Goal: Find specific page/section: Find specific page/section

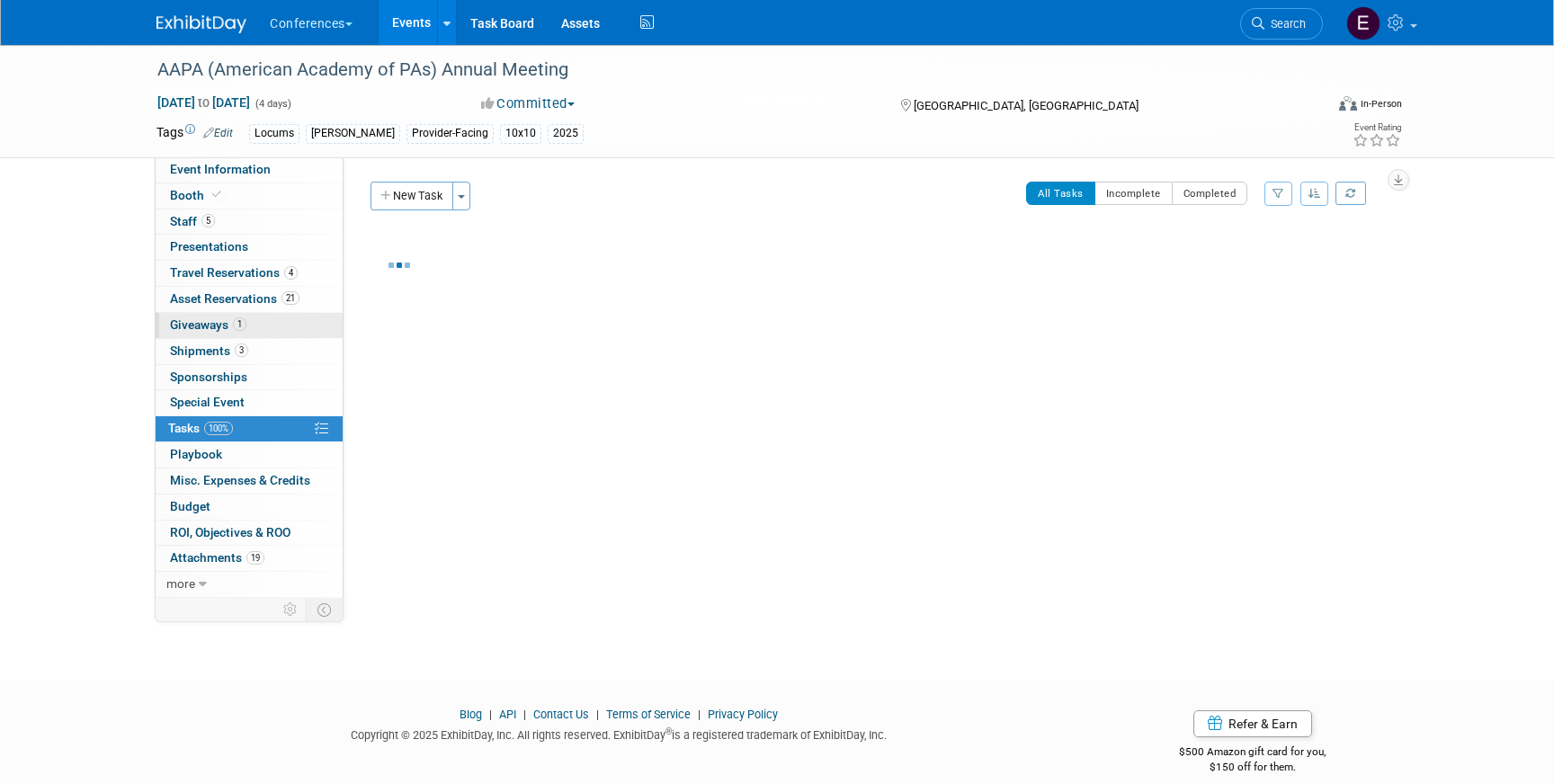
click at [193, 326] on span "Giveaways 1" at bounding box center [208, 325] width 76 height 14
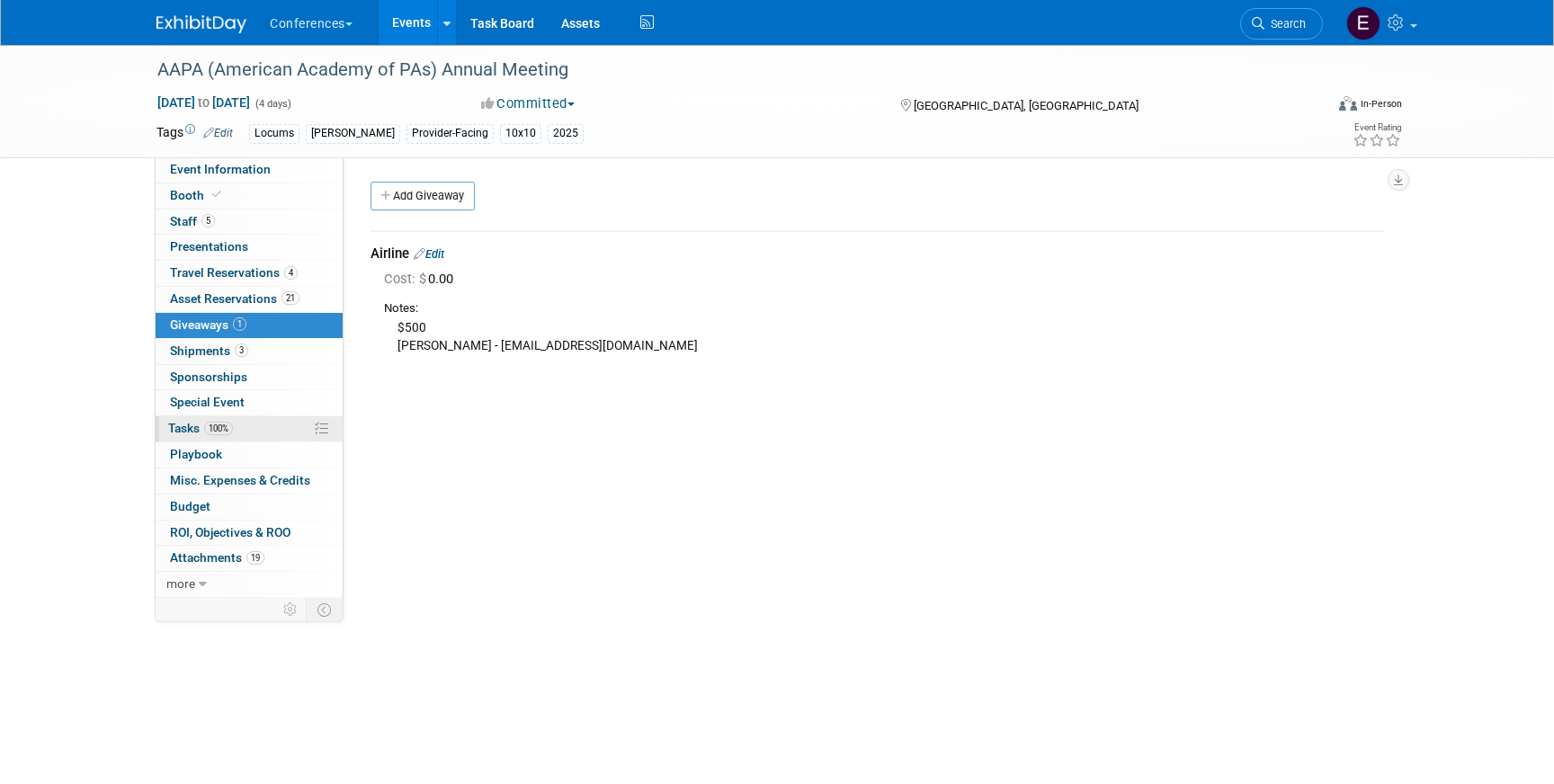
click at [243, 433] on link "100% Tasks 100%" at bounding box center [249, 429] width 187 height 25
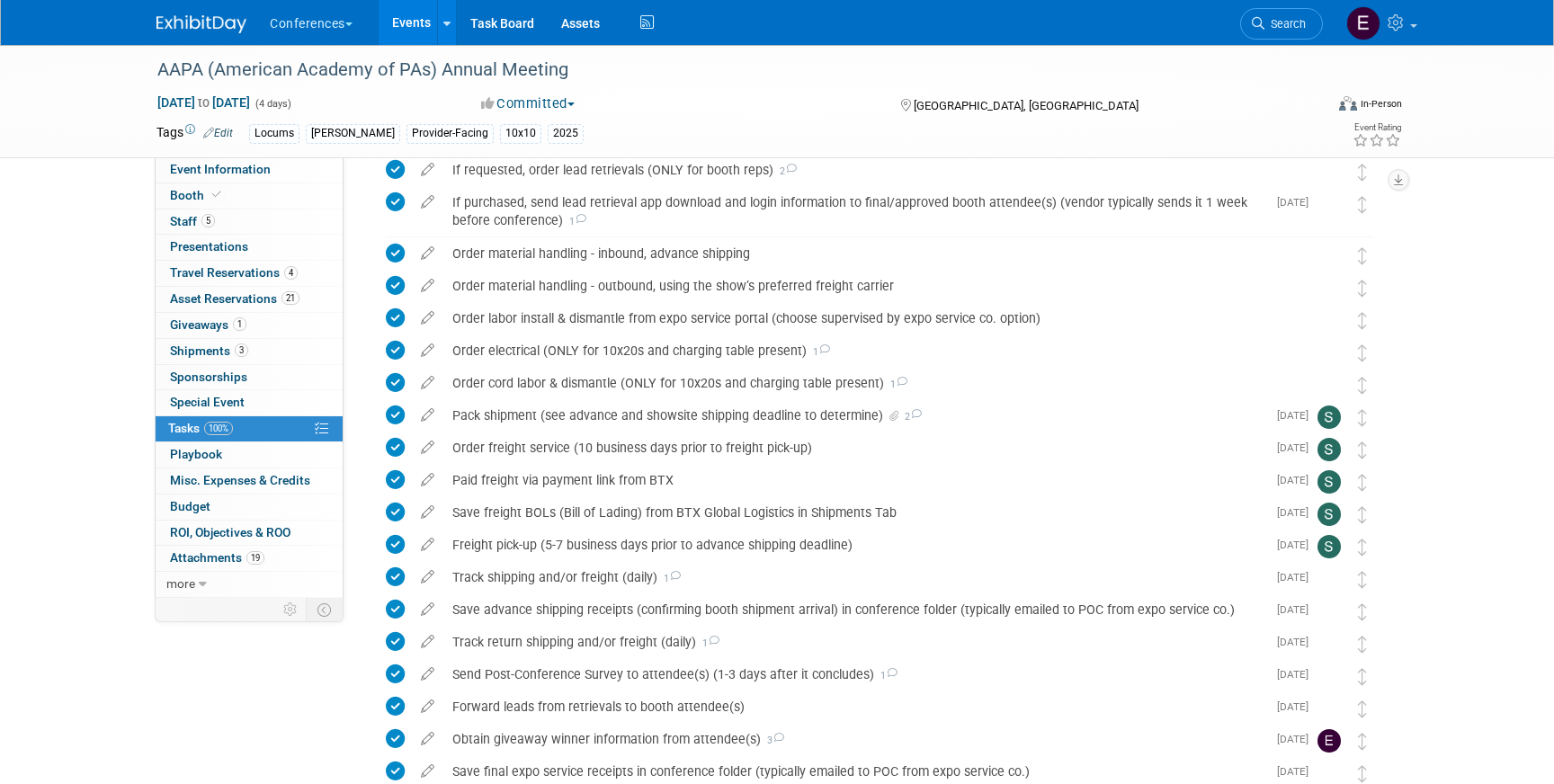
scroll to position [1248, 0]
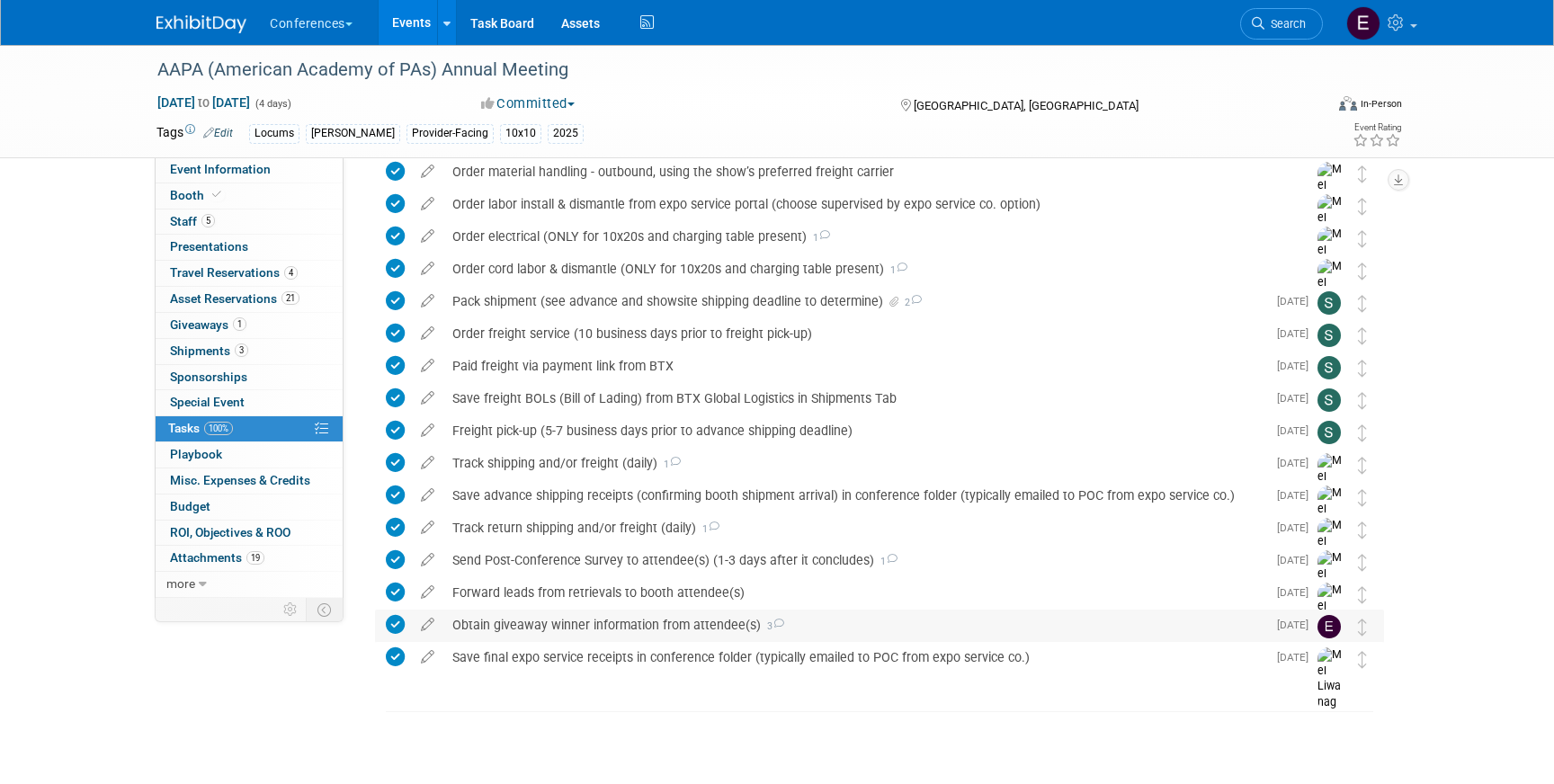
click at [518, 622] on div "Obtain giveaway winner information from attendee(s) 3" at bounding box center [855, 625] width 823 height 31
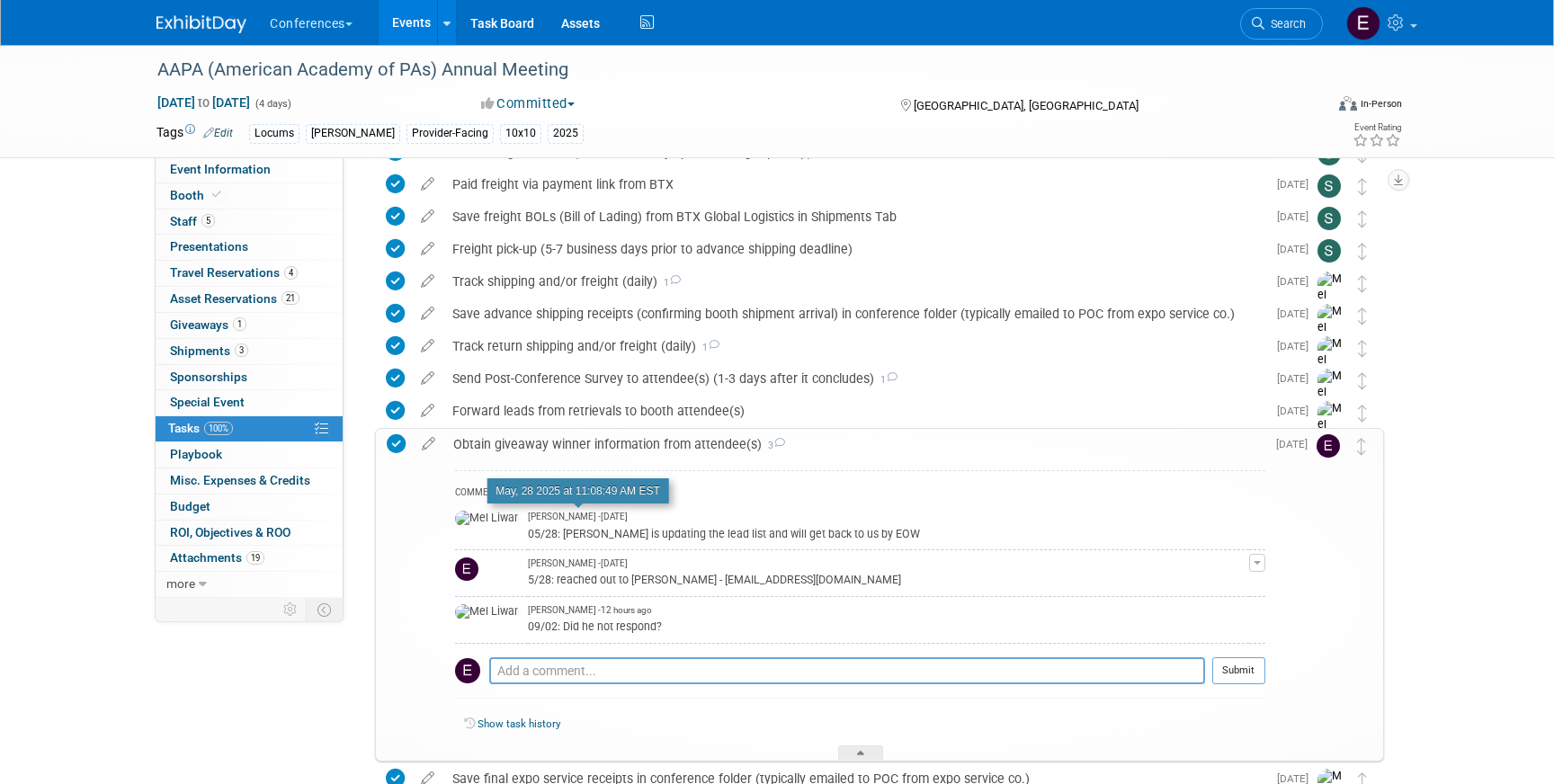
scroll to position [1439, 0]
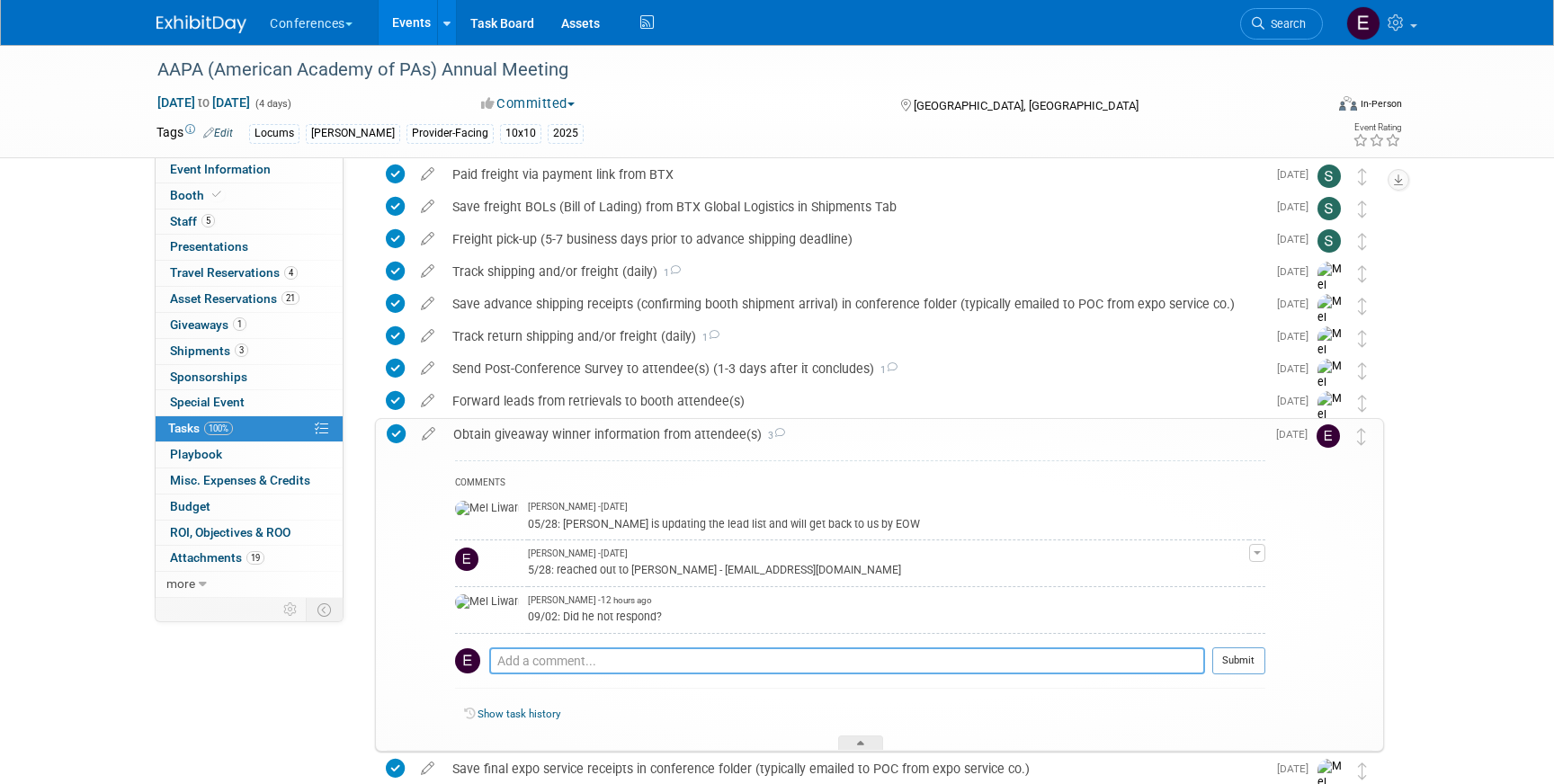
click at [620, 660] on textarea at bounding box center [847, 661] width 715 height 27
drag, startPoint x: 521, startPoint y: 663, endPoint x: 477, endPoint y: 663, distance: 44.0
click at [477, 663] on tr "Yes no response from Samuel! Pro tip: Press Ctrl-Enter to submit comment. Submit" at bounding box center [860, 668] width 810 height 42
click at [650, 656] on textarea "no response from Samuel!" at bounding box center [847, 661] width 715 height 27
click at [606, 663] on textarea "no response from Samuel!" at bounding box center [847, 661] width 715 height 27
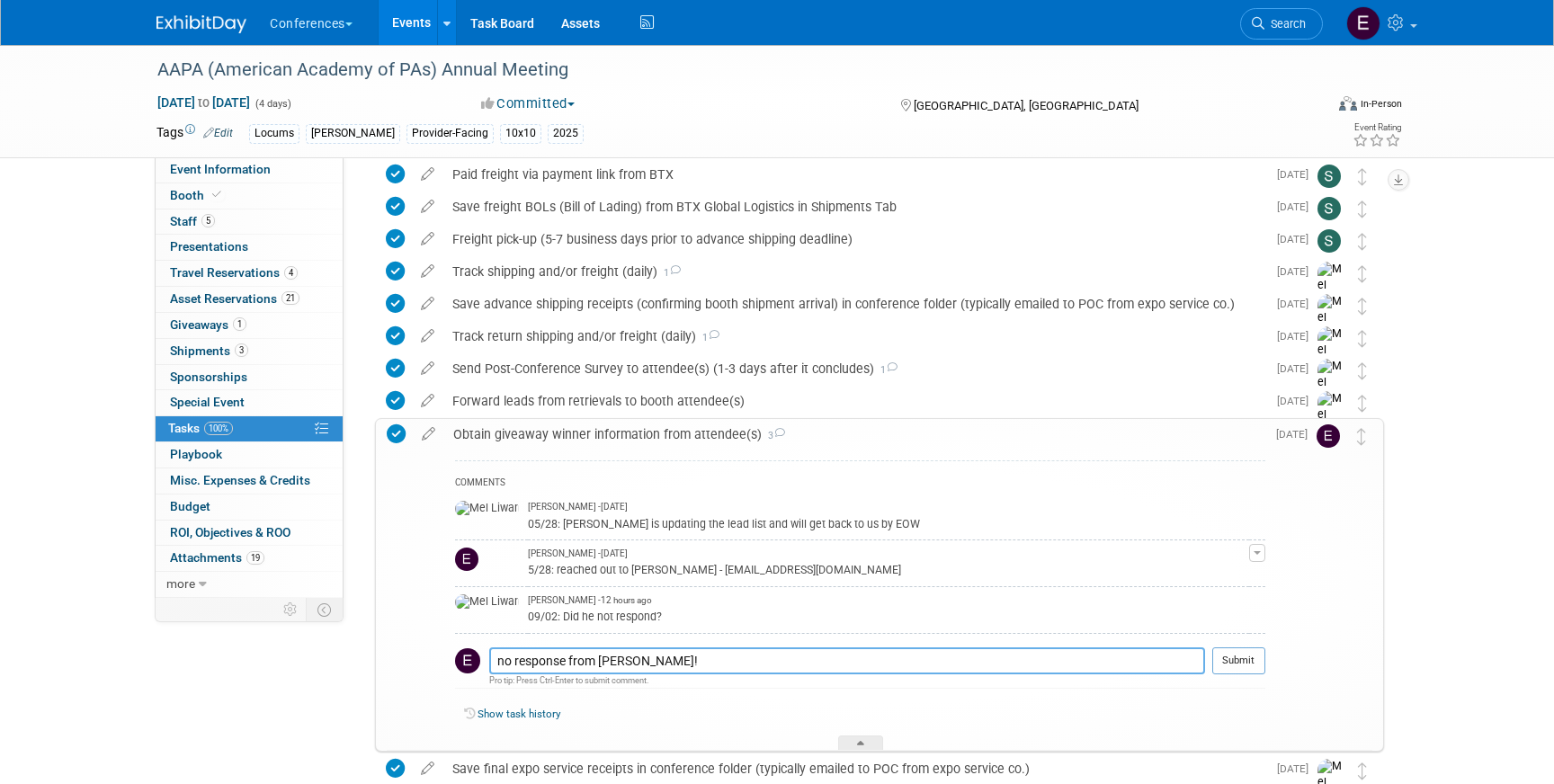
click at [718, 656] on textarea "no response from samuel!" at bounding box center [847, 661] width 715 height 27
click at [495, 665] on textarea "no response from samuel!" at bounding box center [847, 661] width 715 height 27
click at [709, 656] on textarea "correct, no response from samuel!" at bounding box center [847, 661] width 715 height 27
drag, startPoint x: 538, startPoint y: 660, endPoint x: 428, endPoint y: 655, distance: 110.1
click at [428, 655] on tr "Obtain giveaway winner information from attendee(s) 3 COMMENTS Mel Liwanag - 3 …" at bounding box center [878, 584] width 985 height 332
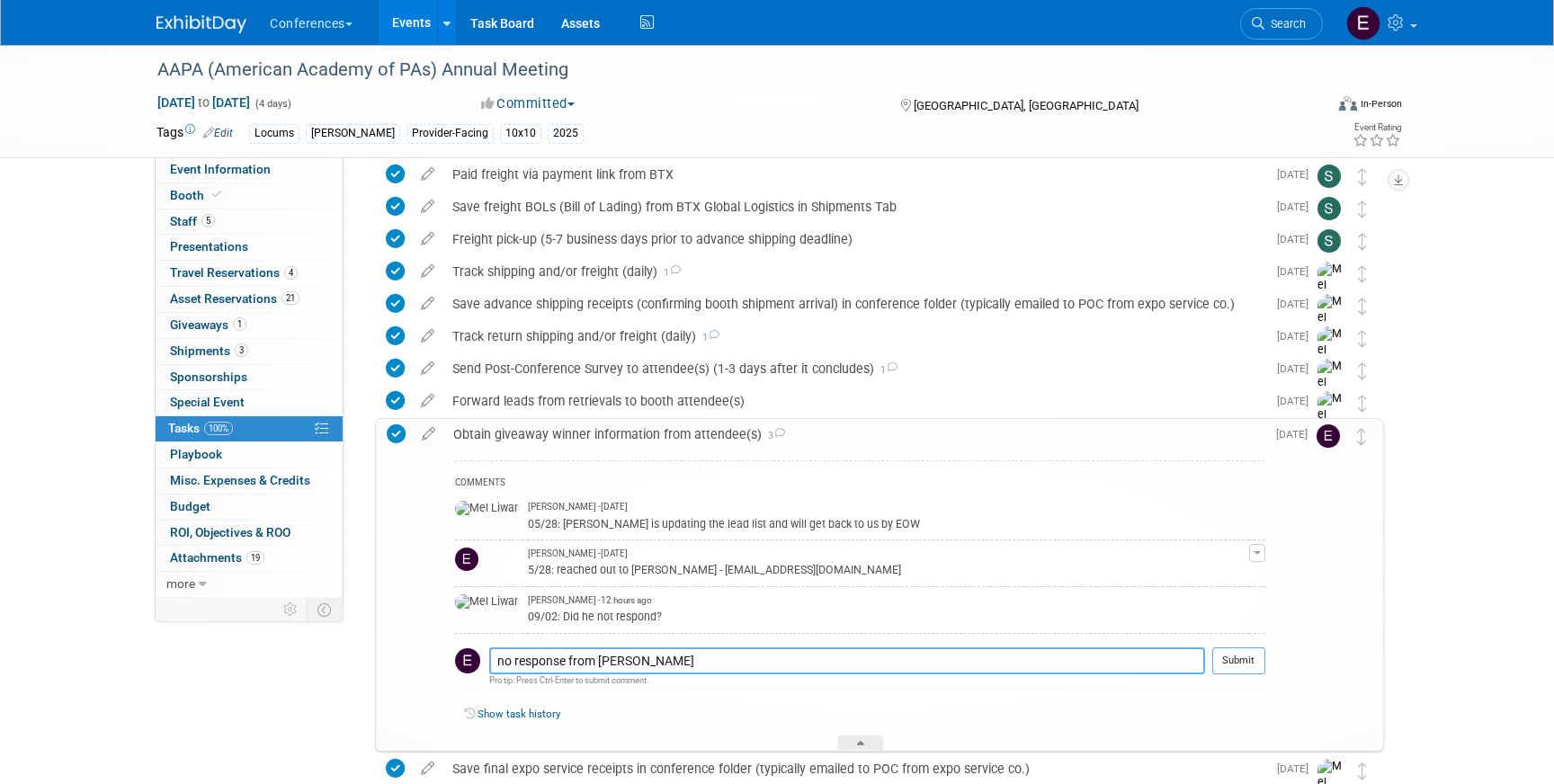
click at [645, 656] on textarea "no response from samuel" at bounding box center [847, 661] width 715 height 27
type textarea "no response from samuel!"
click at [1226, 665] on button "Submit" at bounding box center [1238, 661] width 53 height 27
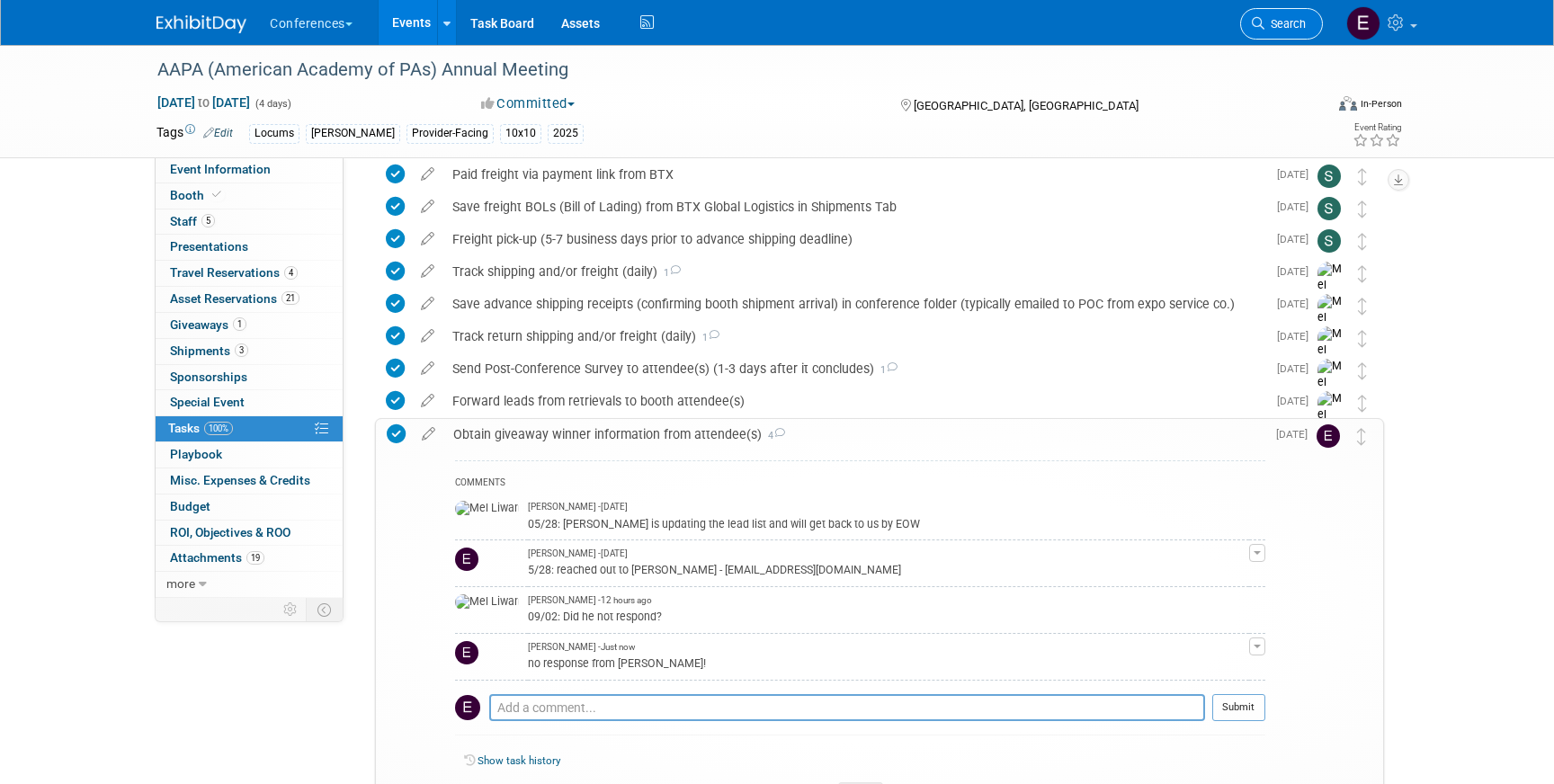
click at [1266, 17] on span "Search" at bounding box center [1285, 24] width 42 height 14
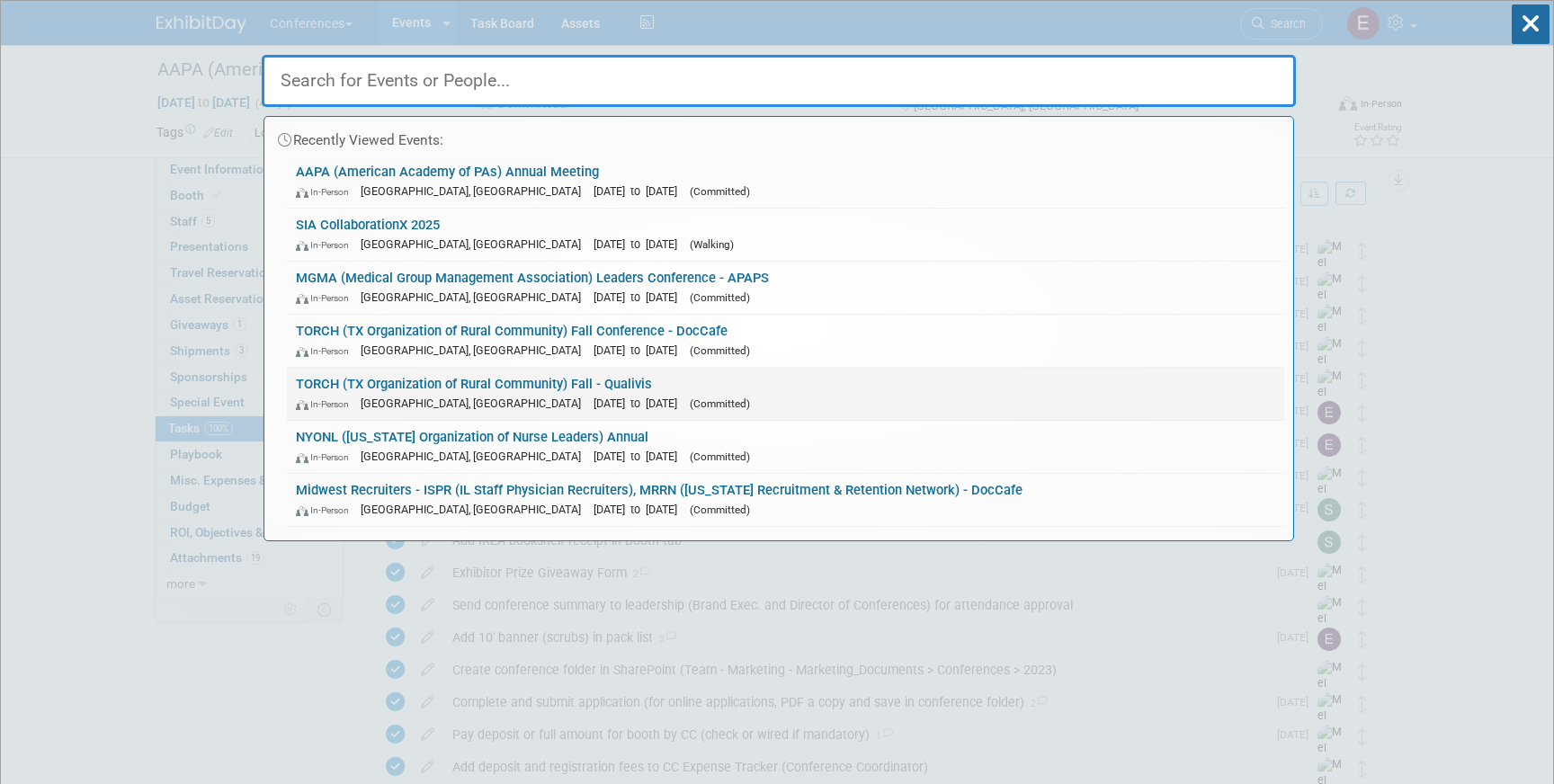
click at [744, 383] on link "TORCH (TX Organization of Rural Community) Fall - Qualivis In-Person Austin, TX…" at bounding box center [785, 394] width 997 height 52
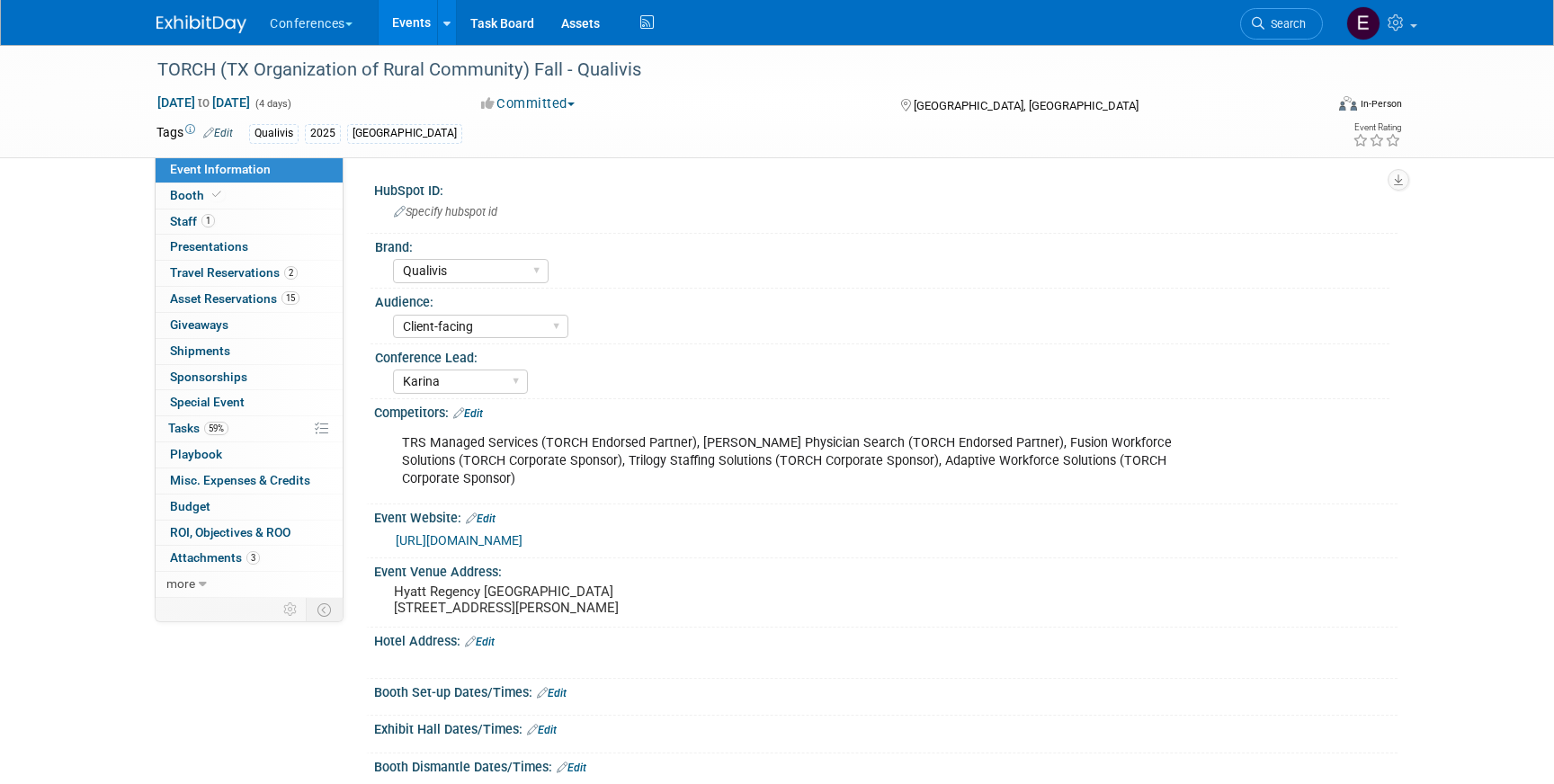
select select "Qualivis"
select select "Client-facing"
select select "Karina"
click at [194, 293] on span "Asset Reservations 15" at bounding box center [234, 298] width 129 height 14
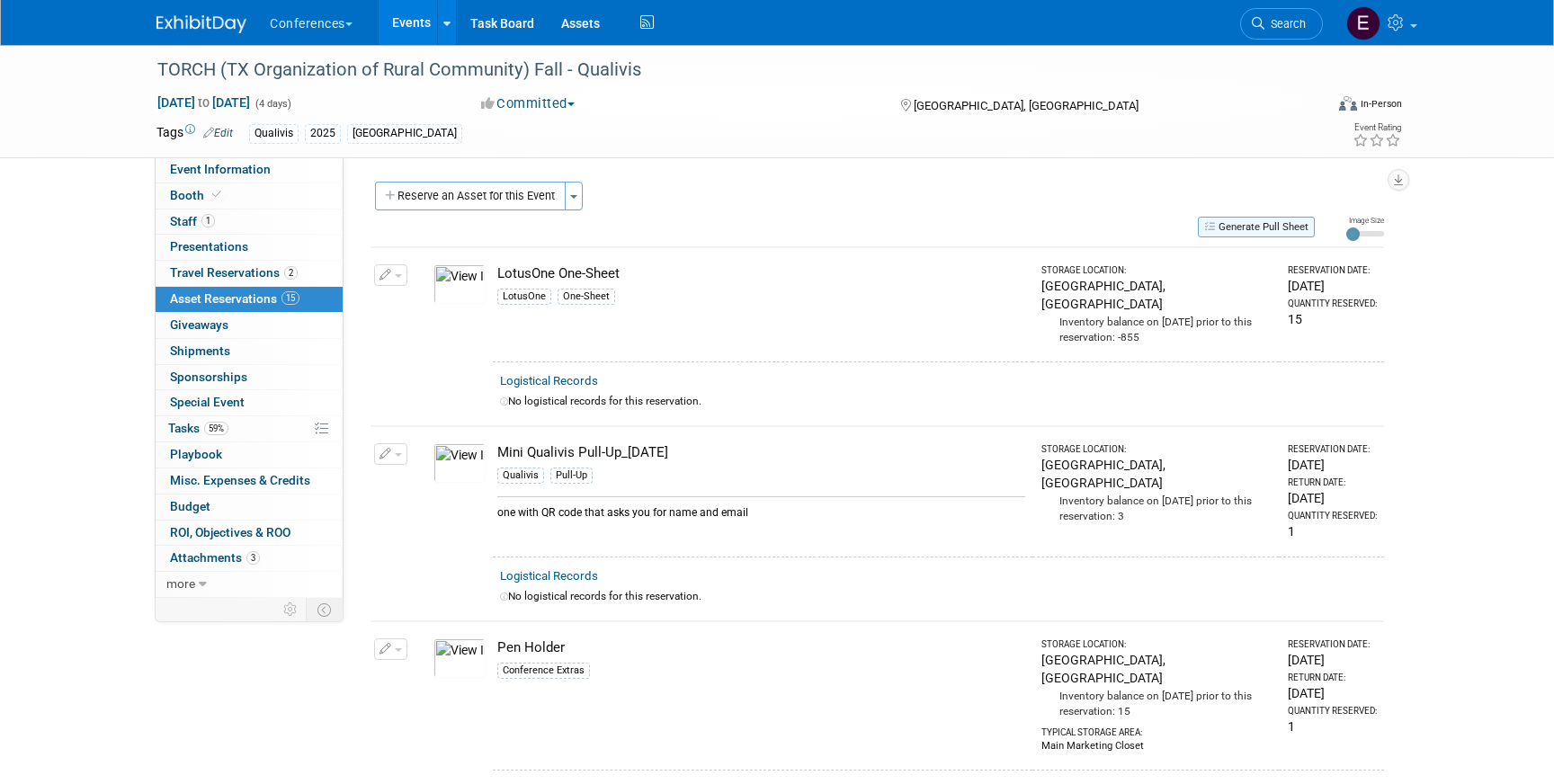
click at [1257, 218] on button "Generate Pull Sheet" at bounding box center [1256, 227] width 117 height 21
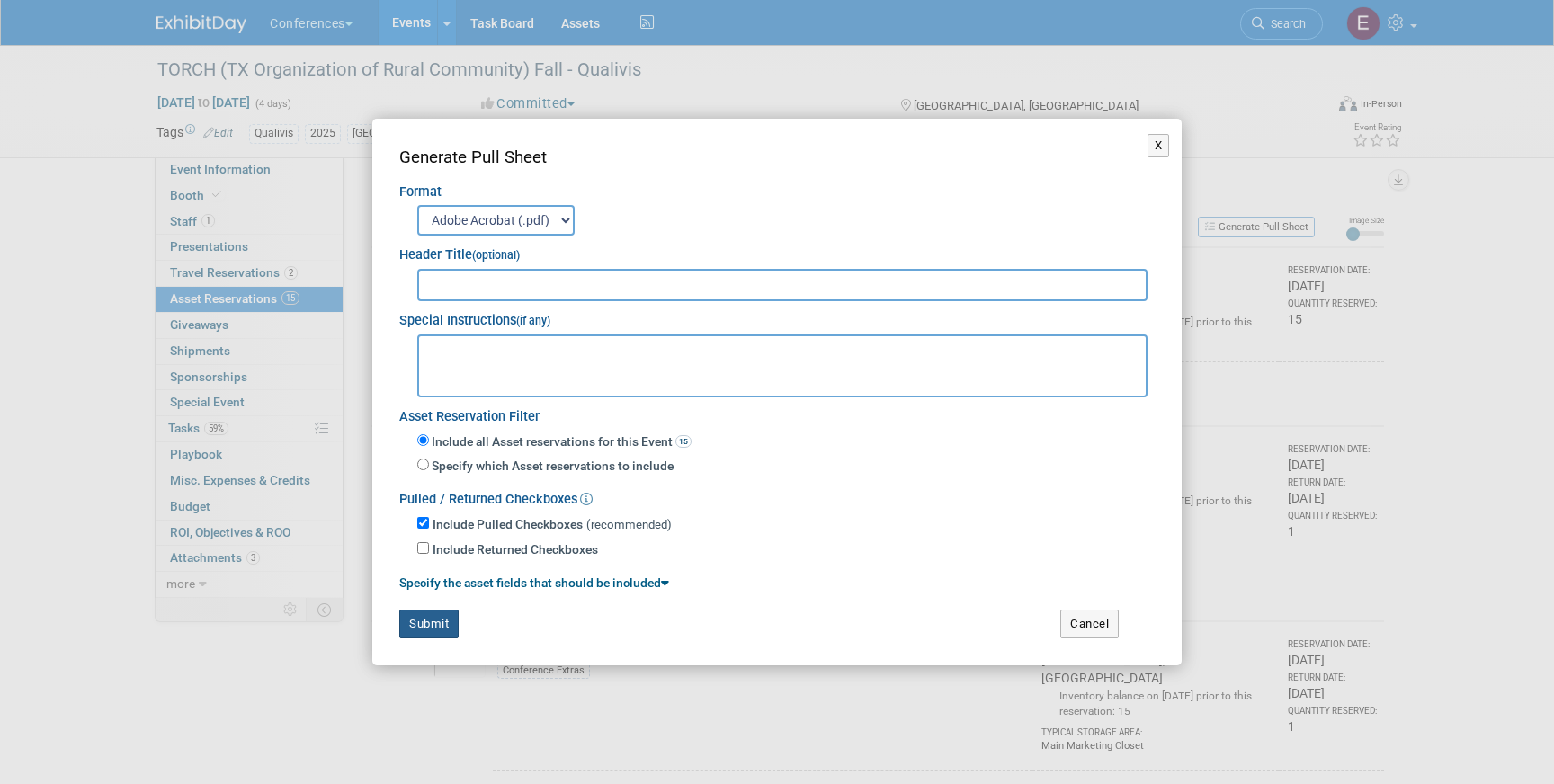
click at [429, 617] on button "Submit" at bounding box center [429, 624] width 60 height 29
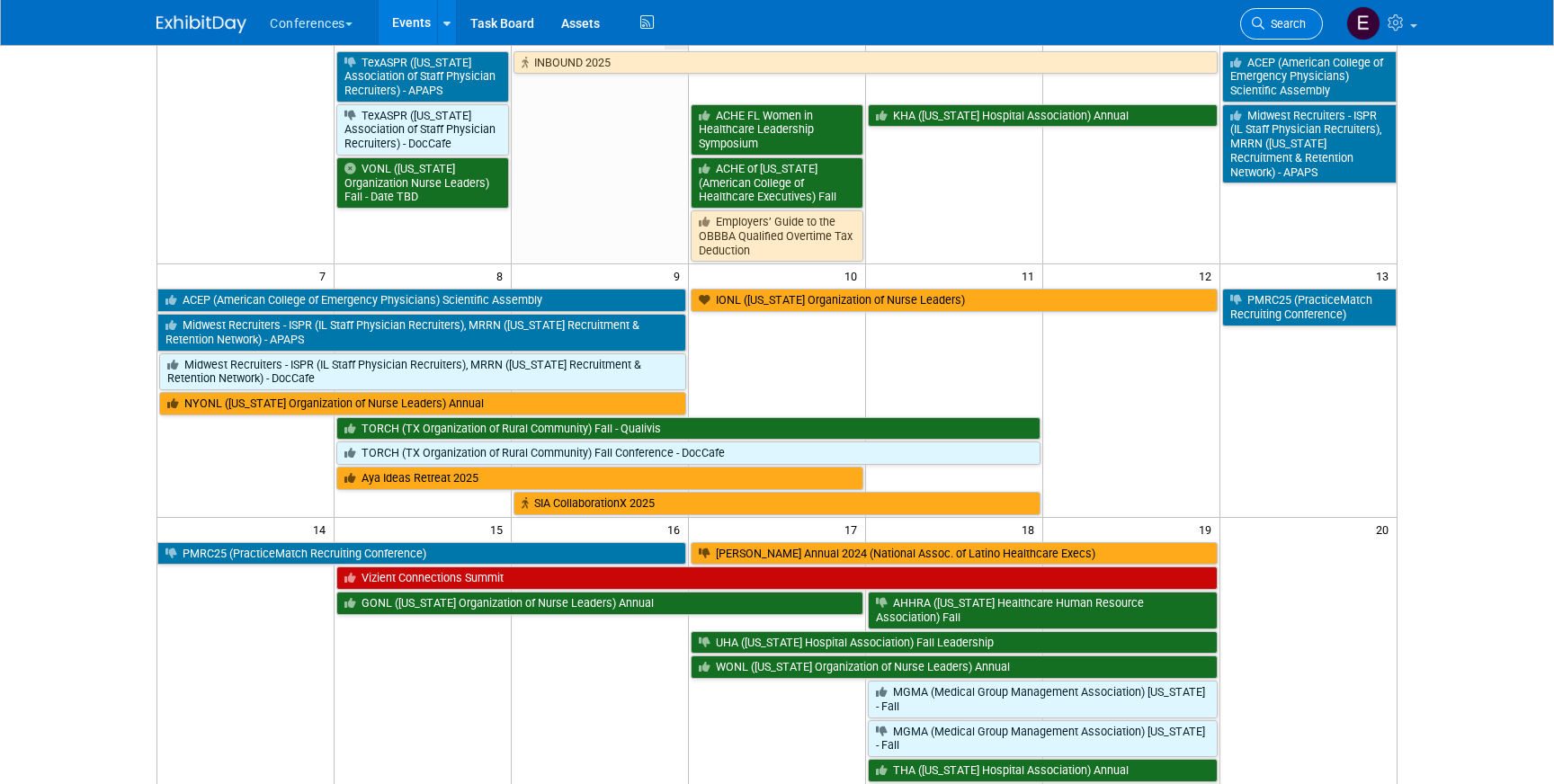
click at [1258, 18] on icon at bounding box center [1258, 24] width 13 height 13
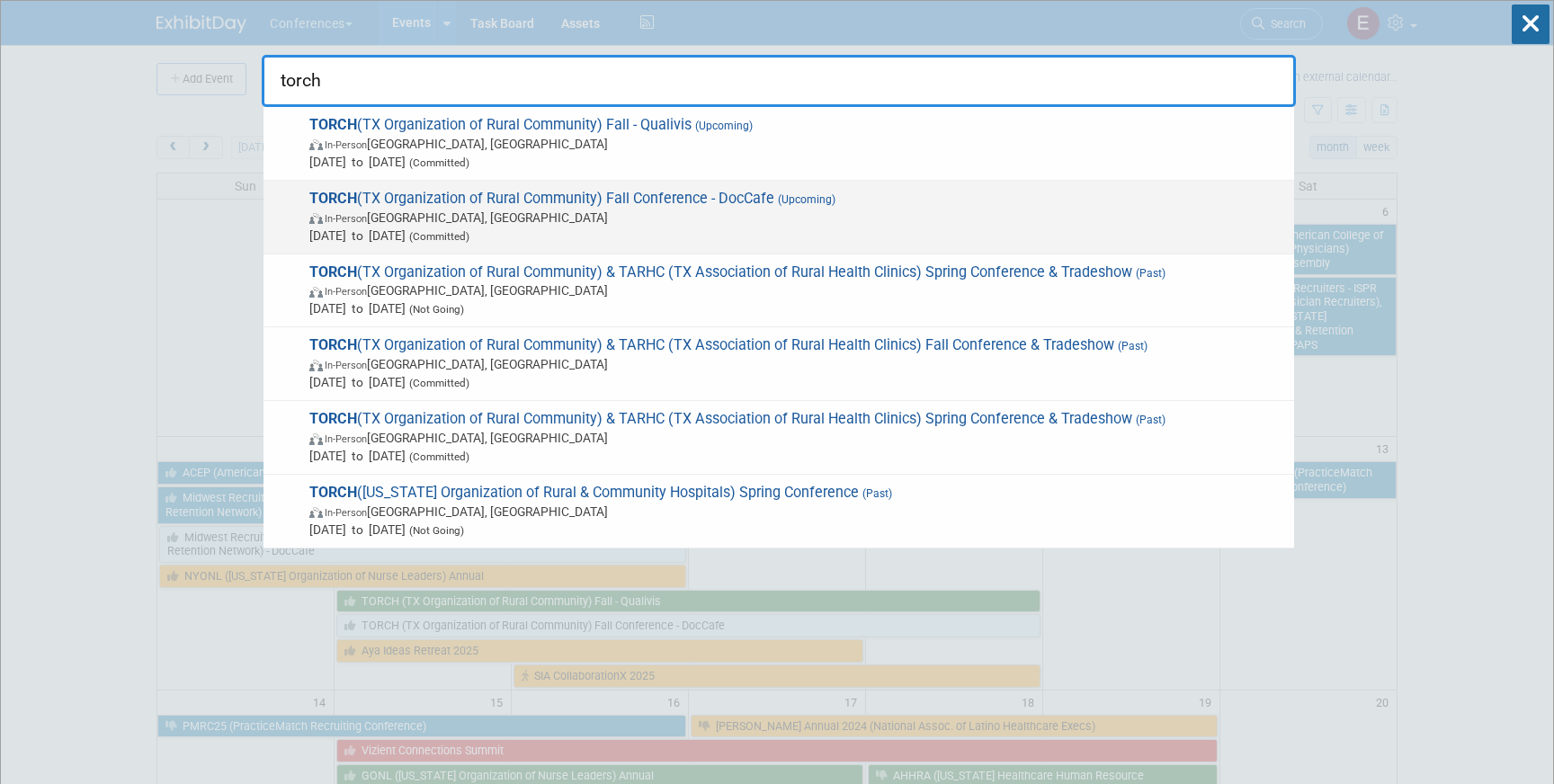
type input "torch"
click at [891, 211] on span "In-Person Austin, TX" at bounding box center [797, 218] width 976 height 18
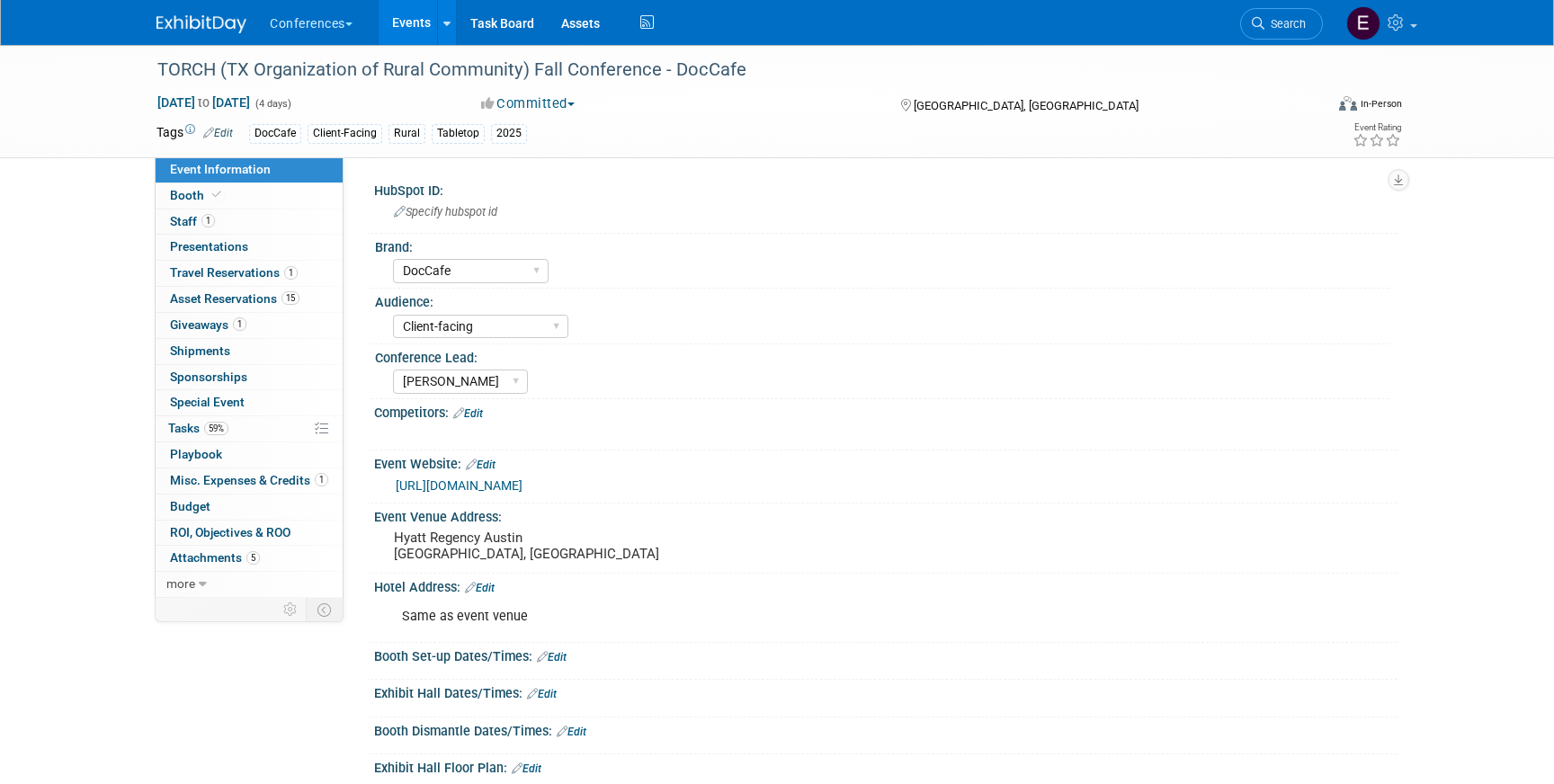
select select "DocCafe"
select select "Client-facing"
select select "[PERSON_NAME]"
click at [251, 288] on link "15 Asset Reservations 15" at bounding box center [249, 299] width 187 height 25
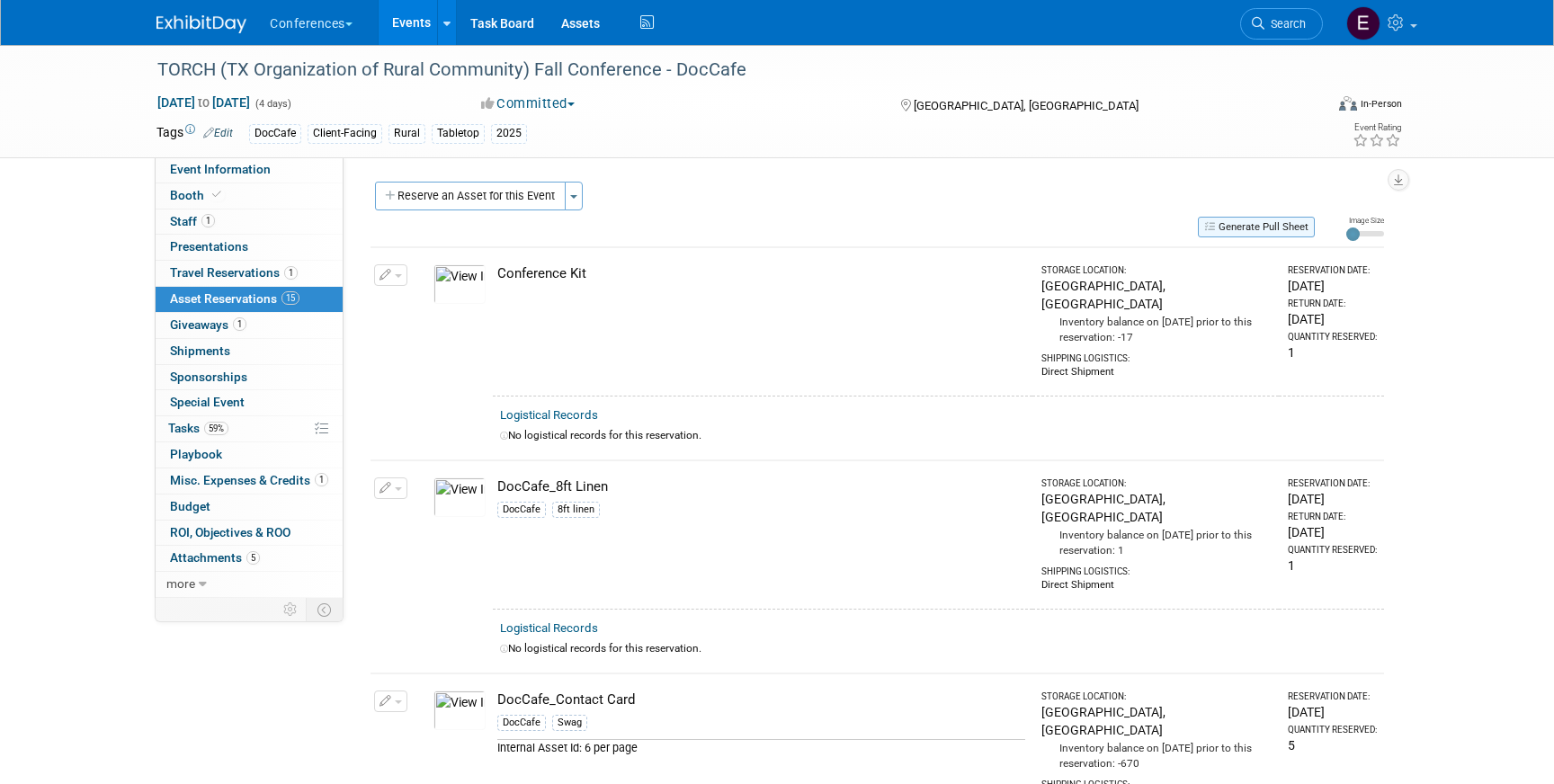
click at [1243, 222] on button "Generate Pull Sheet" at bounding box center [1256, 227] width 117 height 21
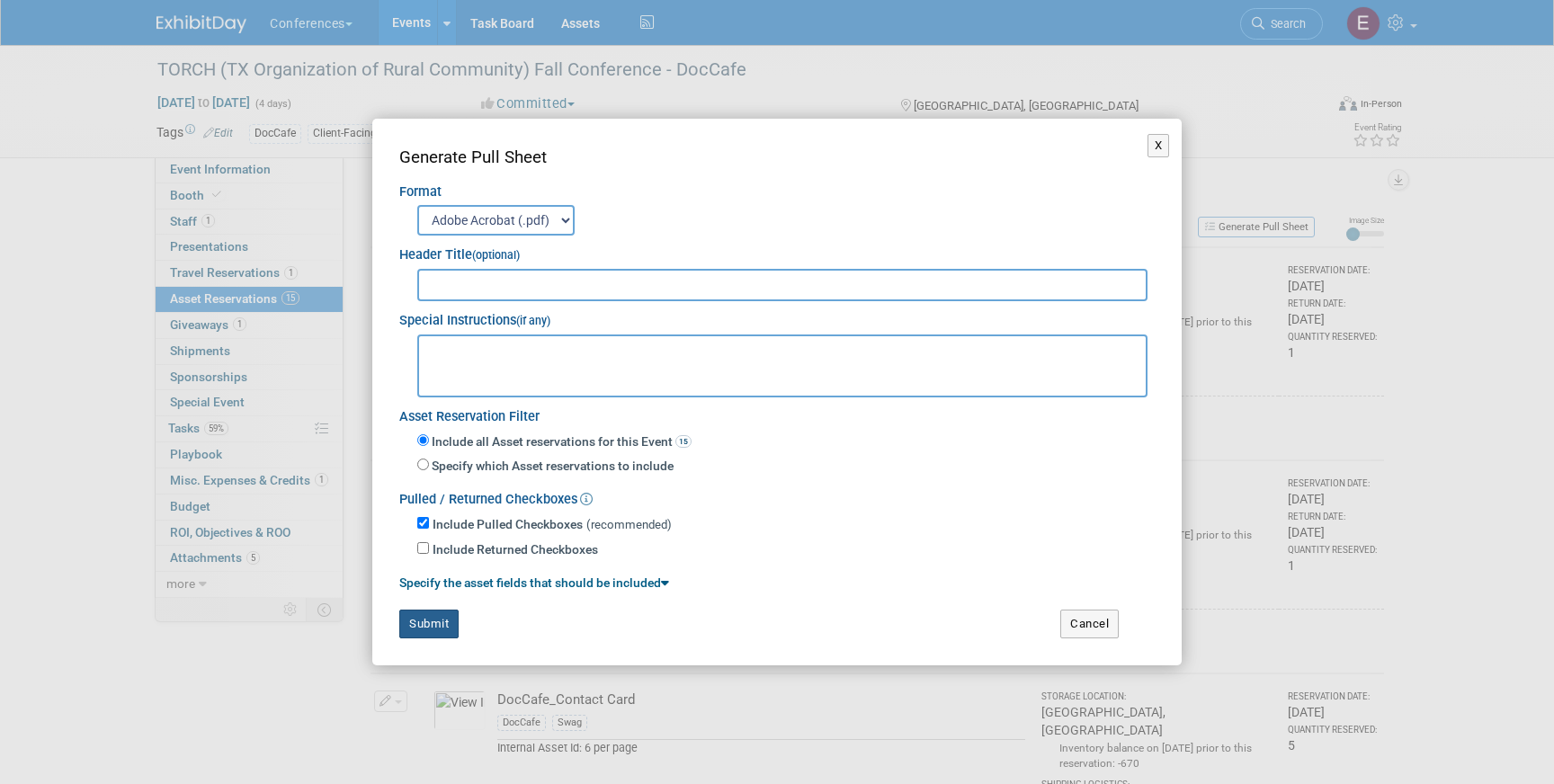
click at [412, 620] on button "Submit" at bounding box center [429, 624] width 60 height 29
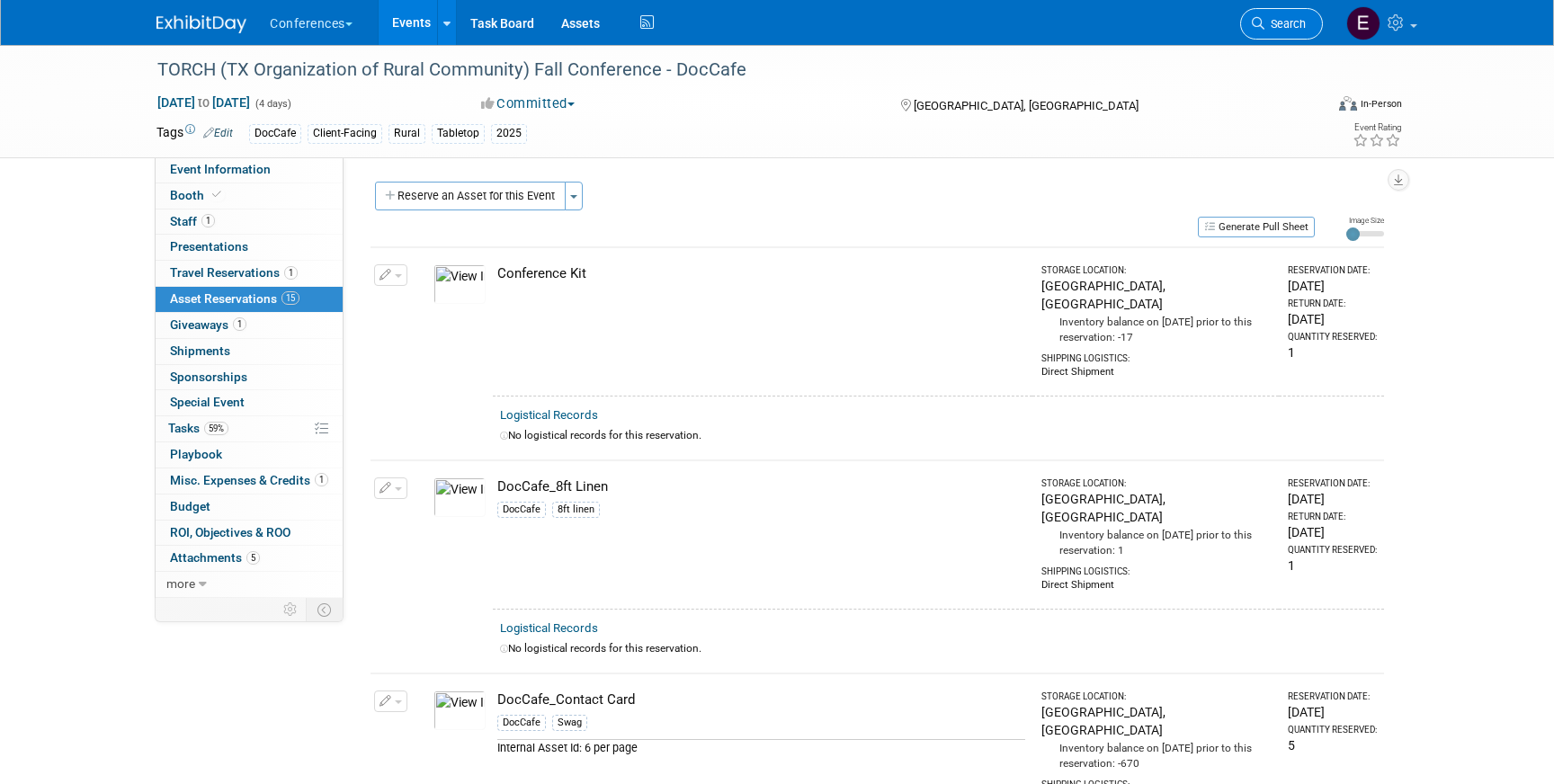
click at [1286, 23] on span "Search" at bounding box center [1285, 24] width 42 height 14
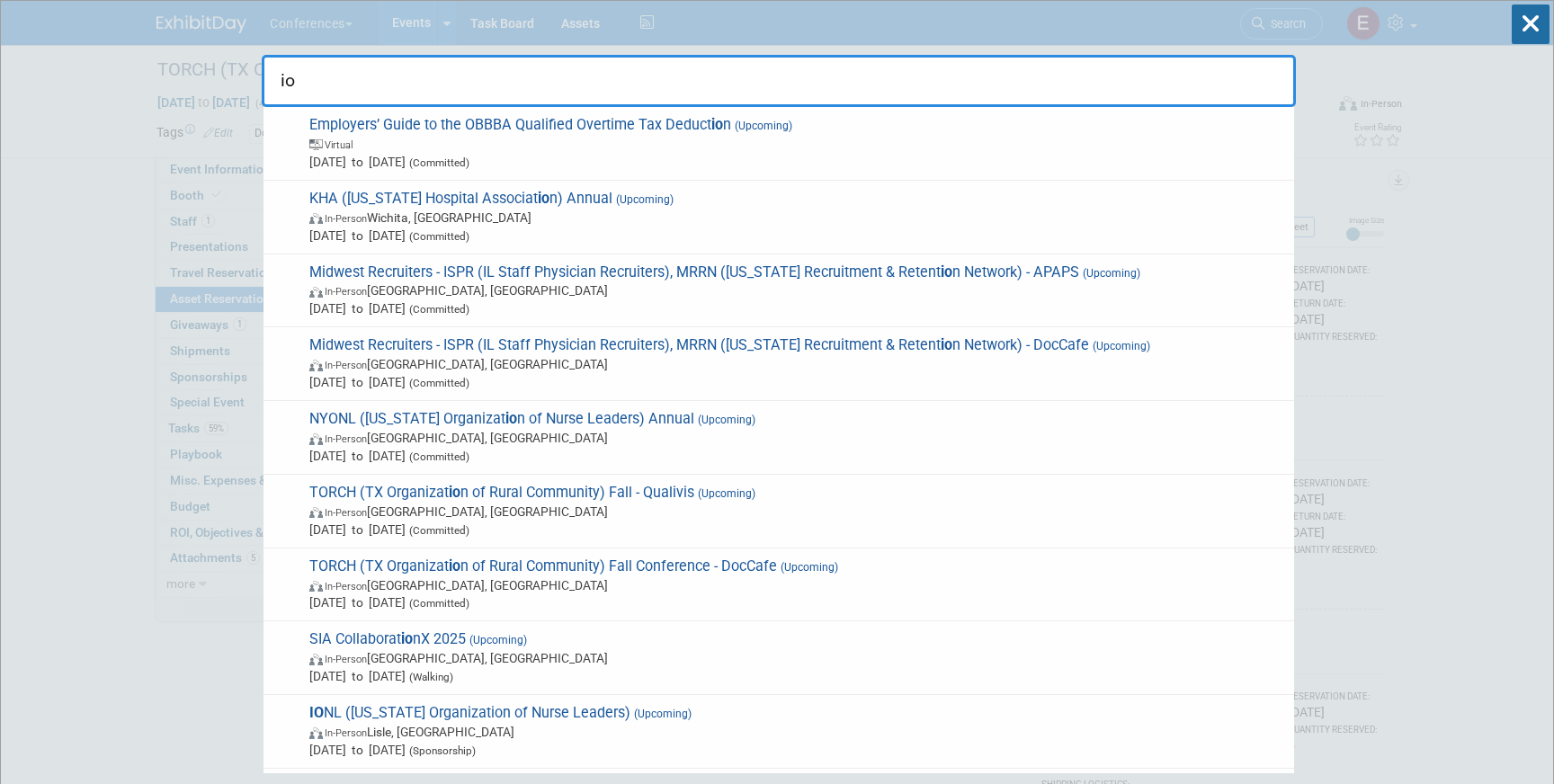
type input "io"
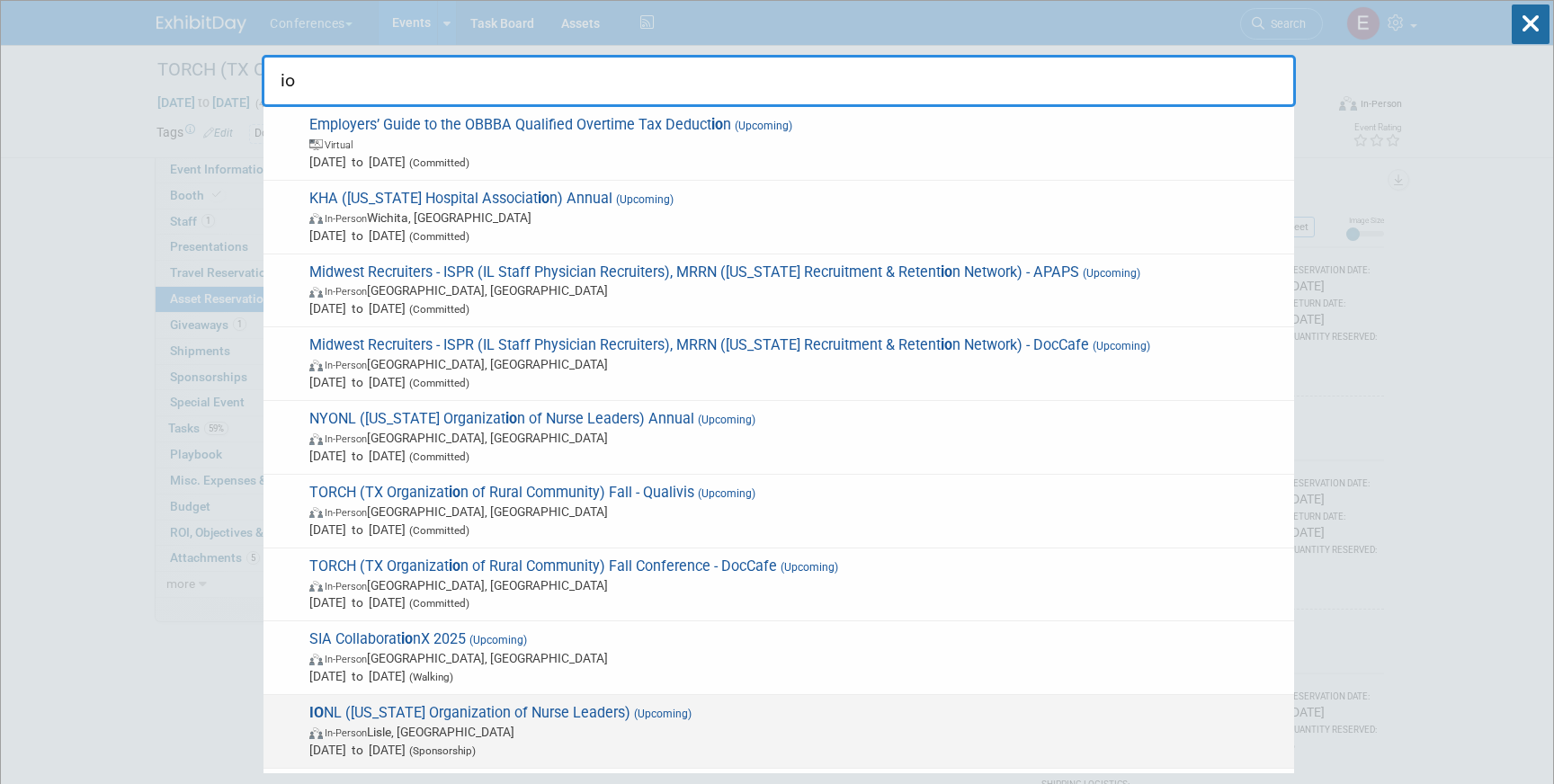
click at [516, 728] on span "In-Person Lisle, IL" at bounding box center [797, 732] width 976 height 18
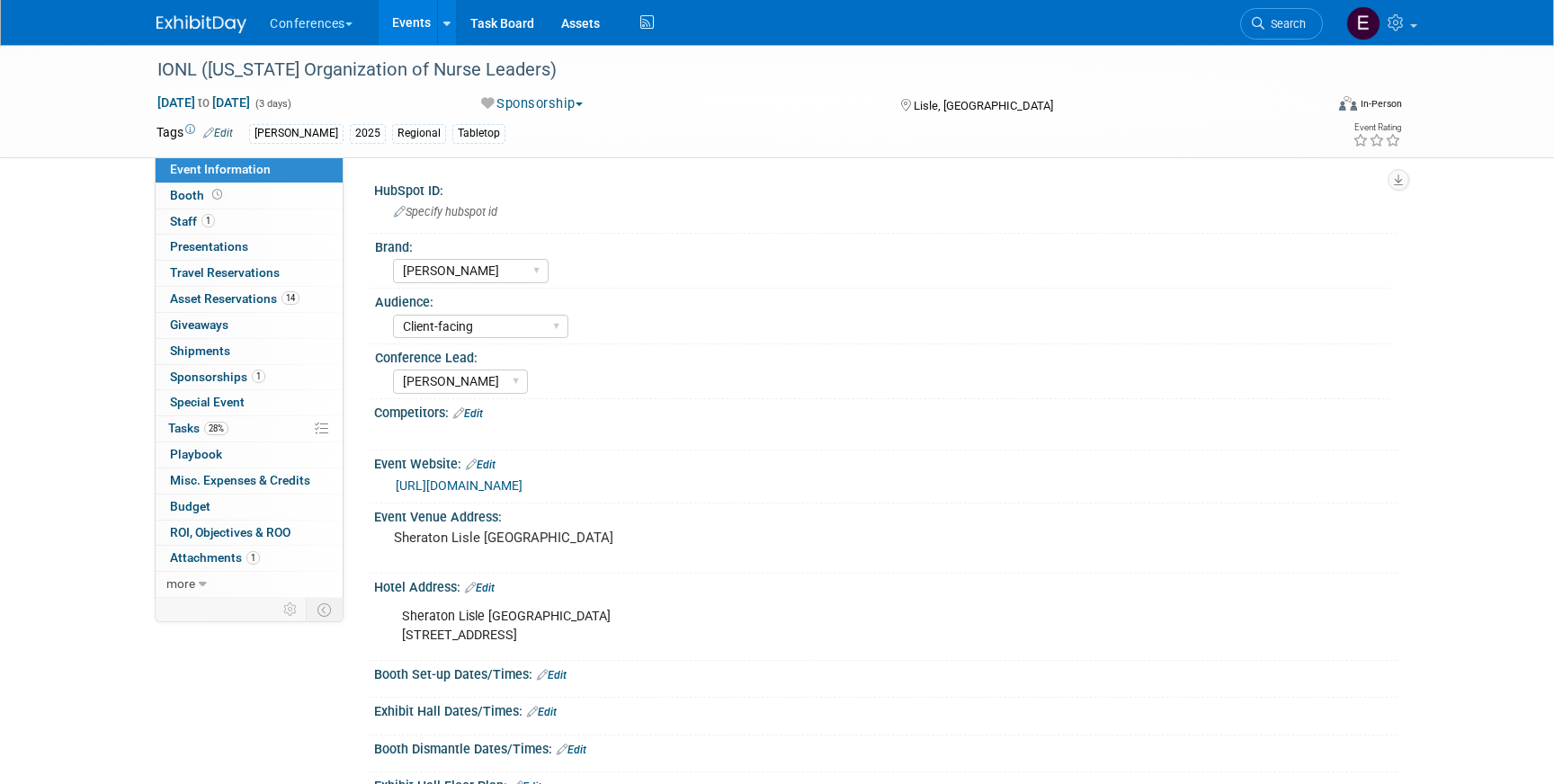
select select "[PERSON_NAME]"
select select "Client-facing"
select select "[PERSON_NAME]"
click at [247, 298] on span "Asset Reservations 14" at bounding box center [234, 298] width 129 height 14
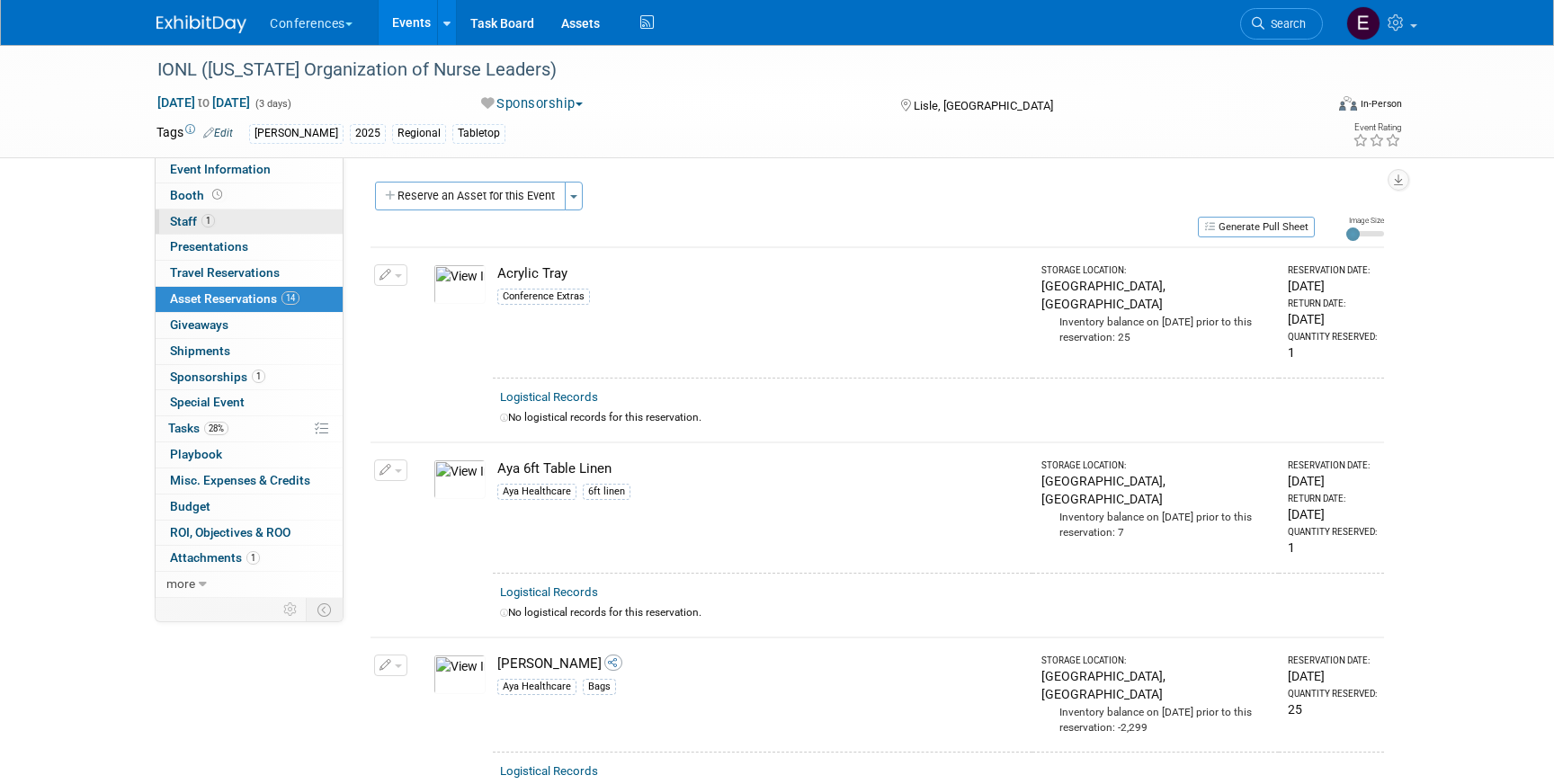
click at [238, 223] on link "1 Staff 1" at bounding box center [249, 222] width 187 height 25
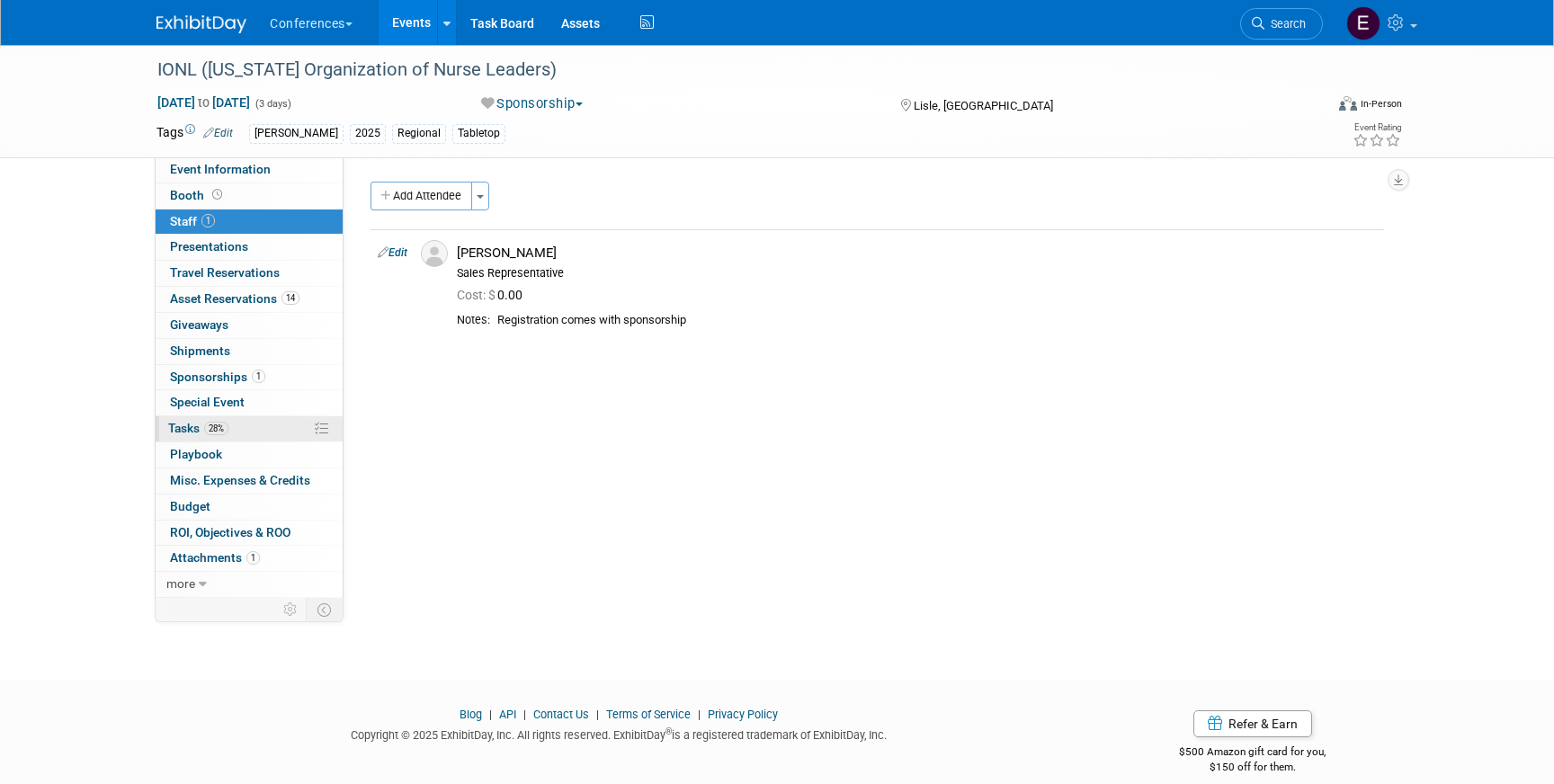
click at [206, 425] on span "28%" at bounding box center [216, 428] width 24 height 14
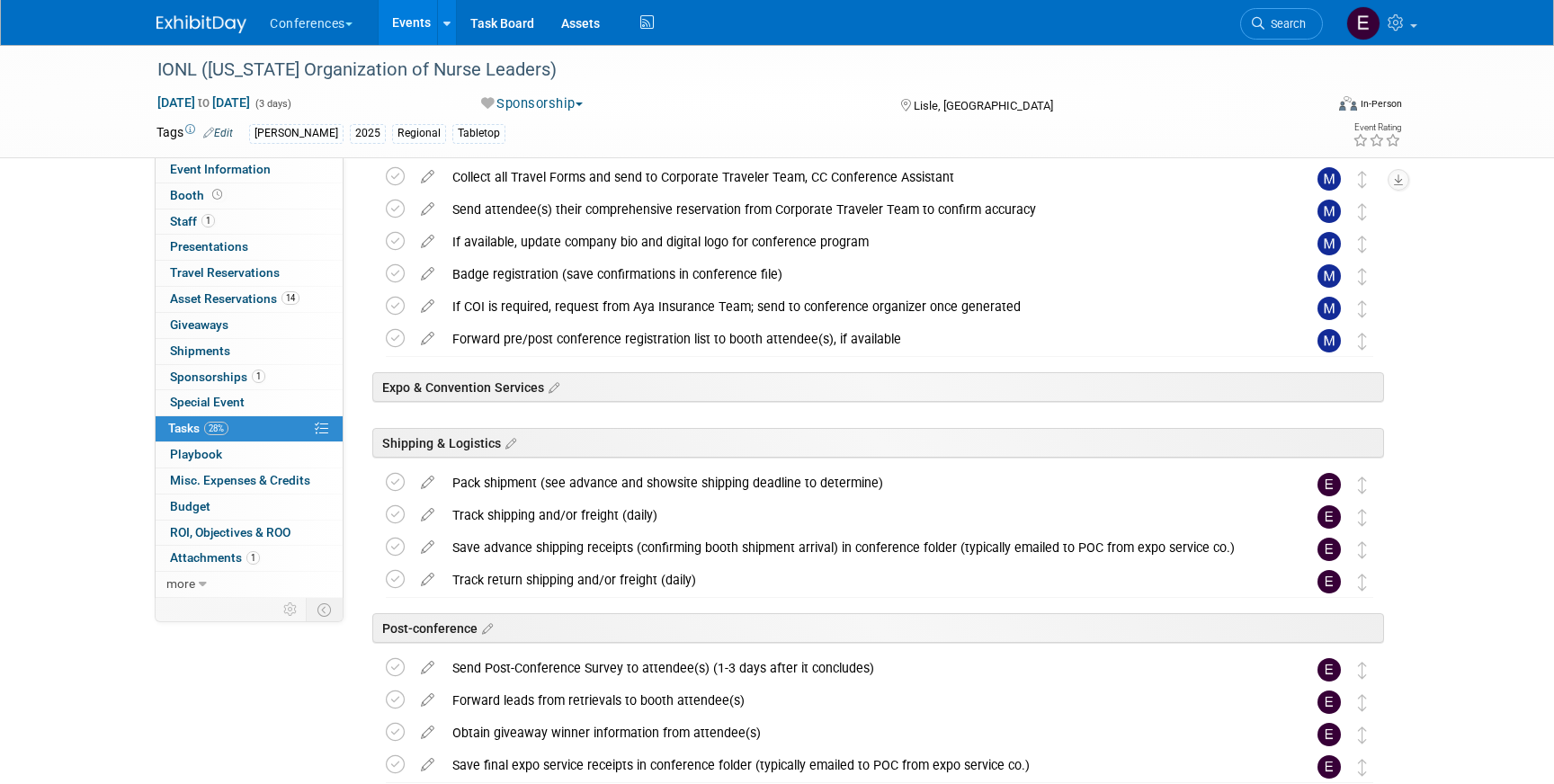
scroll to position [484, 0]
click at [745, 493] on div "Pack shipment (see advance and showsite shipping deadline to determine)" at bounding box center [862, 485] width 838 height 31
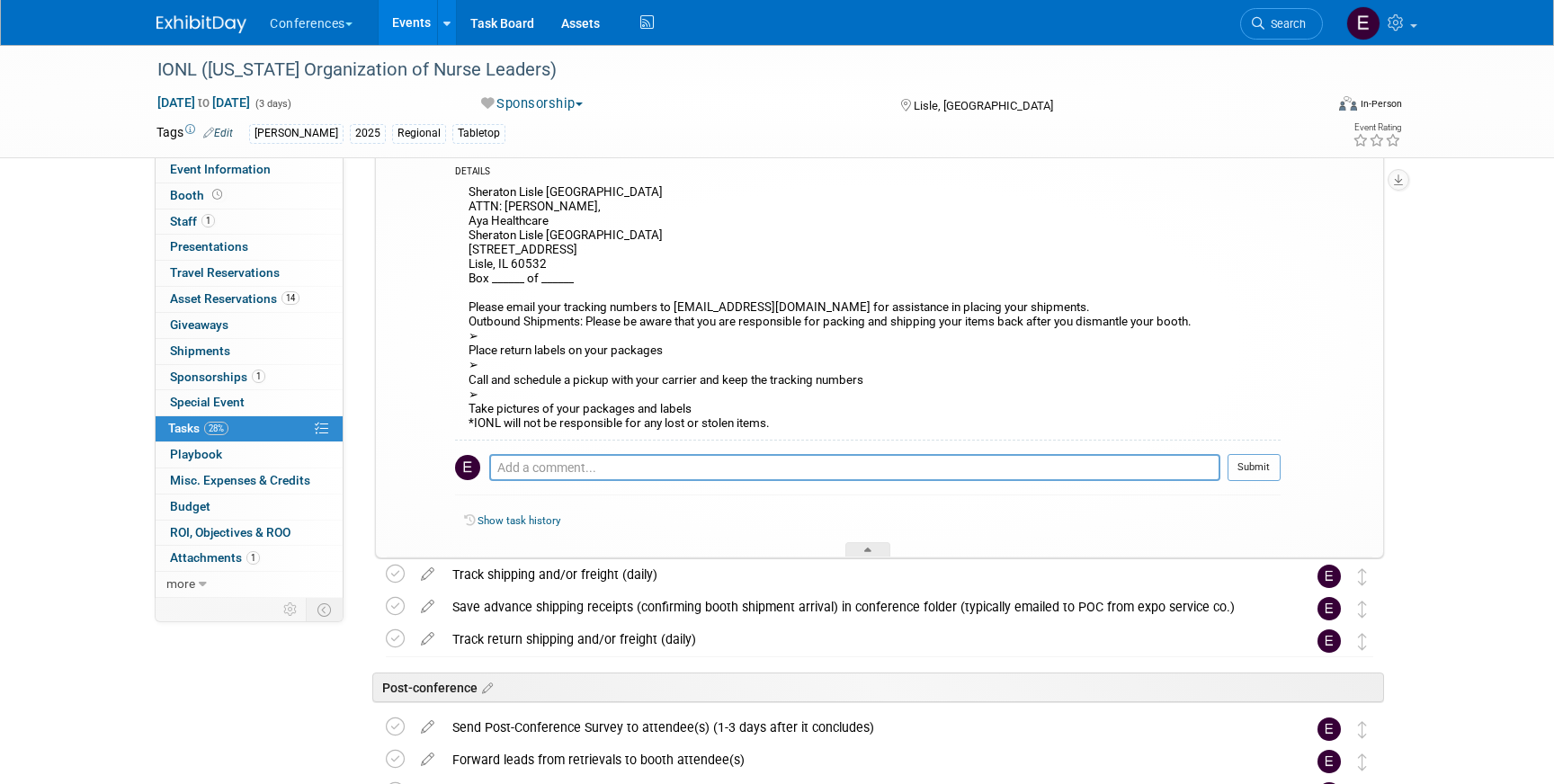
scroll to position [843, 0]
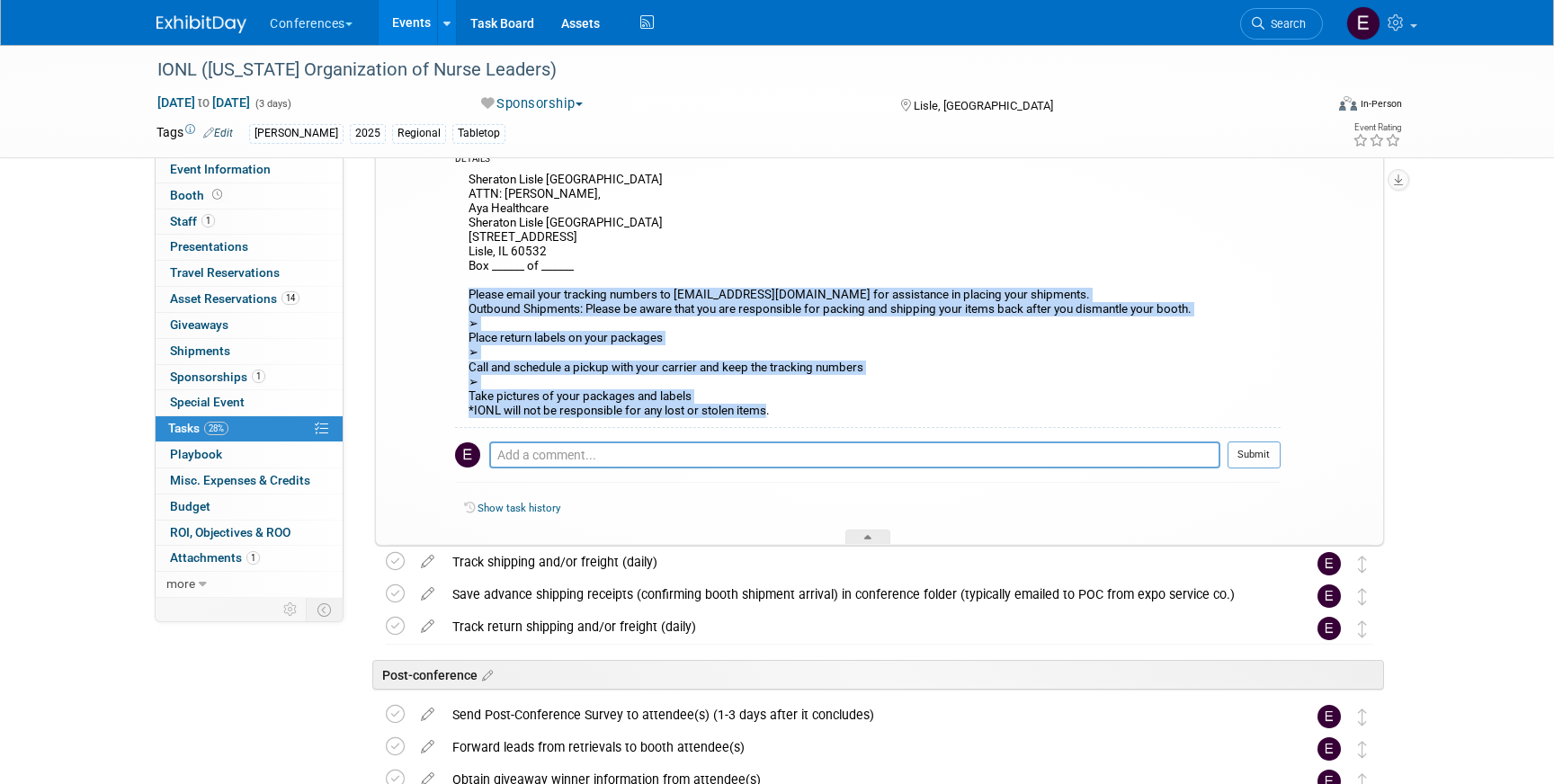
drag, startPoint x: 767, startPoint y: 412, endPoint x: 465, endPoint y: 288, distance: 326.5
click at [465, 288] on div "Sheraton Lisle Naperville Hotel ATTN: SHELLY GREENWOOD, Aya Healthcare Sheraton…" at bounding box center [867, 298] width 826 height 259
click at [967, 352] on div "Sheraton Lisle Naperville Hotel ATTN: SHELLY GREENWOOD, Aya Healthcare Sheraton…" at bounding box center [867, 298] width 826 height 259
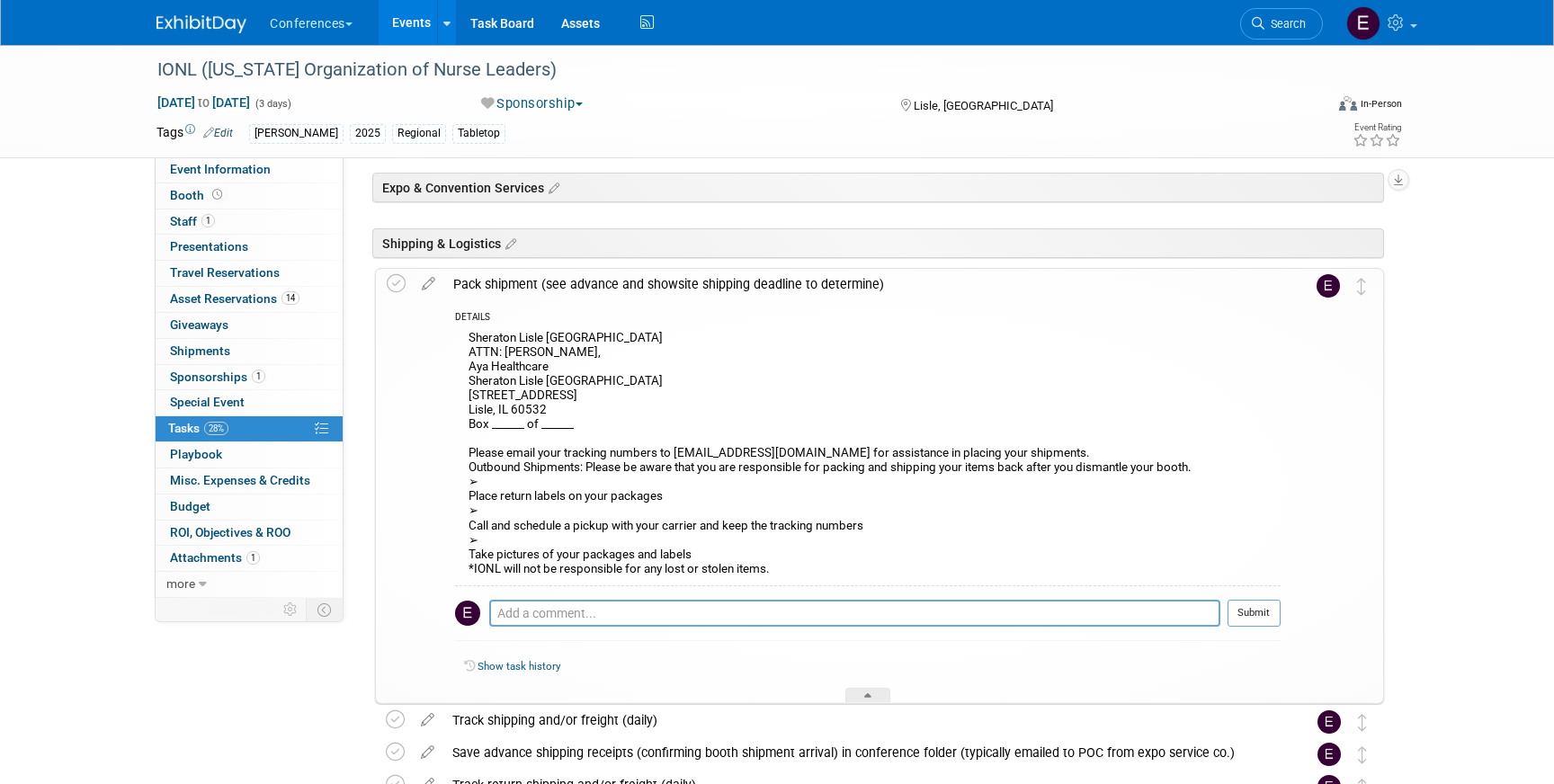
scroll to position [708, 0]
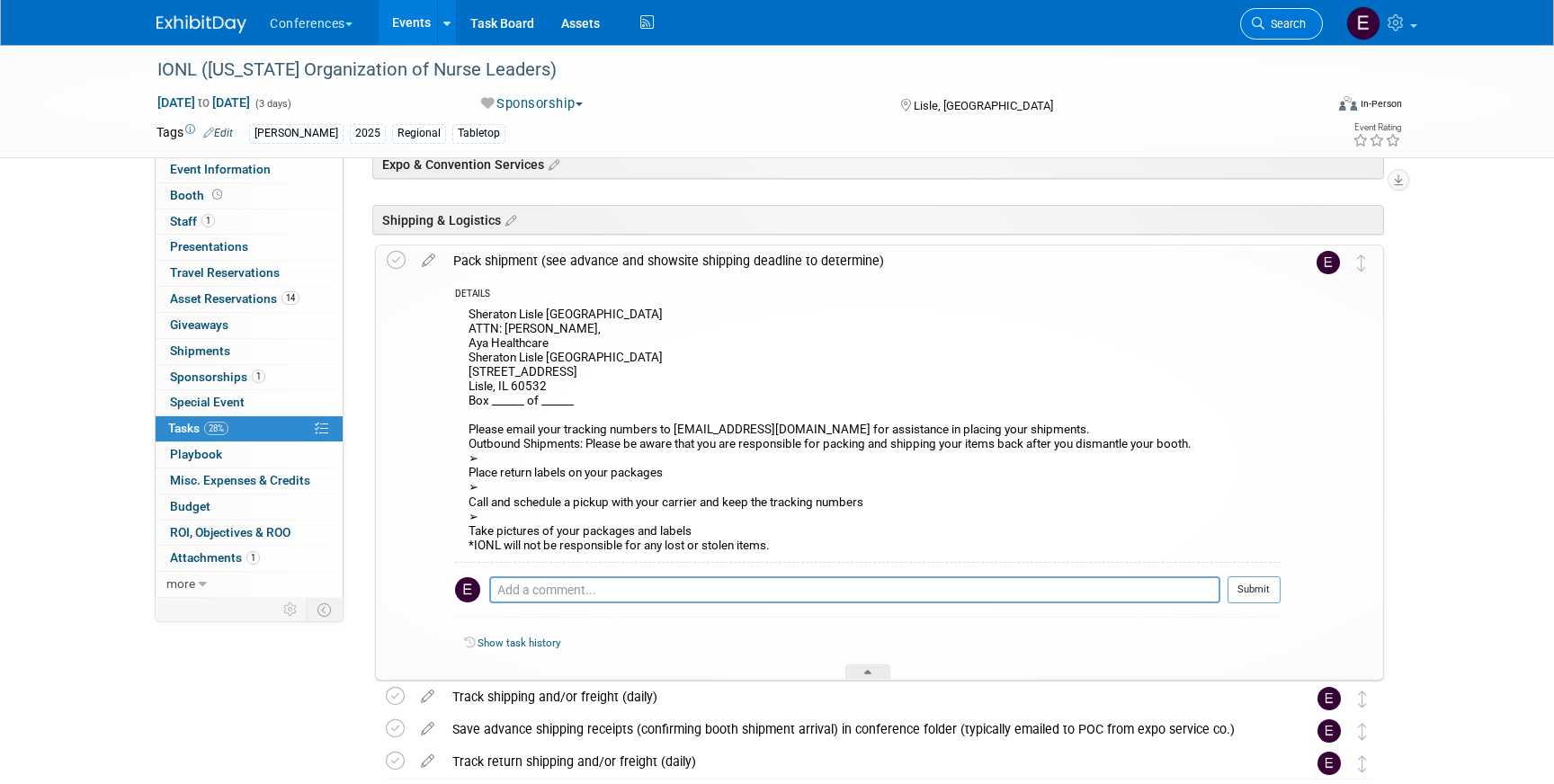
click at [1277, 31] on link "Search" at bounding box center [1281, 24] width 82 height 32
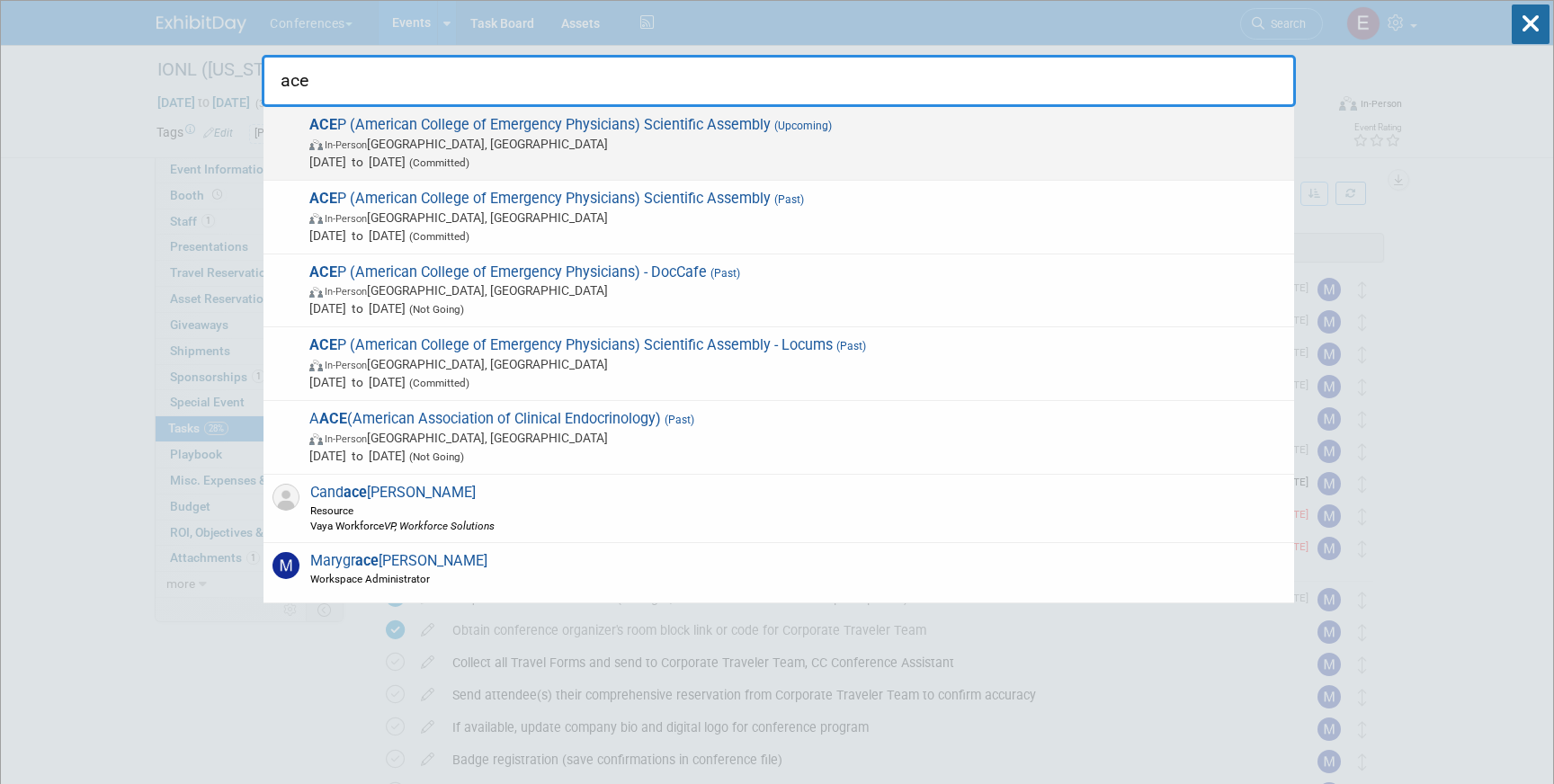
type input "ace"
click at [706, 145] on span "In-Person Salt Lake City, UT" at bounding box center [797, 144] width 976 height 18
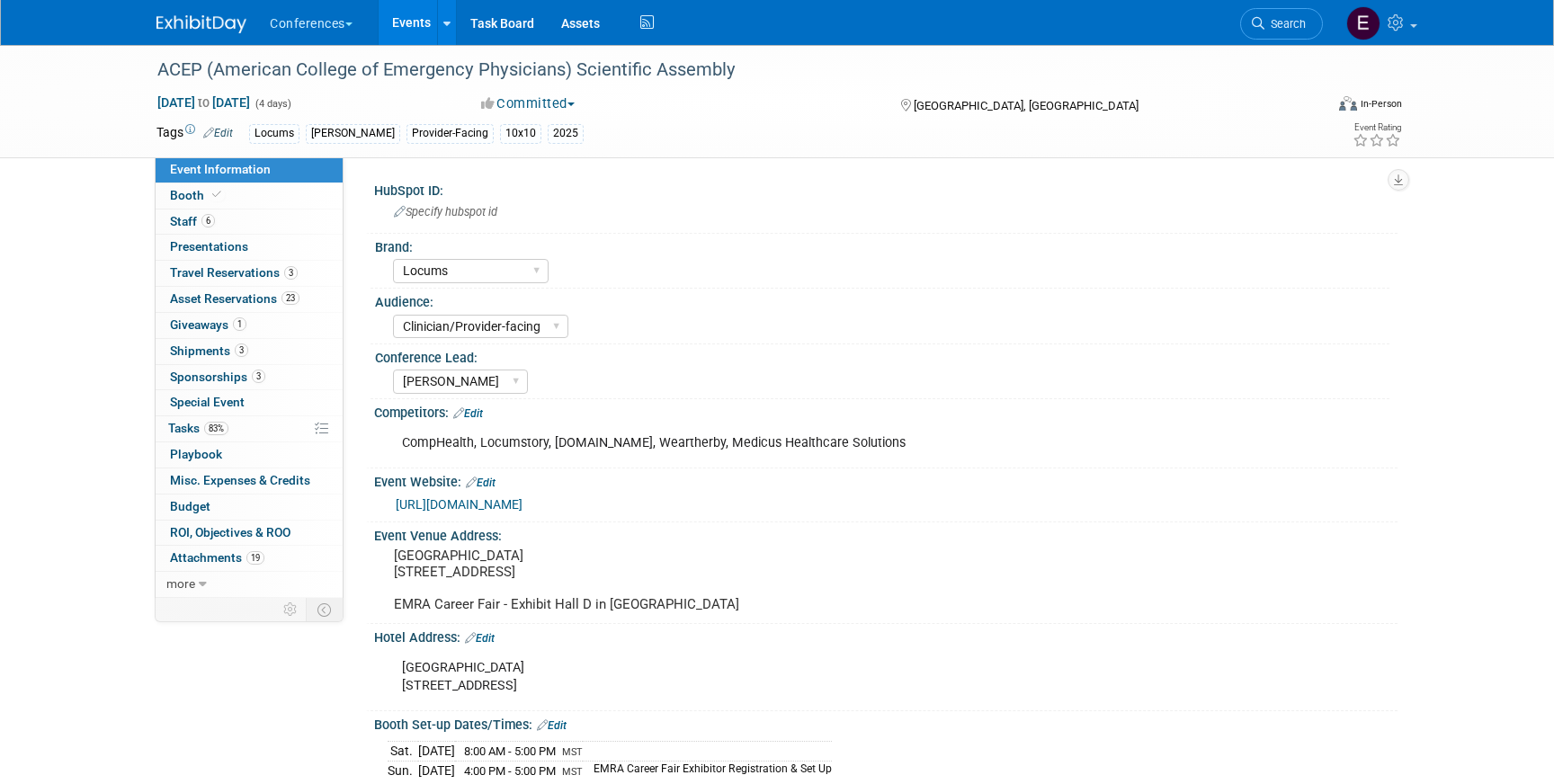
select select "Locums"
select select "Clinician/Provider-facing"
select select "[PERSON_NAME]"
click at [190, 426] on span "Tasks 83%" at bounding box center [198, 428] width 61 height 14
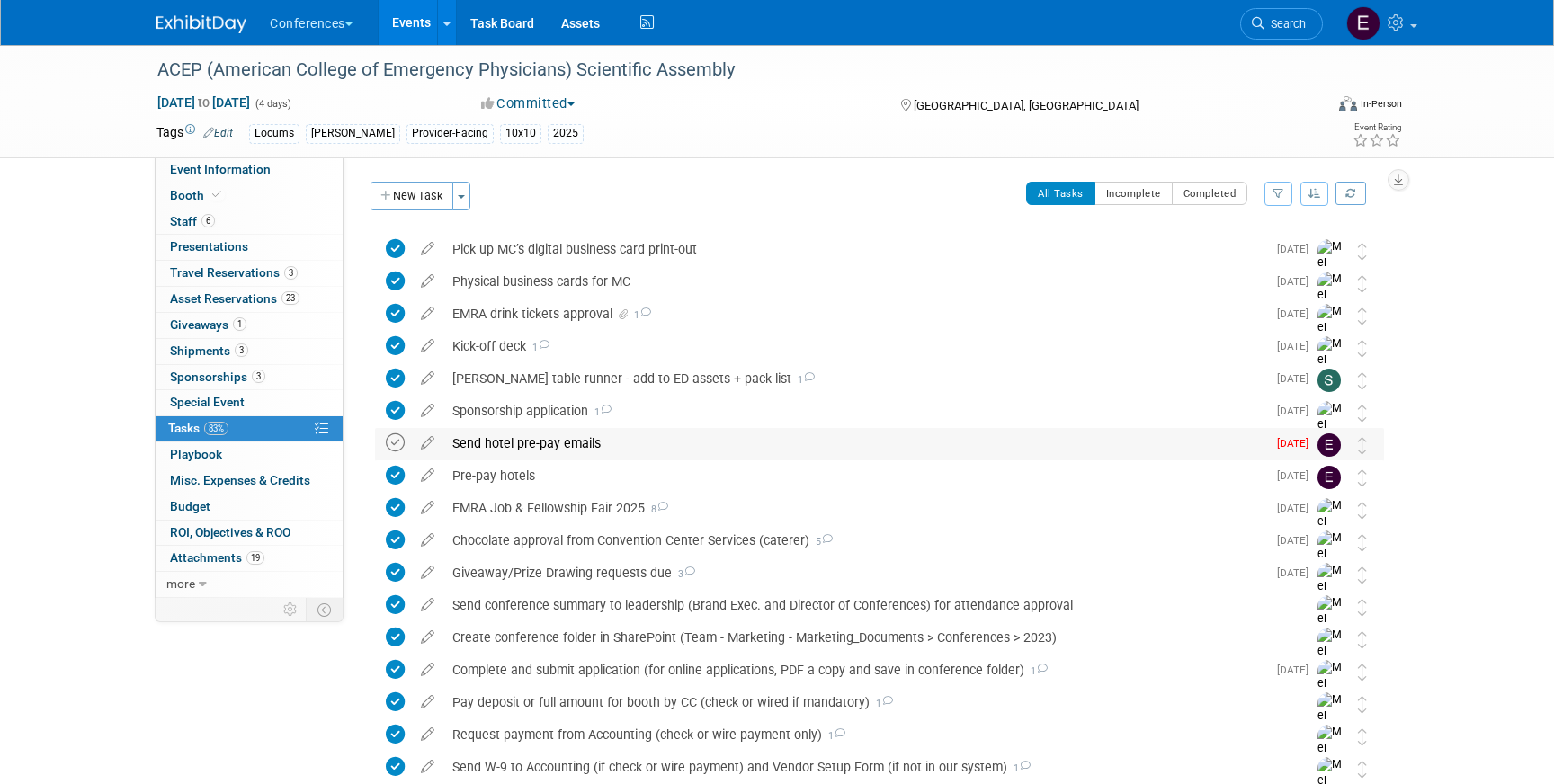
click at [395, 443] on icon at bounding box center [394, 442] width 19 height 19
click at [1290, 23] on span "Search" at bounding box center [1285, 24] width 42 height 14
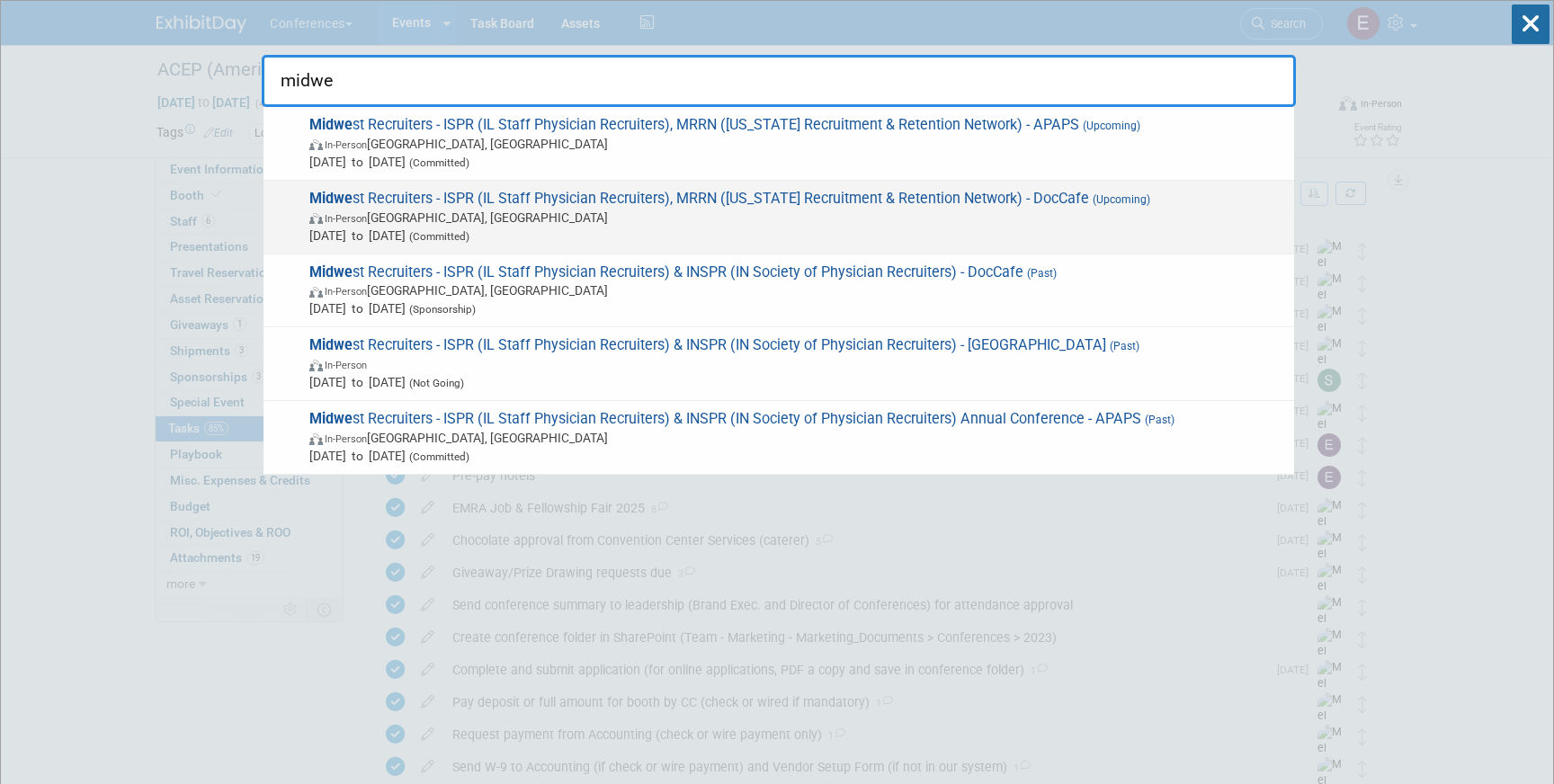
type input "midwe"
click at [703, 213] on span "In-Person Grand Rapids, MI" at bounding box center [797, 218] width 976 height 18
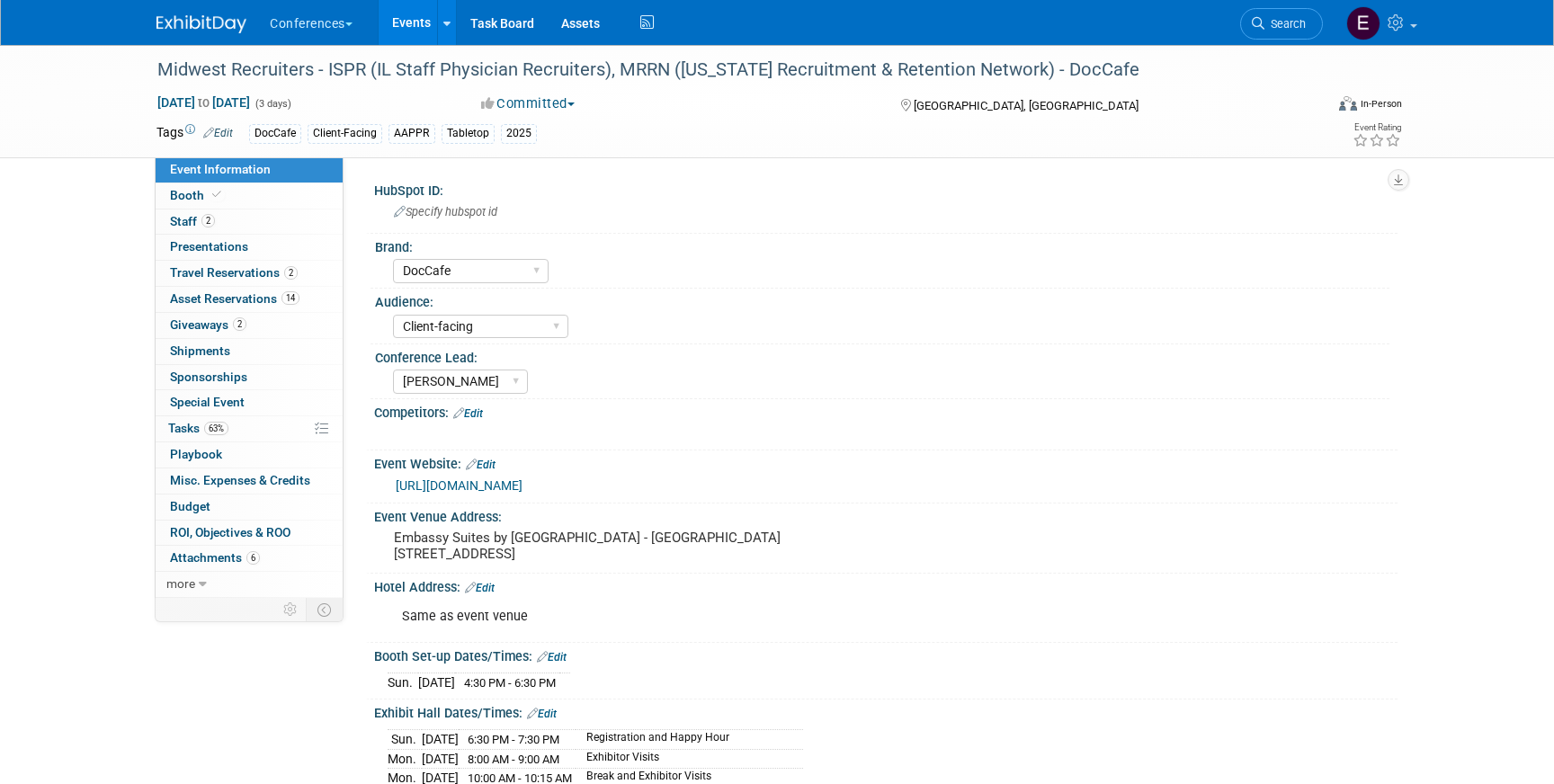
select select "DocCafe"
select select "Client-facing"
select select "[PERSON_NAME]"
click at [236, 426] on link "63% Tasks 63%" at bounding box center [249, 429] width 187 height 25
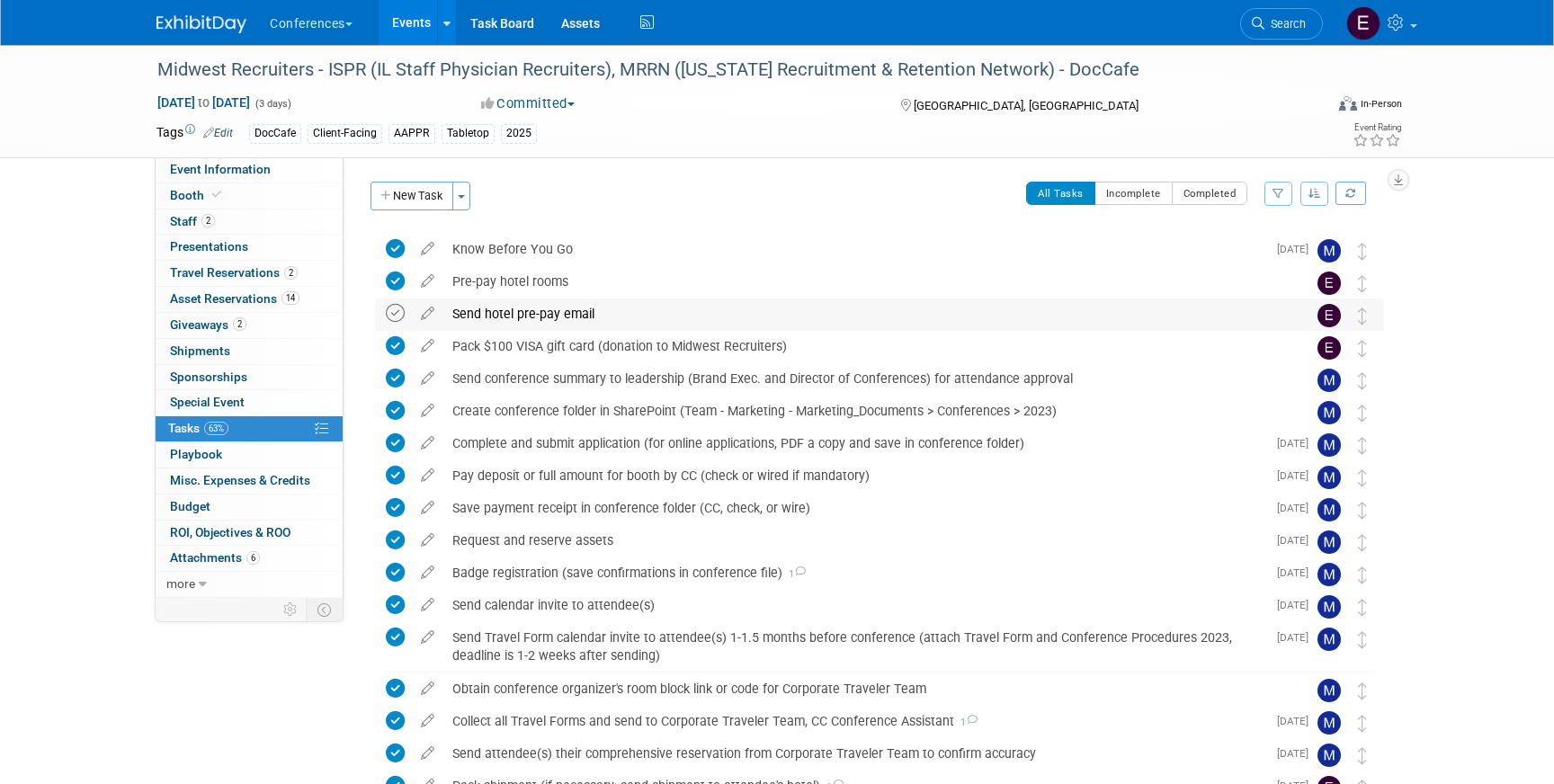
click at [399, 311] on icon at bounding box center [394, 313] width 19 height 19
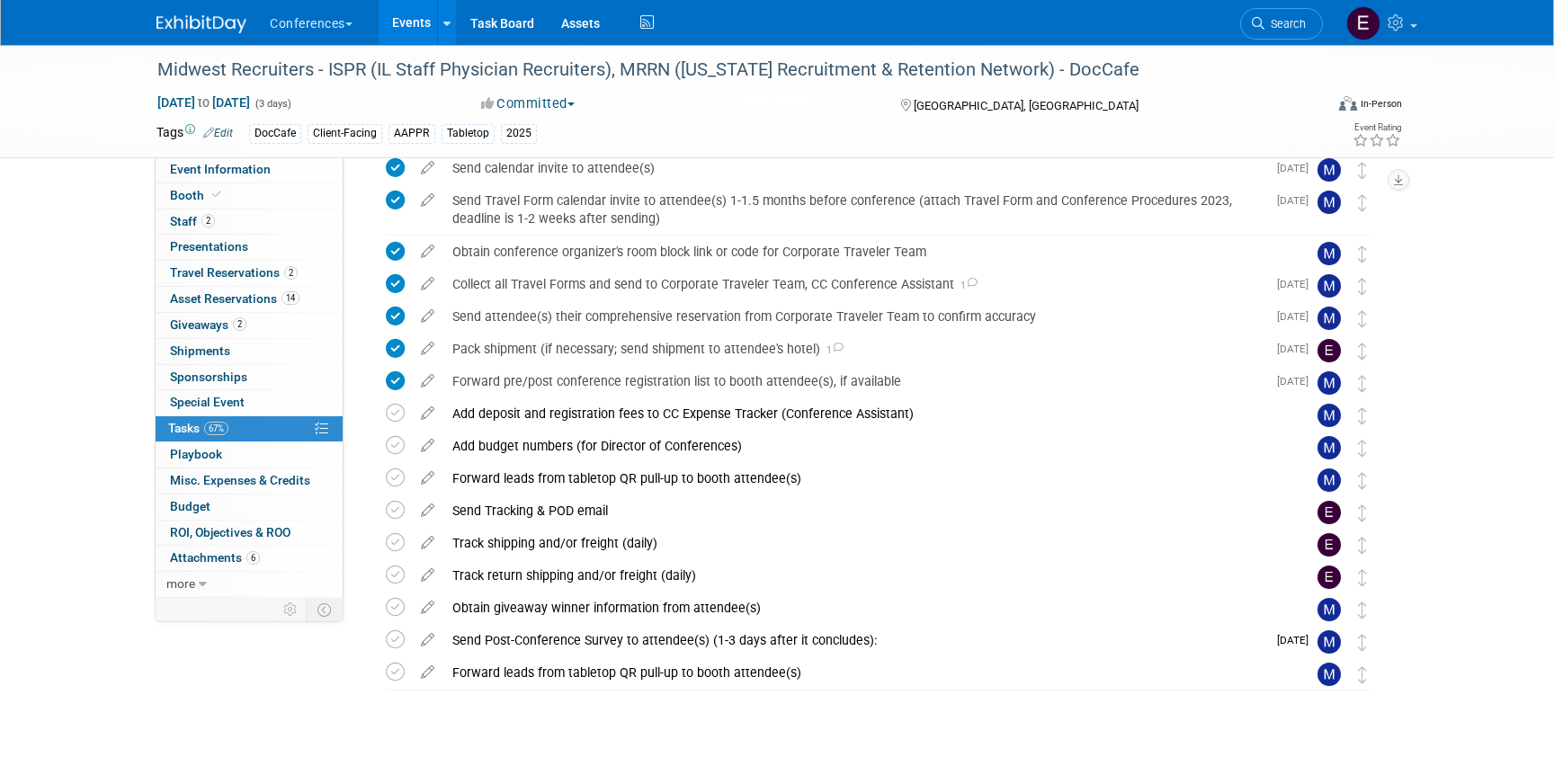
scroll to position [452, 0]
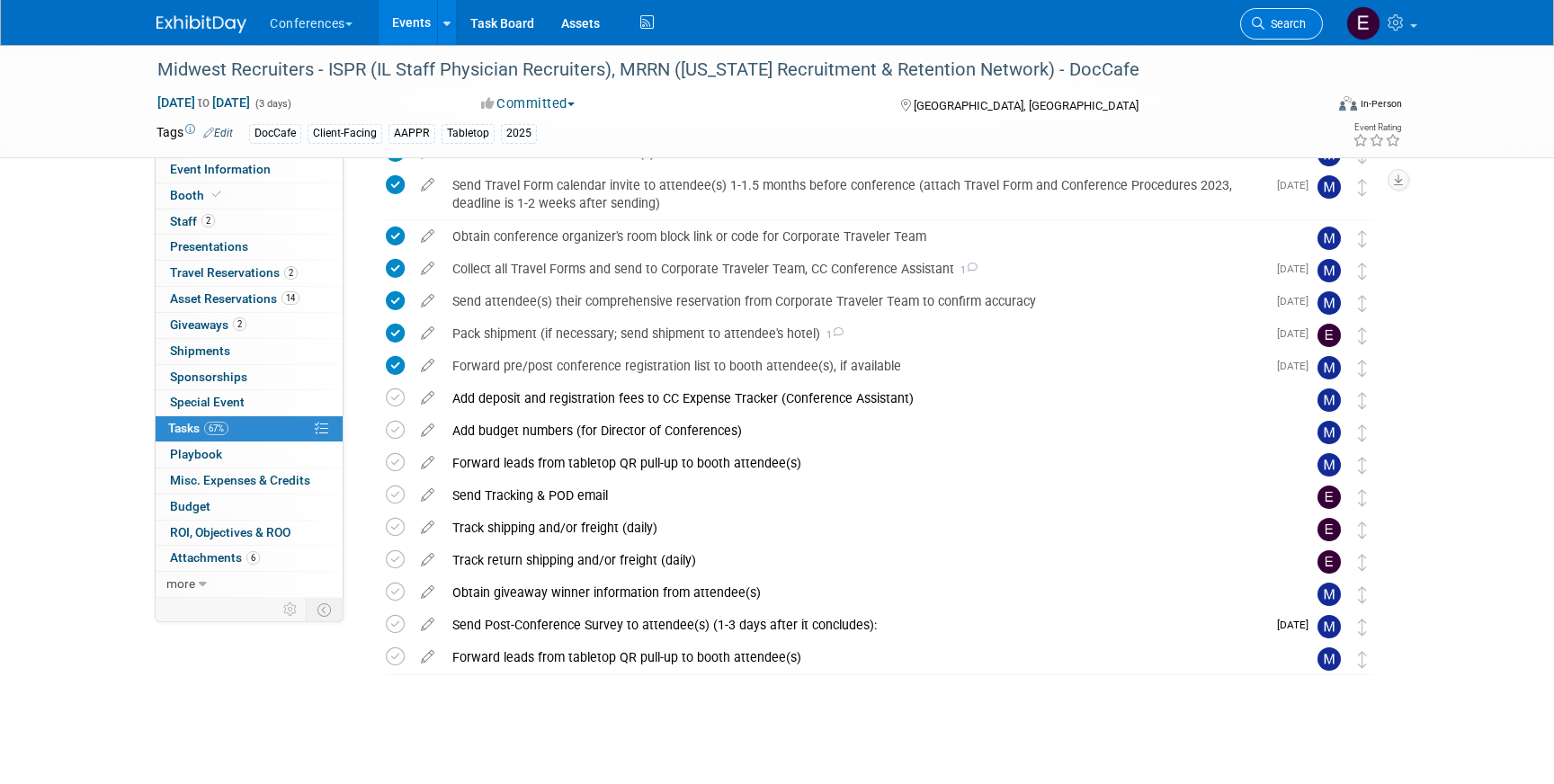
click at [1273, 15] on link "Search" at bounding box center [1281, 24] width 82 height 32
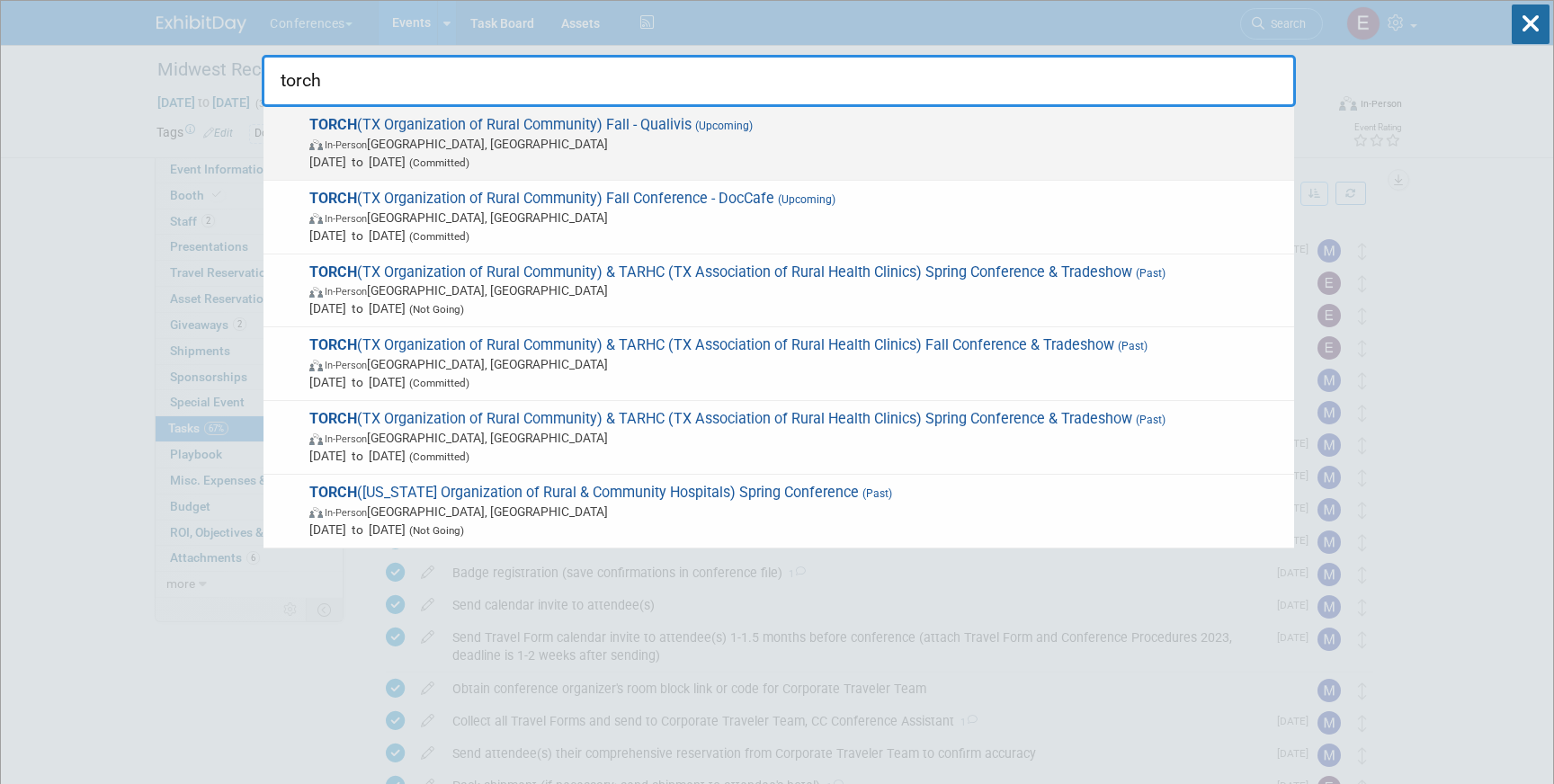
type input "torch"
click at [717, 143] on span "In-Person Austin, TX" at bounding box center [797, 144] width 976 height 18
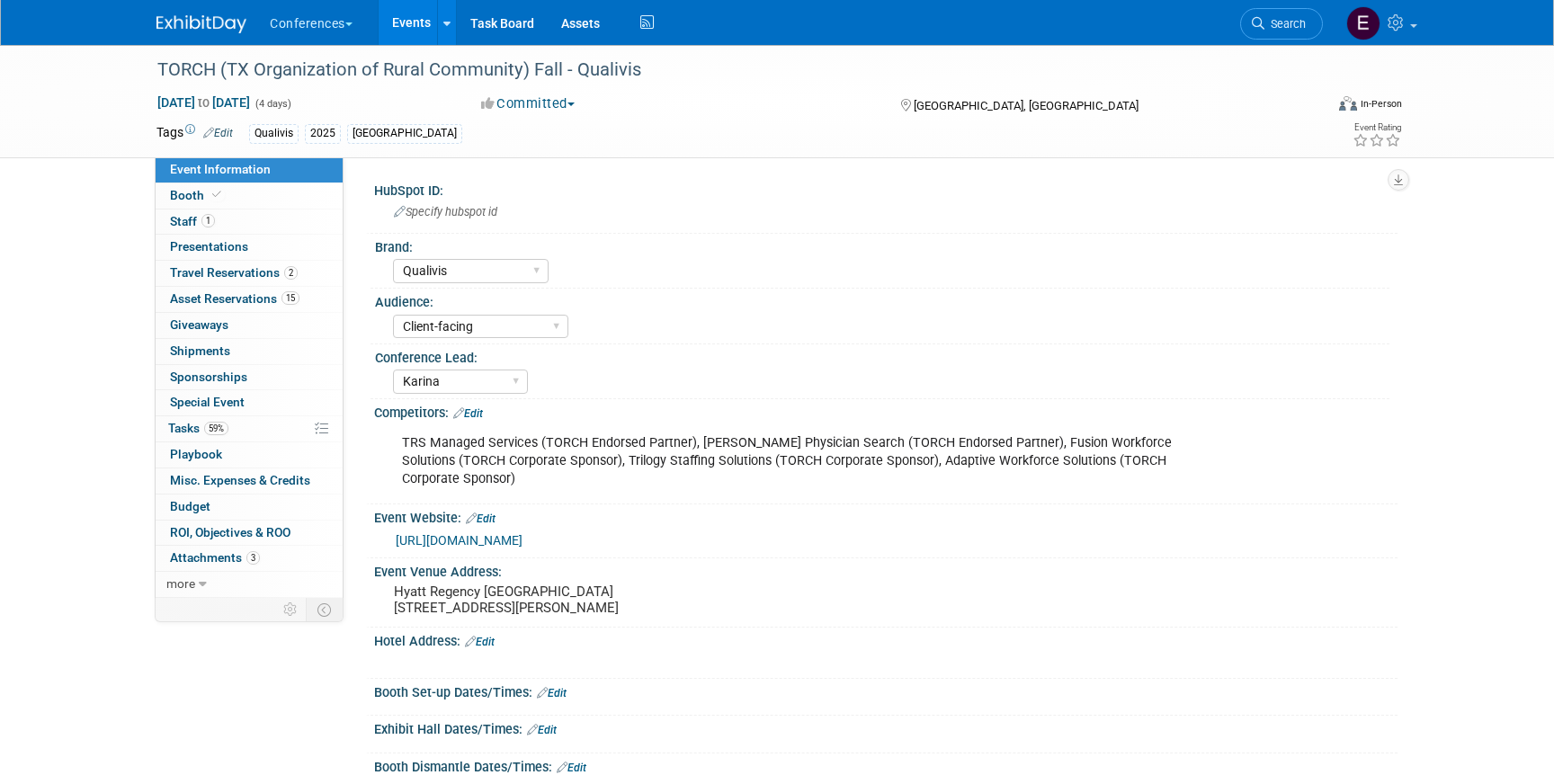
select select "Qualivis"
select select "Client-facing"
select select "Karina"
click at [261, 437] on link "59% Tasks 59%" at bounding box center [249, 429] width 187 height 25
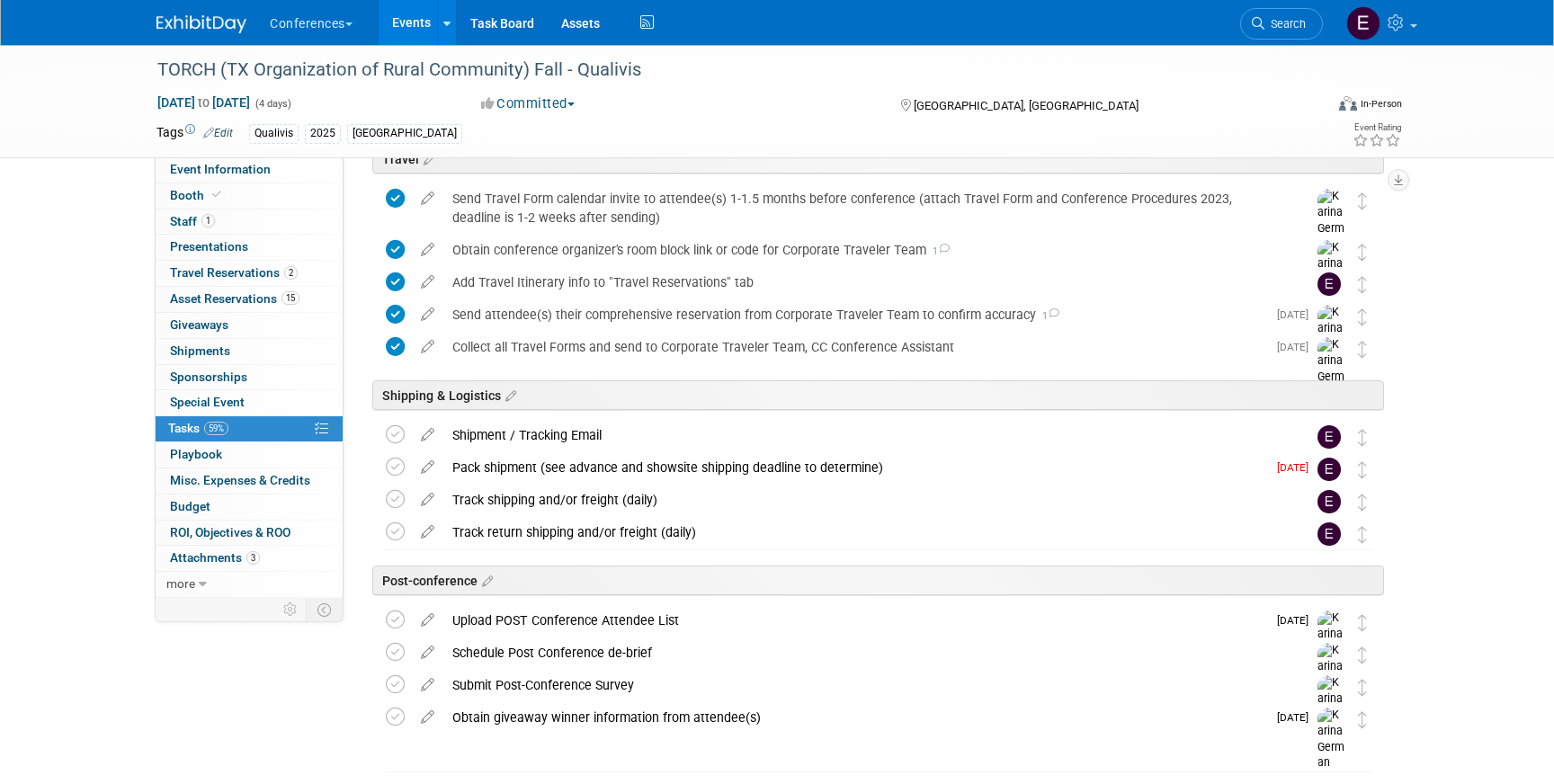
scroll to position [669, 0]
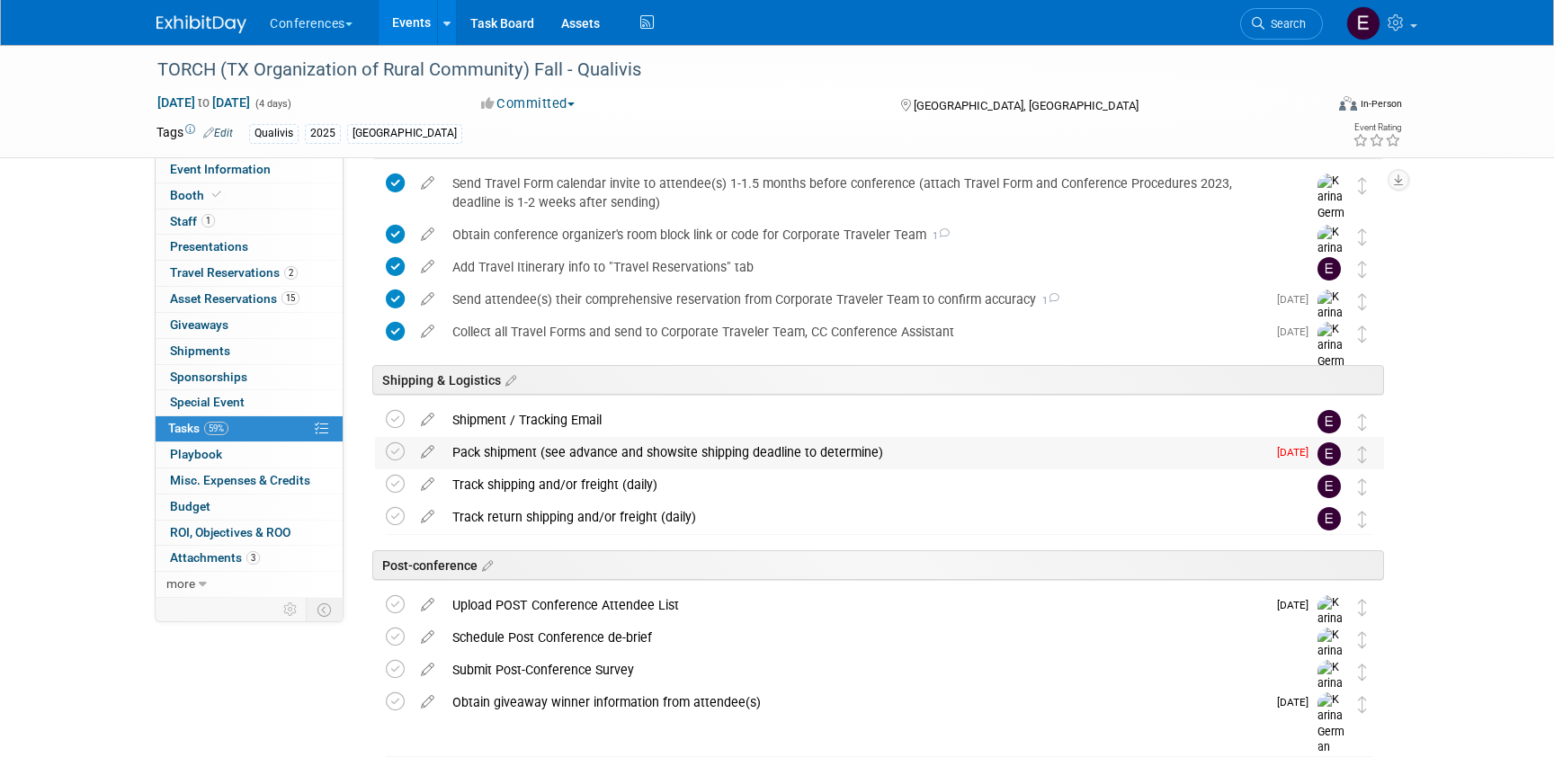
click at [545, 448] on div "Pack shipment (see advance and showsite shipping deadline to determine)" at bounding box center [855, 452] width 823 height 31
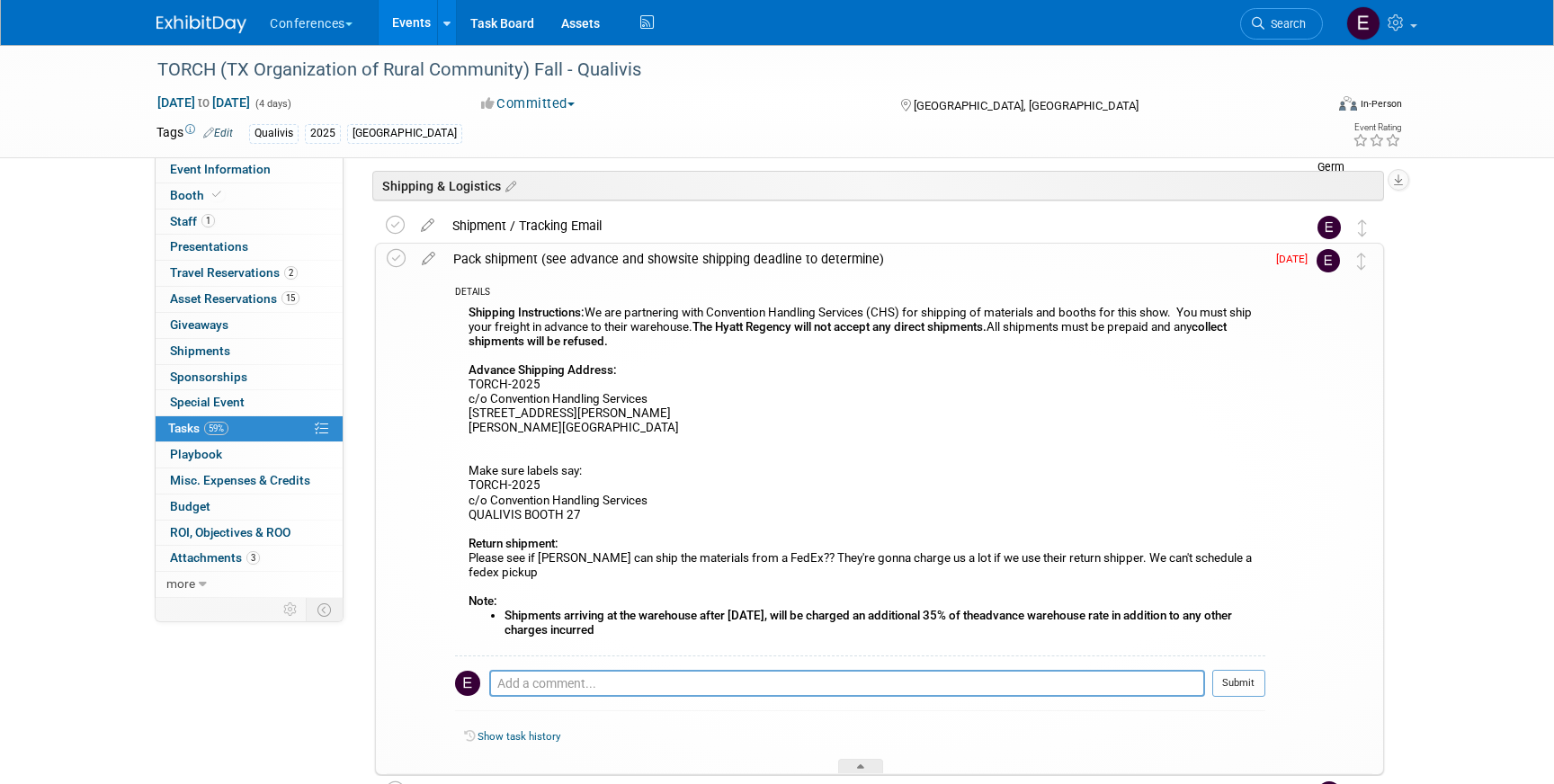
scroll to position [876, 0]
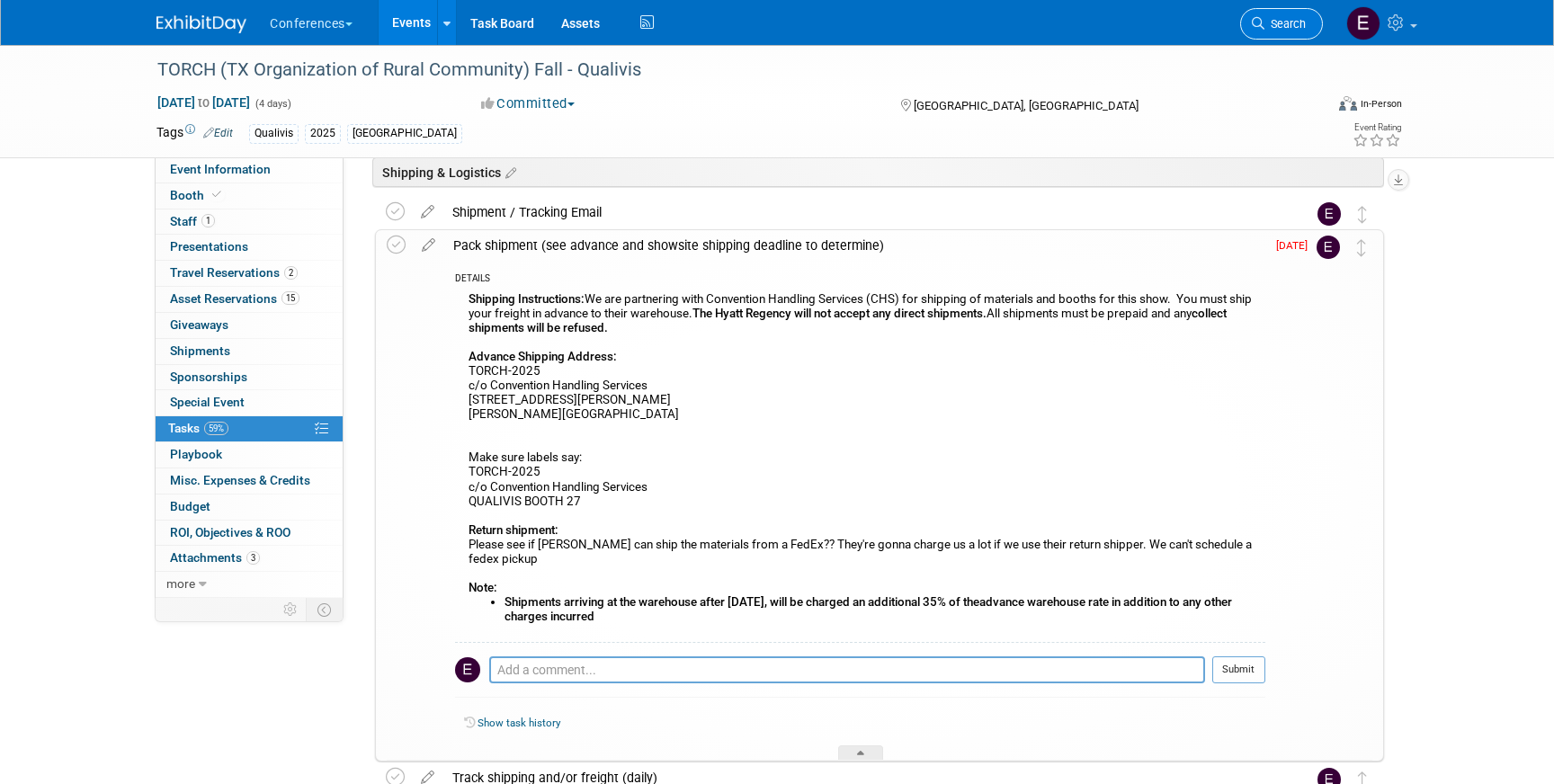
click at [1289, 18] on span "Search" at bounding box center [1285, 24] width 42 height 14
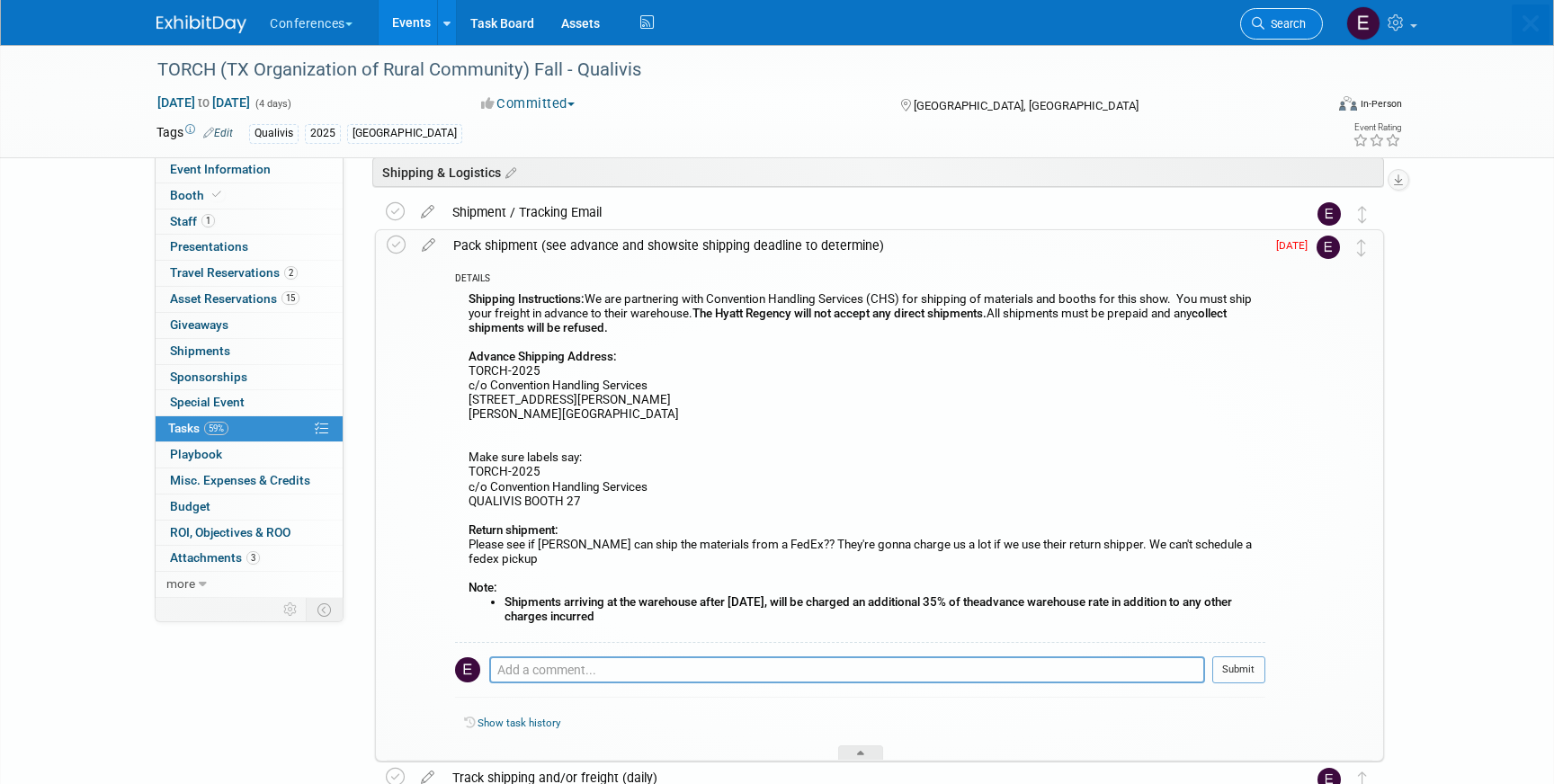
scroll to position [0, 0]
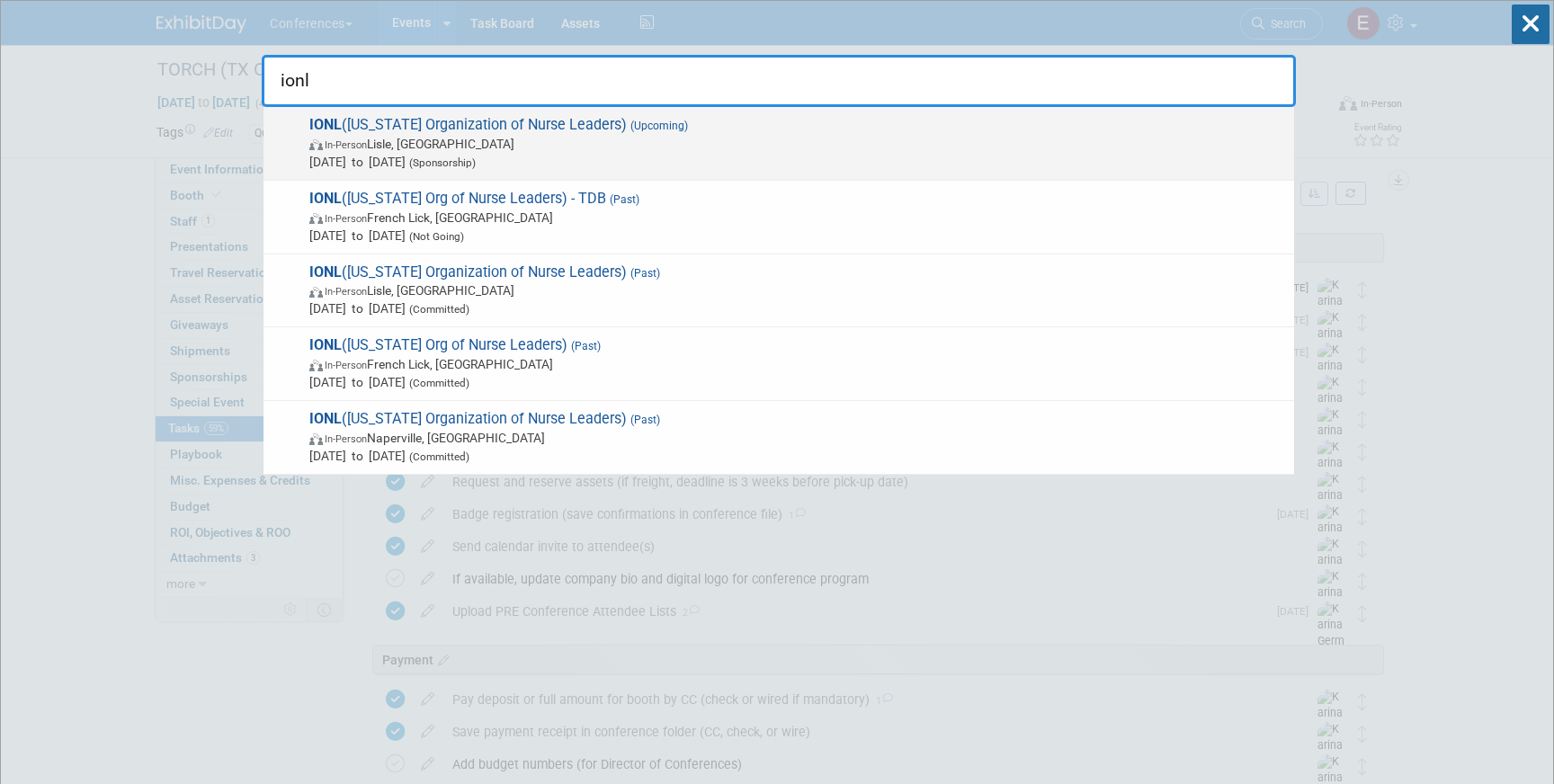
type input "ionl"
click at [652, 146] on span "In-Person Lisle, IL" at bounding box center [797, 144] width 976 height 18
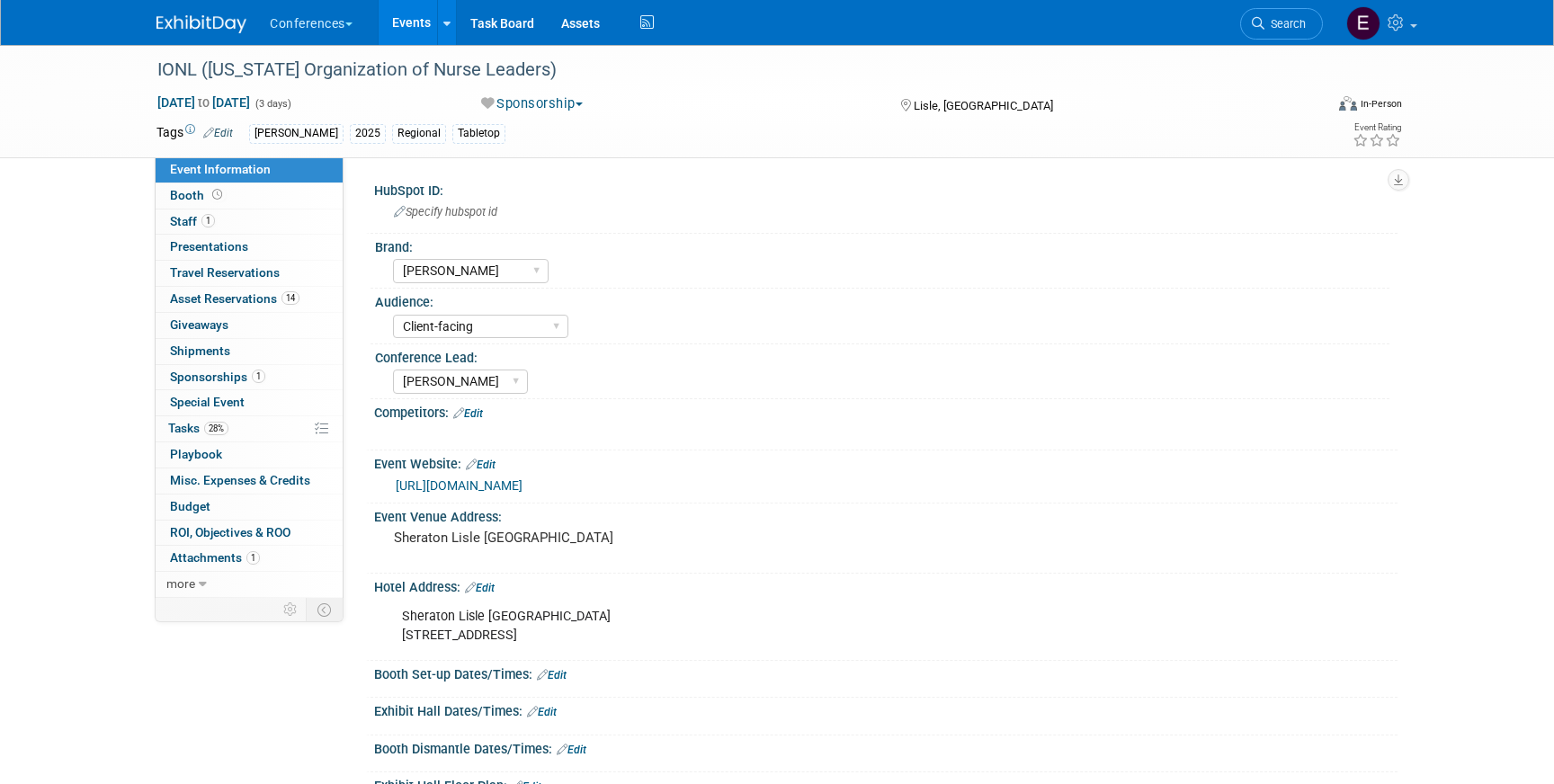
select select "[PERSON_NAME]"
select select "Client-facing"
select select "[PERSON_NAME]"
click at [192, 306] on link "14 Asset Reservations 14" at bounding box center [249, 299] width 187 height 25
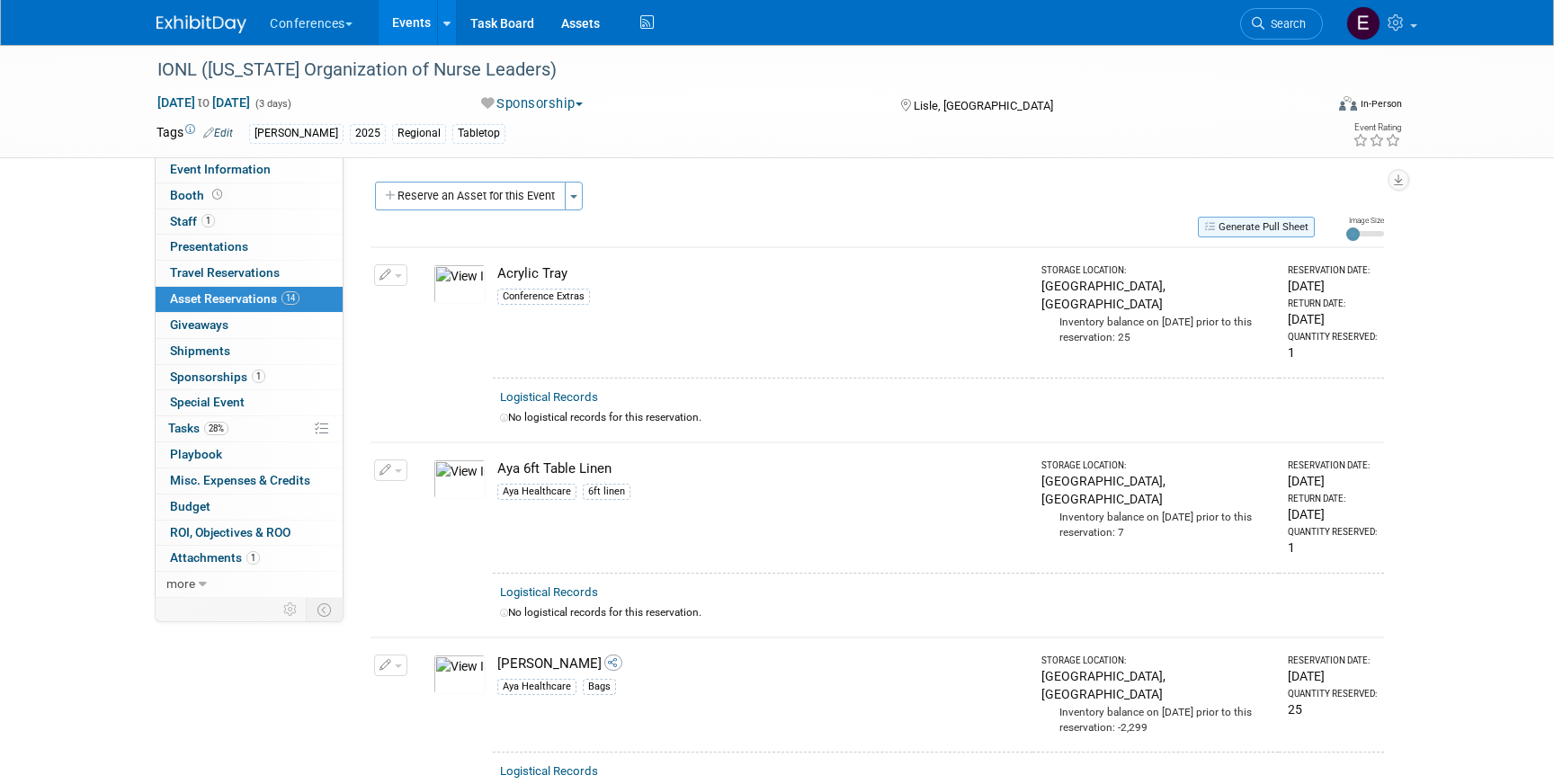
click at [1231, 220] on button "Generate Pull Sheet" at bounding box center [1256, 227] width 117 height 21
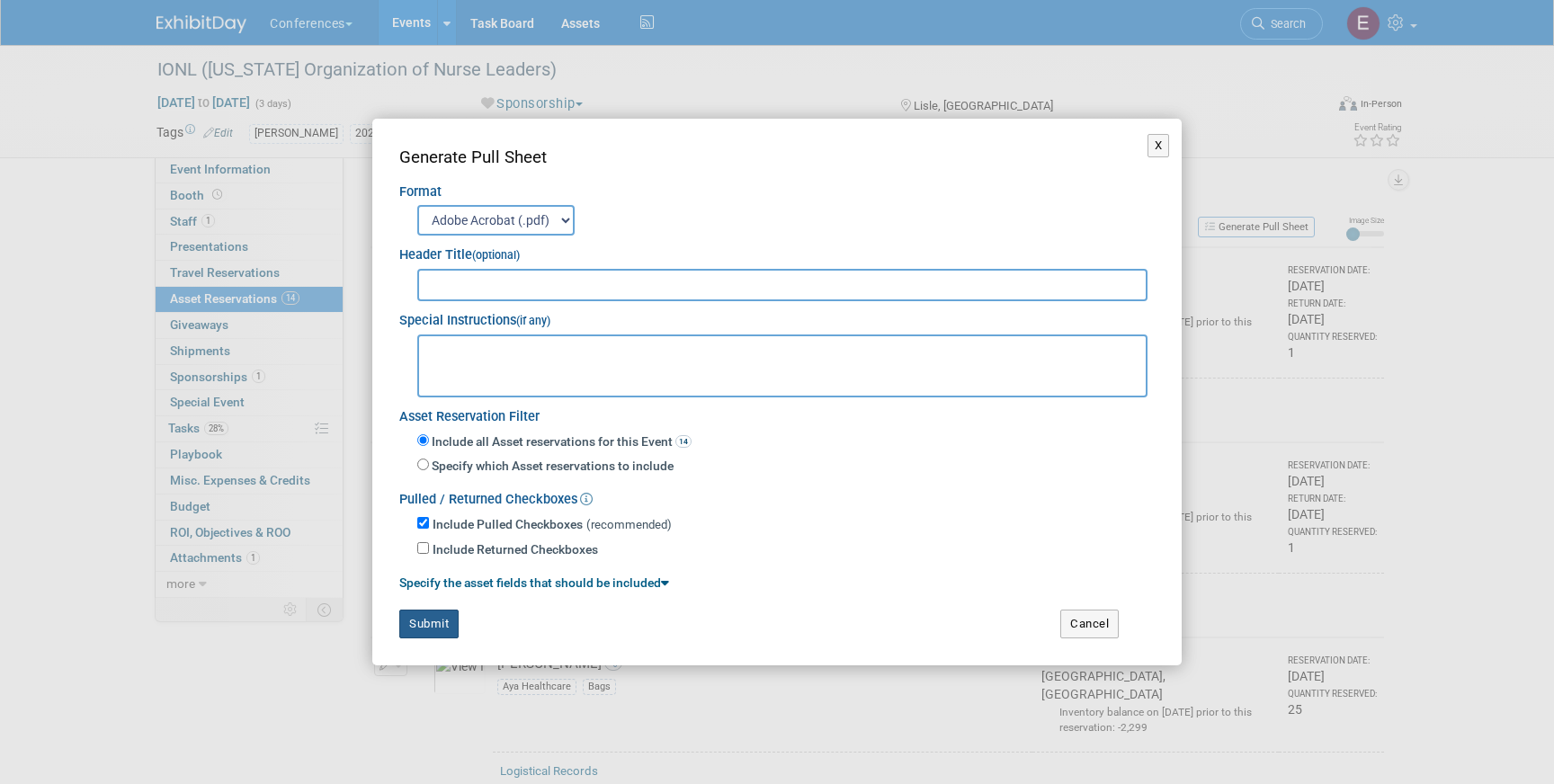
click at [417, 625] on button "Submit" at bounding box center [429, 624] width 60 height 29
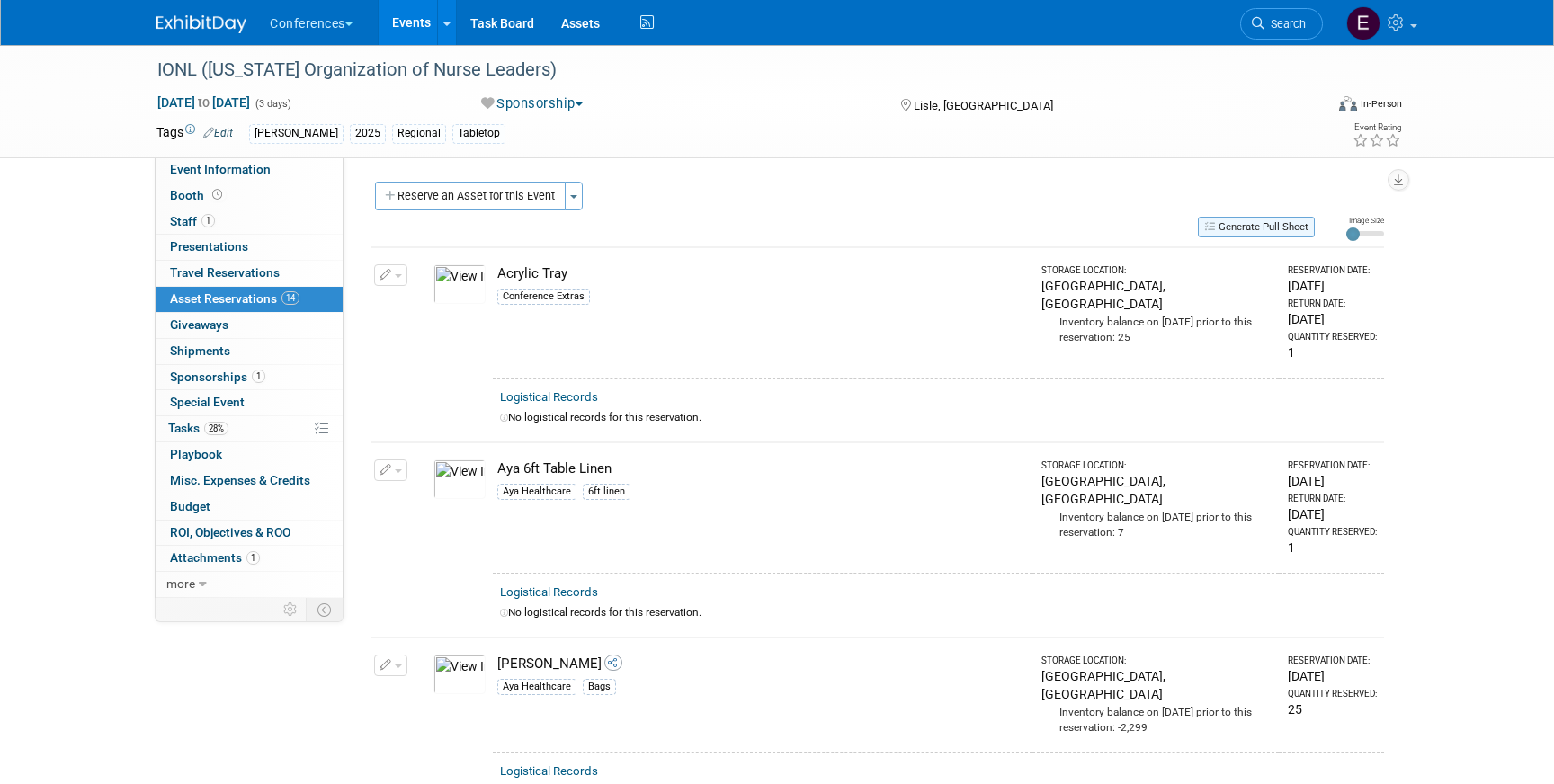
click at [1234, 231] on button "Generate Pull Sheet" at bounding box center [1256, 227] width 117 height 21
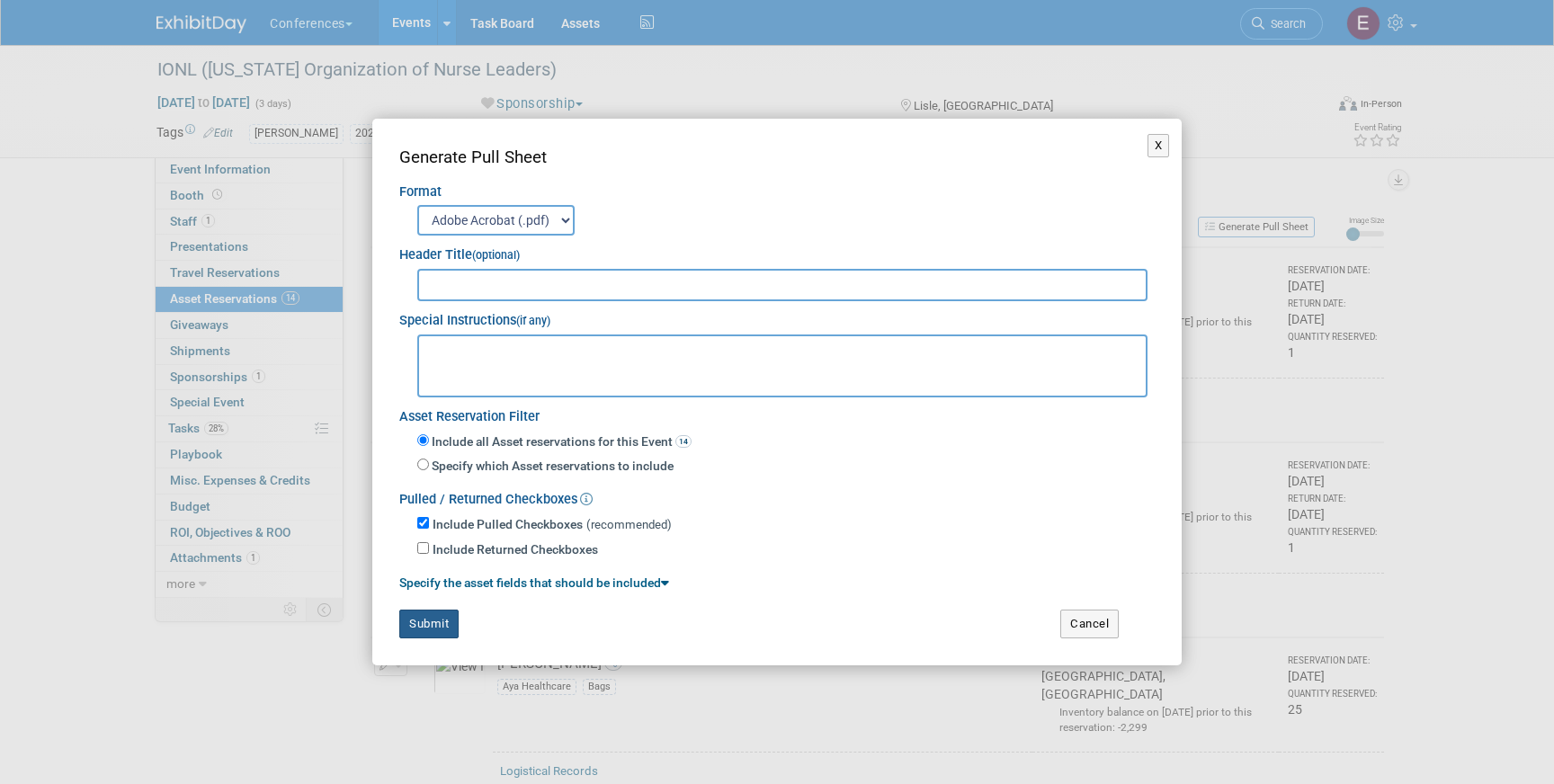
click at [410, 616] on button "Submit" at bounding box center [429, 624] width 60 height 29
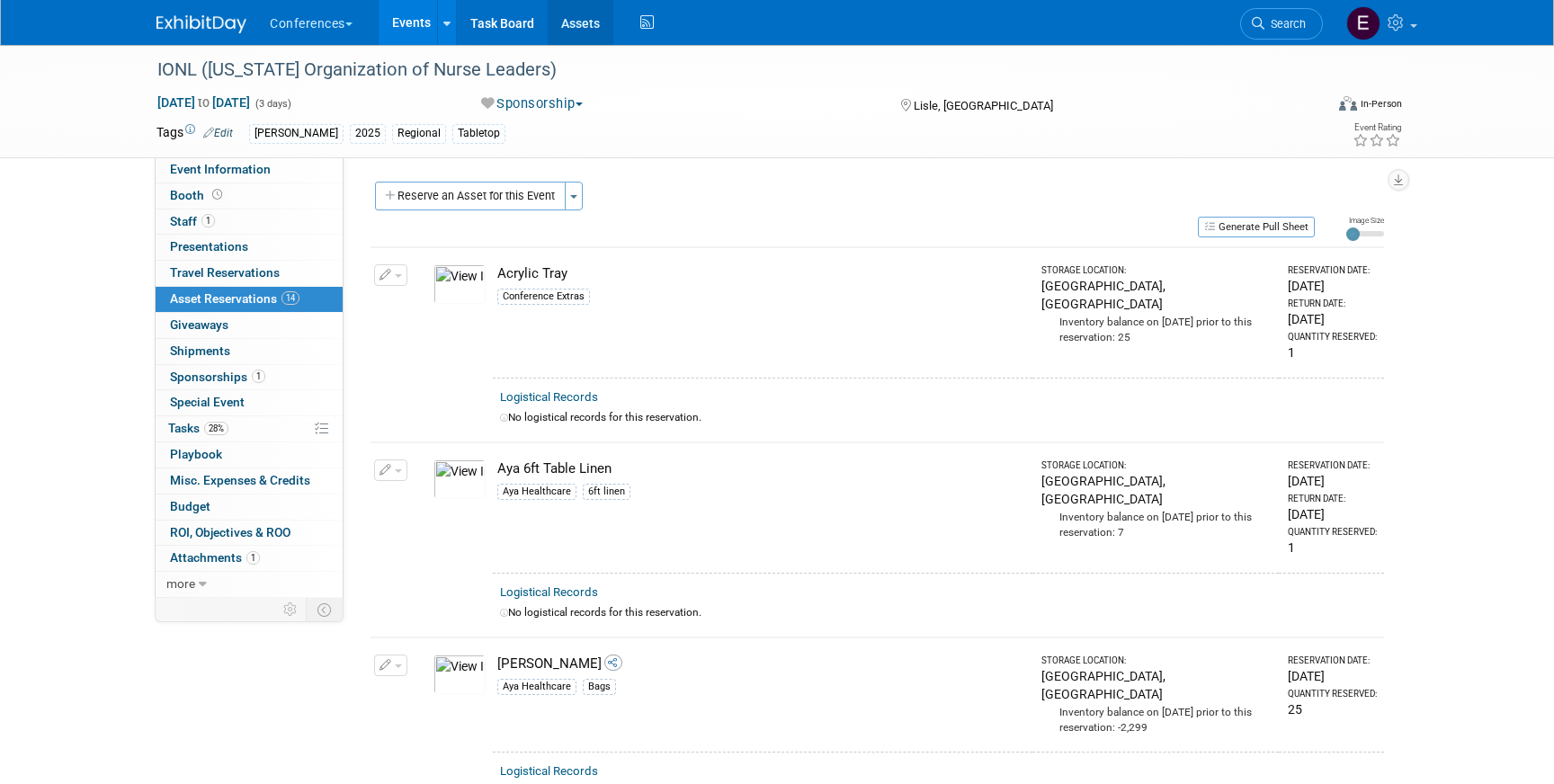
click at [574, 14] on link "Assets" at bounding box center [580, 23] width 66 height 45
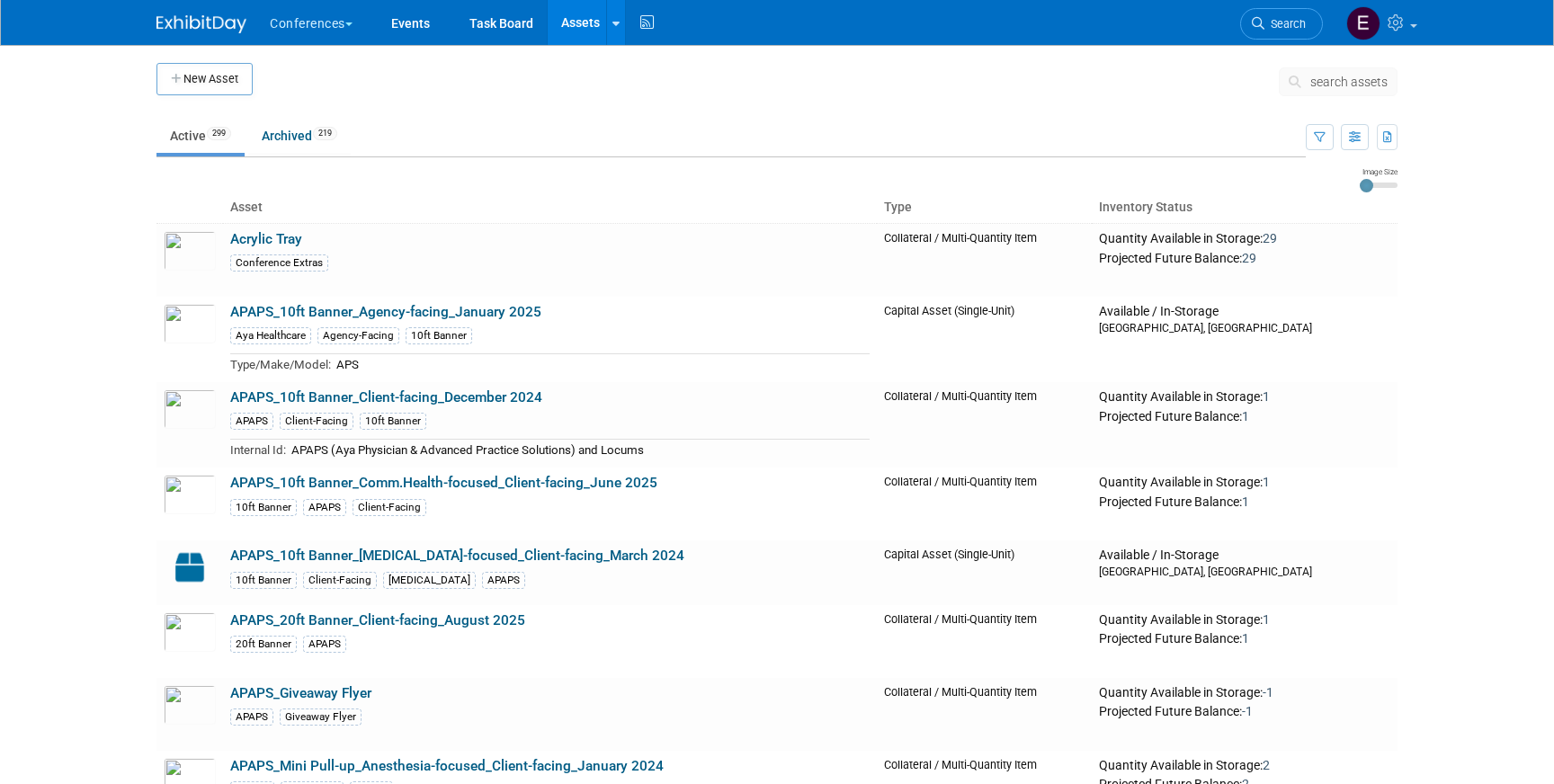
click at [1315, 77] on span "search assets" at bounding box center [1348, 82] width 77 height 14
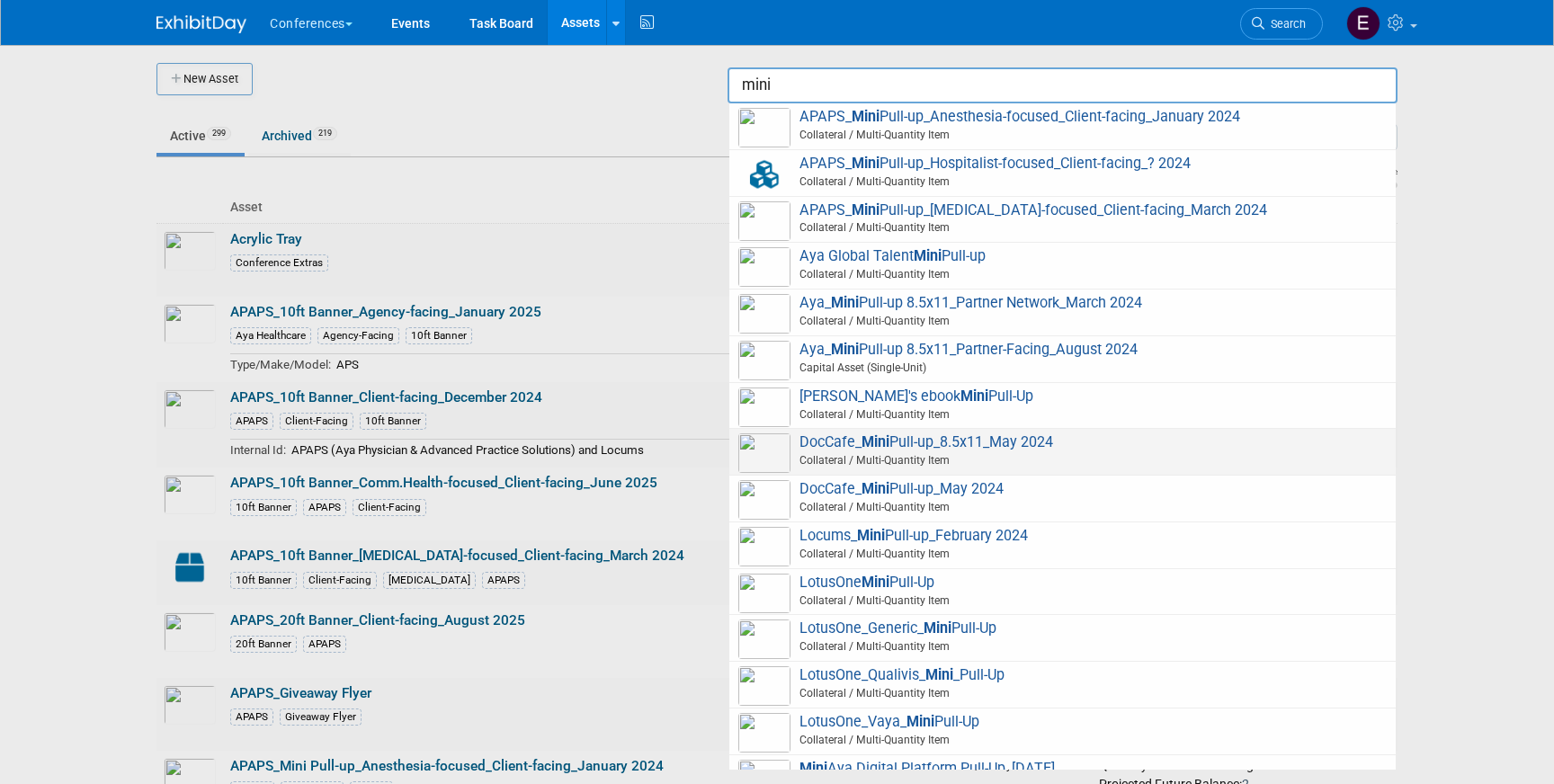
click at [1108, 447] on span "DocCafe_ Mini Pull-up_8.5x11_May 2024 Collateral / Multi-Quantity Item" at bounding box center [1062, 451] width 649 height 37
type input "DocCafe_Mini Pull-up_8.5x11_May 2024"
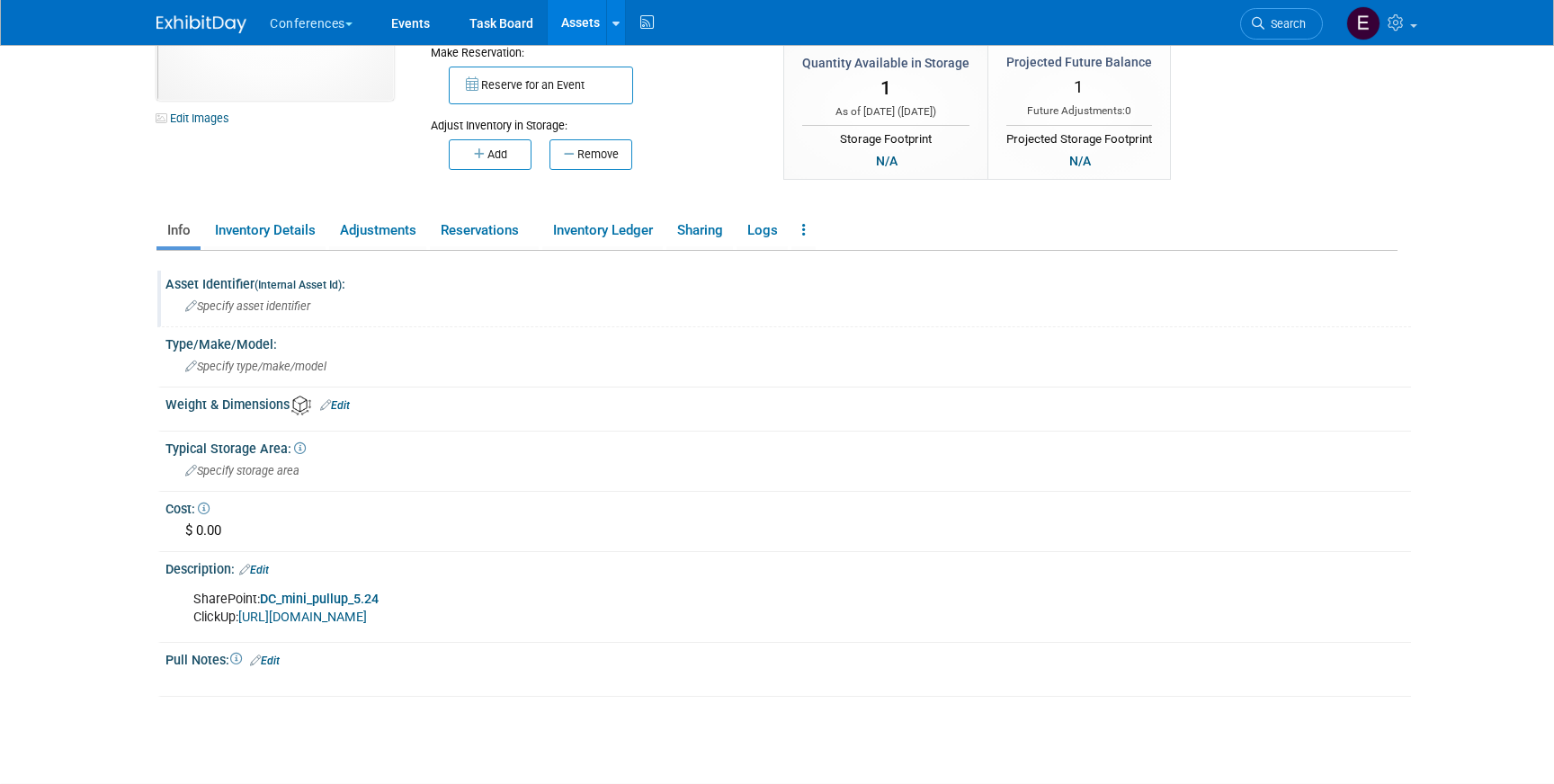
scroll to position [271, 0]
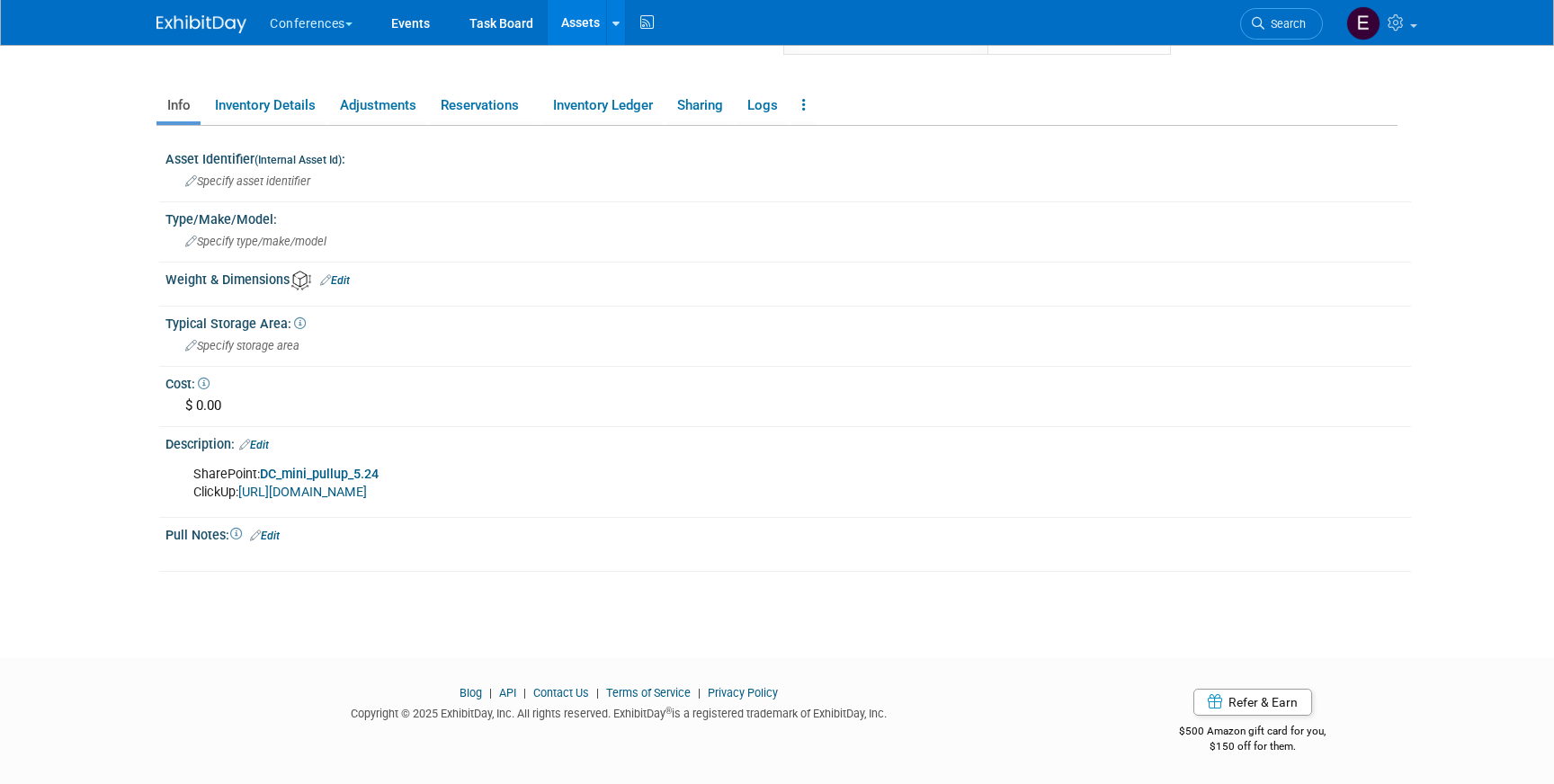
click at [327, 472] on link "DC_mini_pullup_5.24" at bounding box center [318, 474] width 118 height 15
click at [597, 34] on link "Assets" at bounding box center [580, 23] width 66 height 45
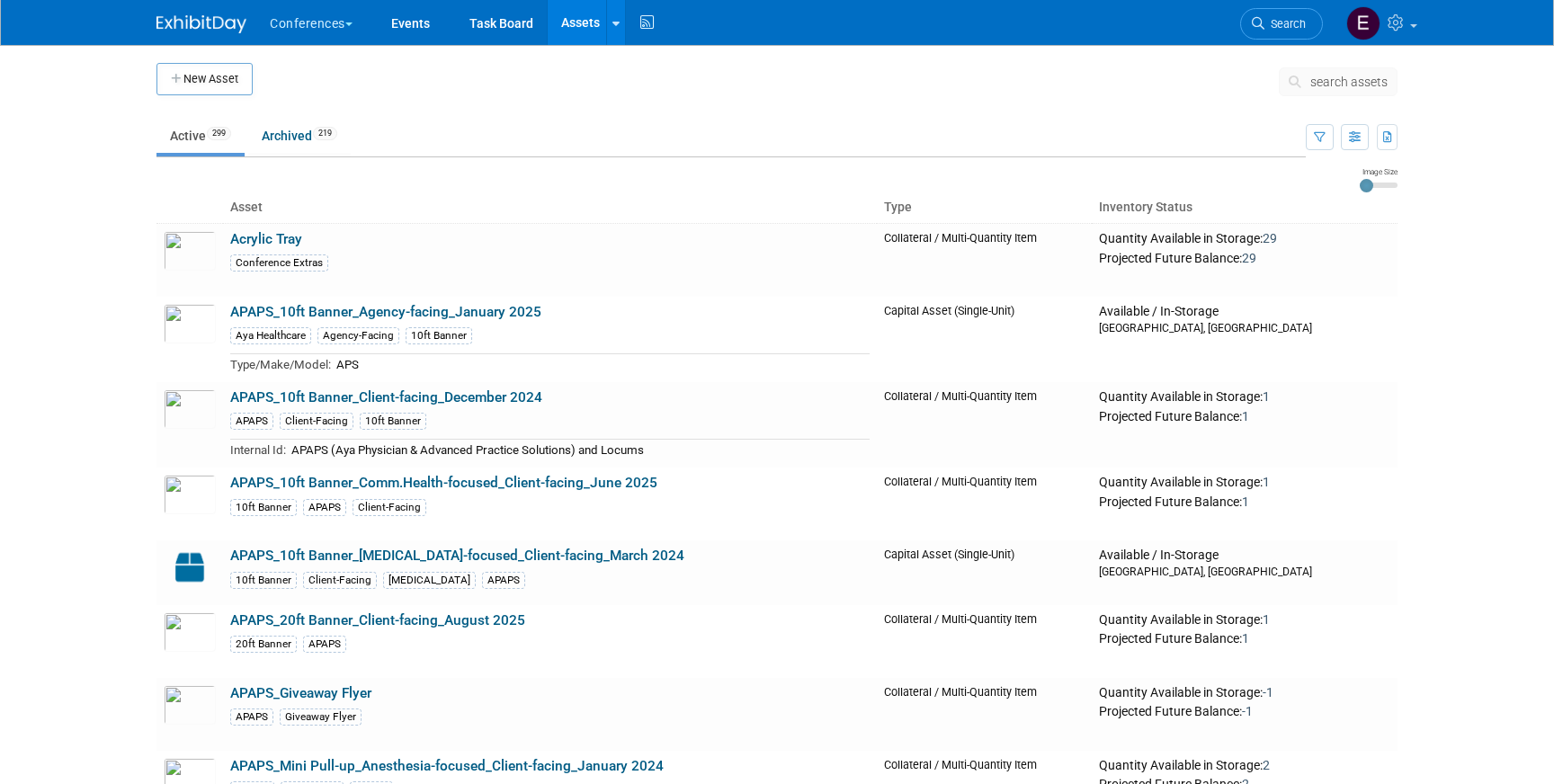
click at [592, 24] on link "Assets" at bounding box center [580, 23] width 66 height 45
click at [1345, 90] on button "search assets" at bounding box center [1338, 82] width 118 height 29
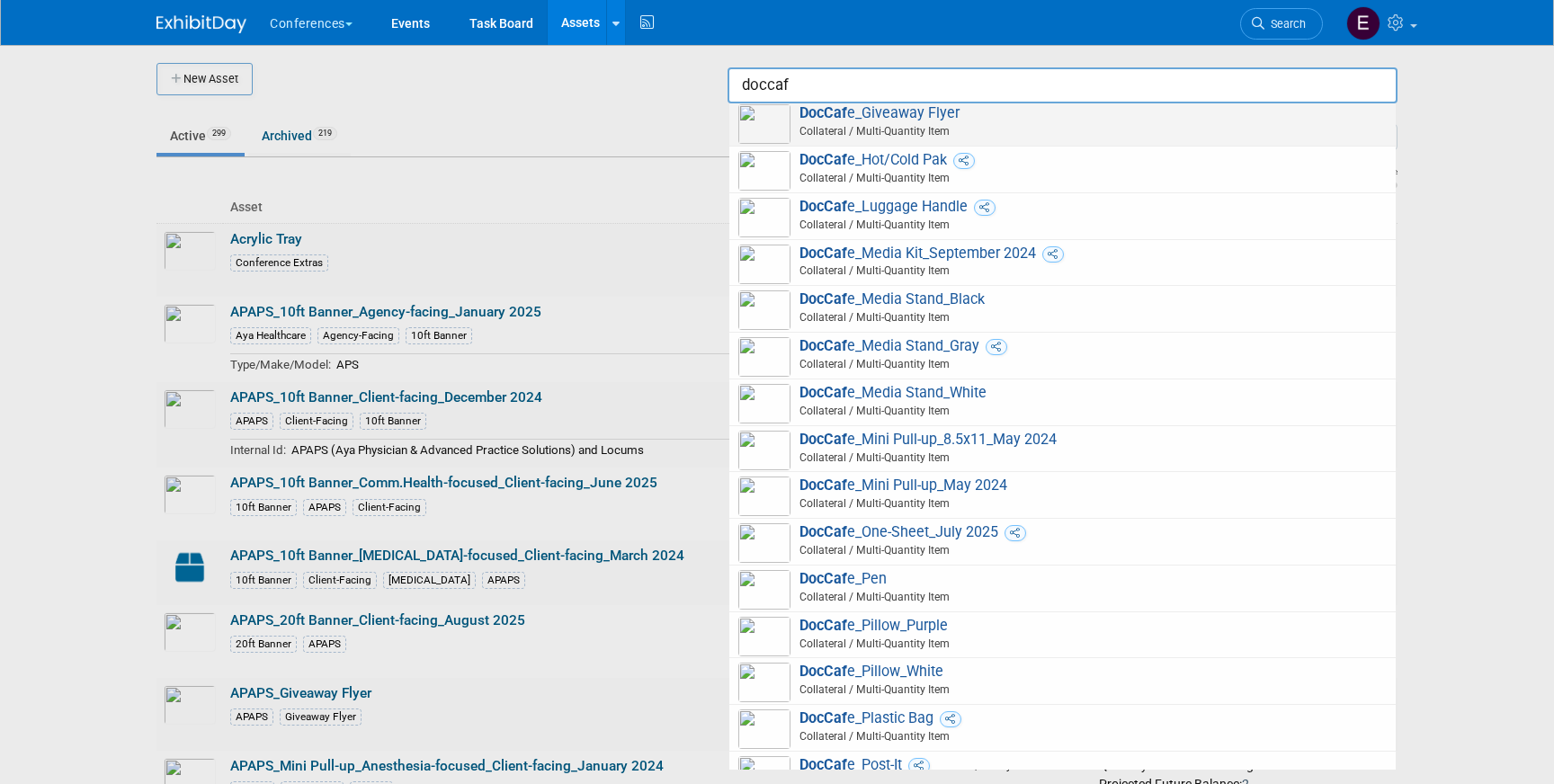
scroll to position [354, 0]
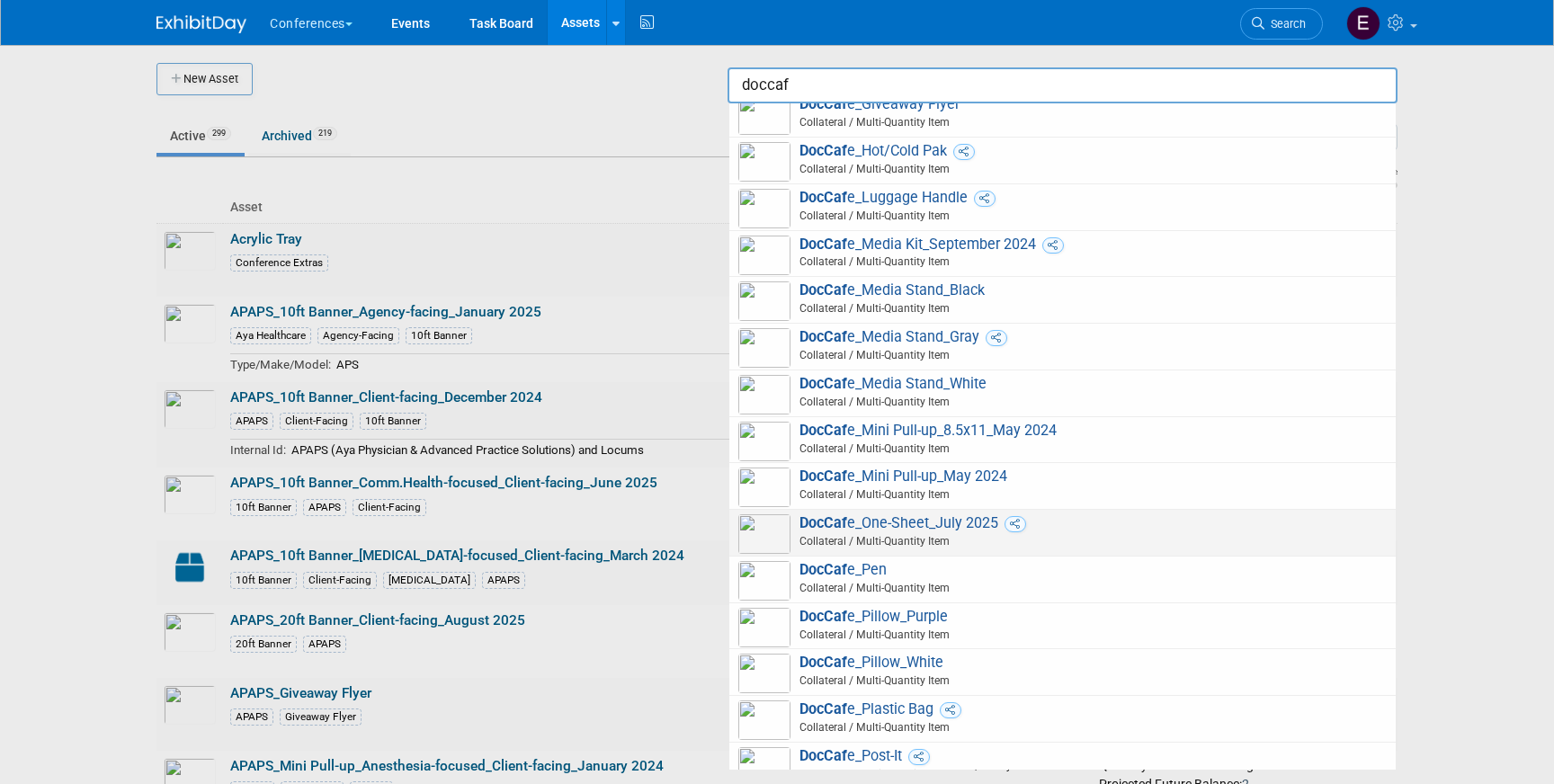
click at [1109, 529] on span "DocCaf e_One-Sheet_July 2025 Collateral / Multi-Quantity Item" at bounding box center [1062, 533] width 649 height 37
type input "DocCafe_One-Sheet_July 2025"
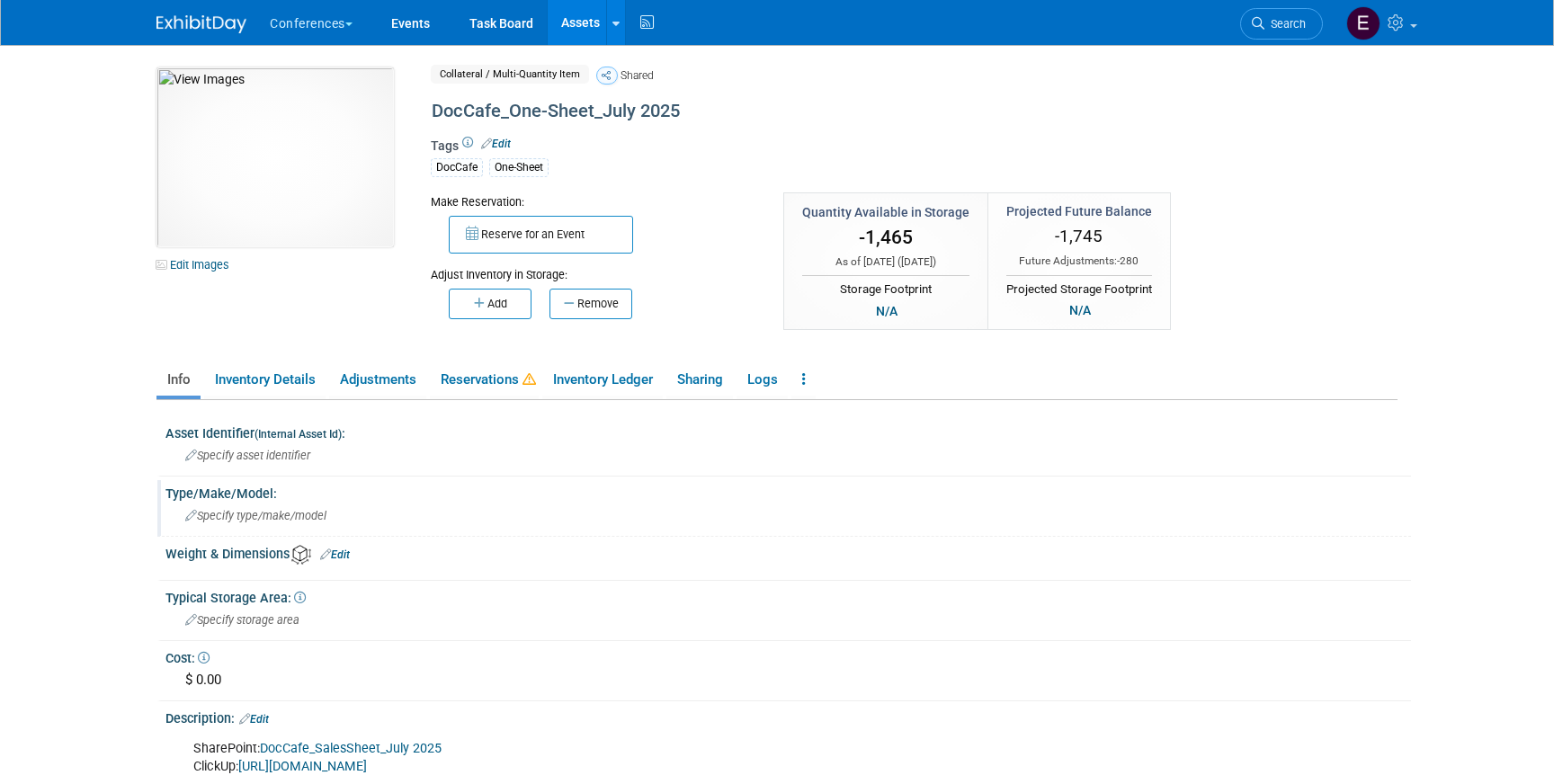
scroll to position [273, 0]
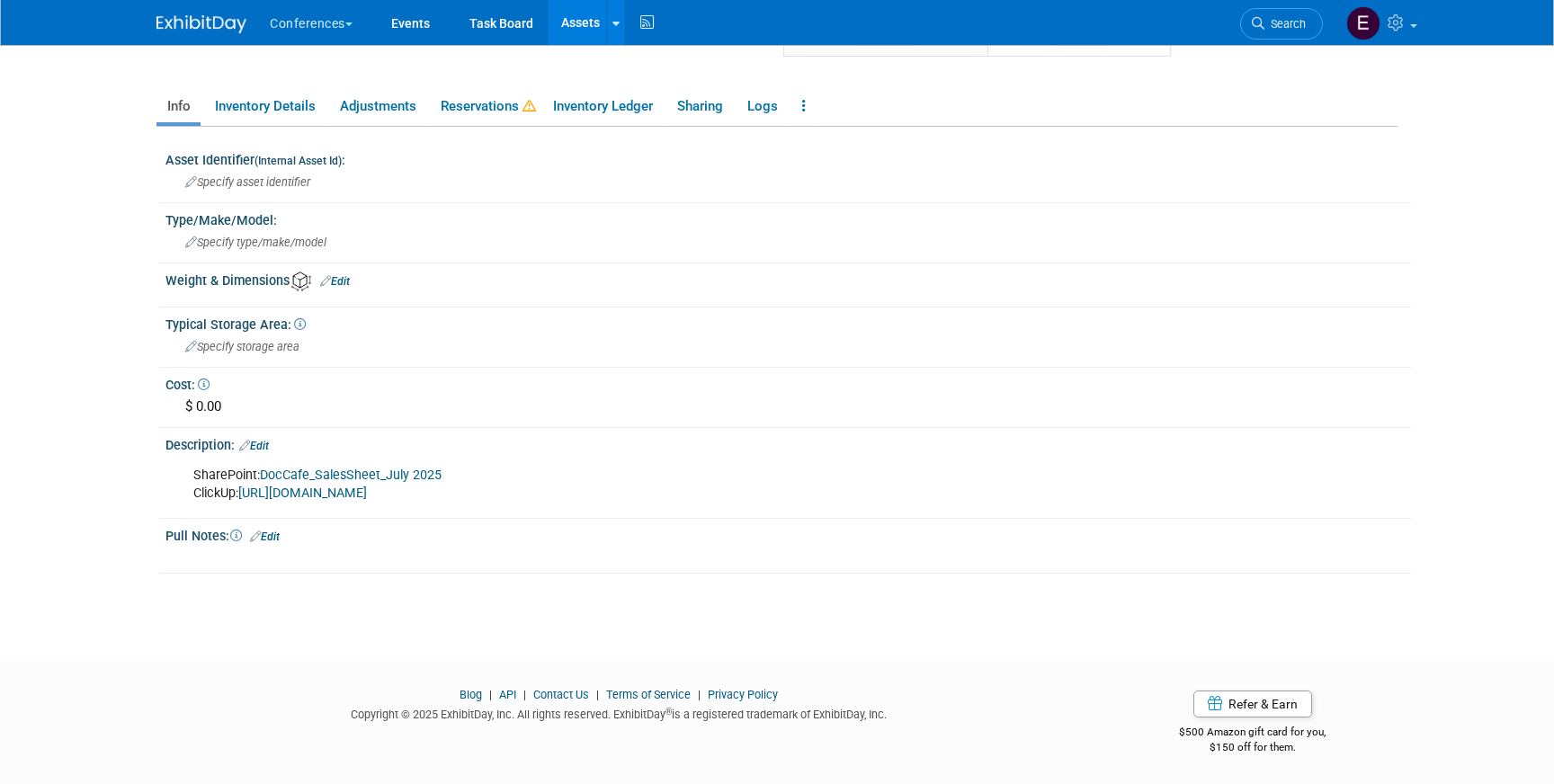
click at [314, 473] on link "DocCafe_SalesSheet_July 2025" at bounding box center [350, 475] width 182 height 15
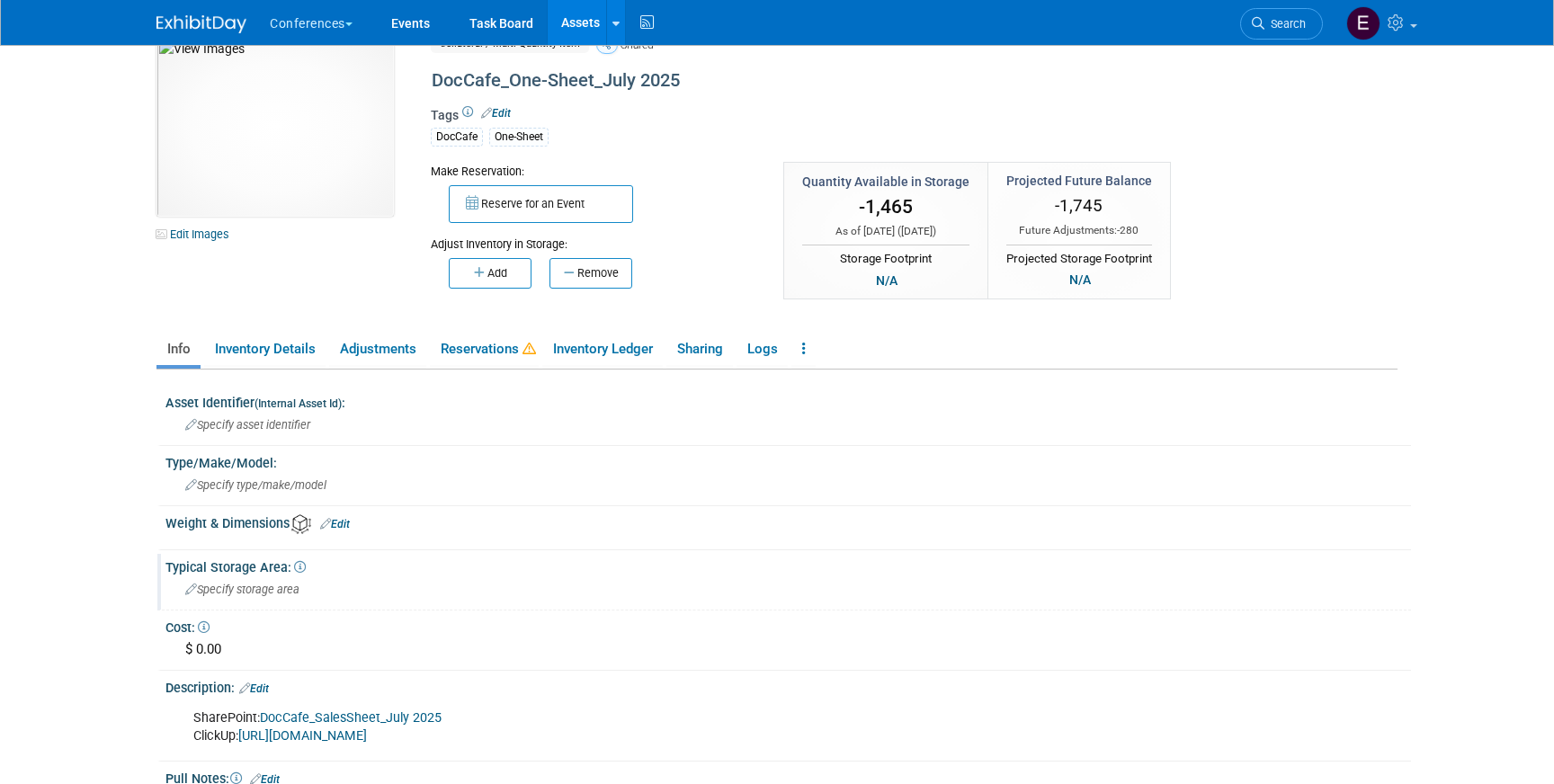
scroll to position [0, 0]
